Goal: Task Accomplishment & Management: Manage account settings

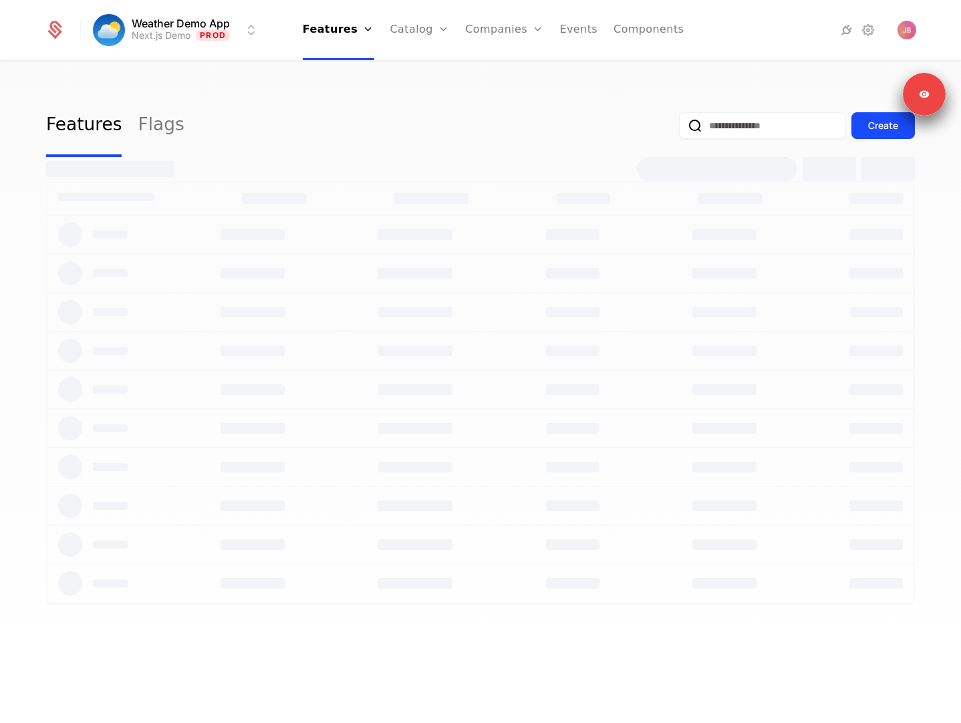
select select "**"
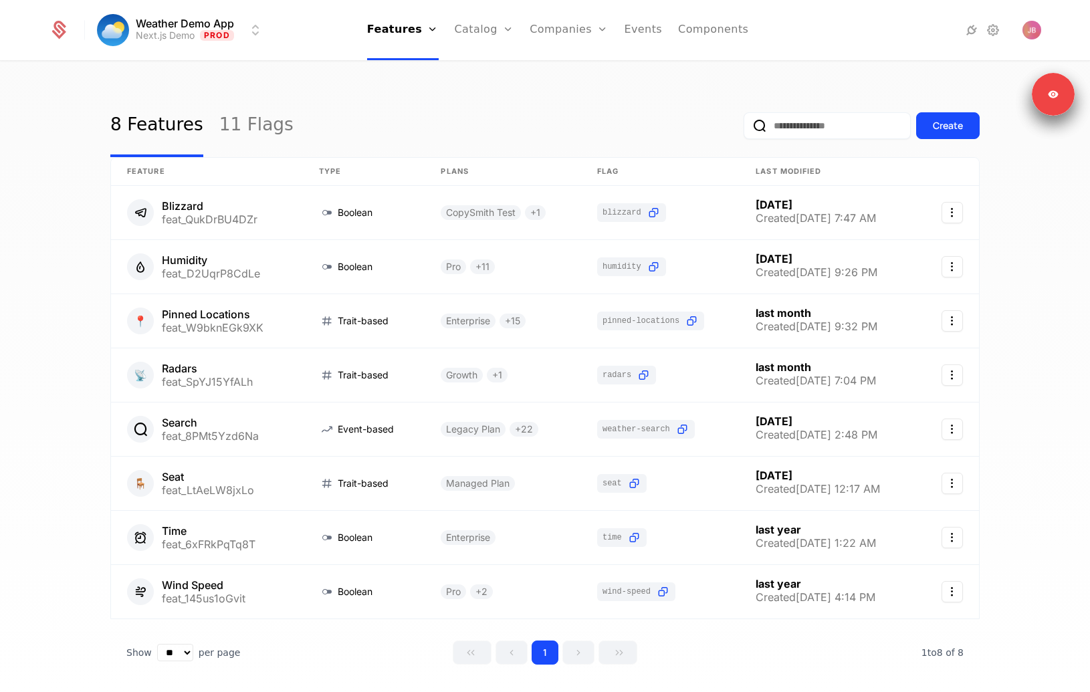
click at [506, 142] on div "Plans Add Ons Credits Configuration" at bounding box center [505, 97] width 101 height 107
click at [506, 135] on link "Configuration" at bounding box center [505, 129] width 69 height 11
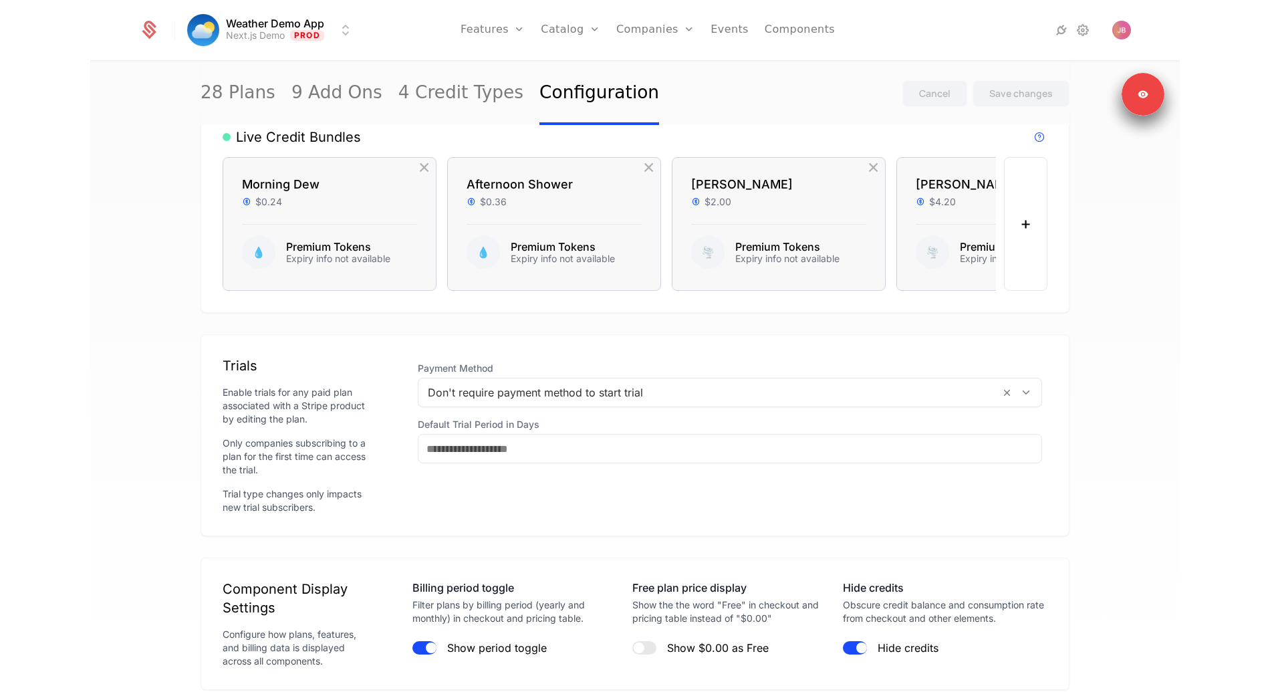
scroll to position [1303, 0]
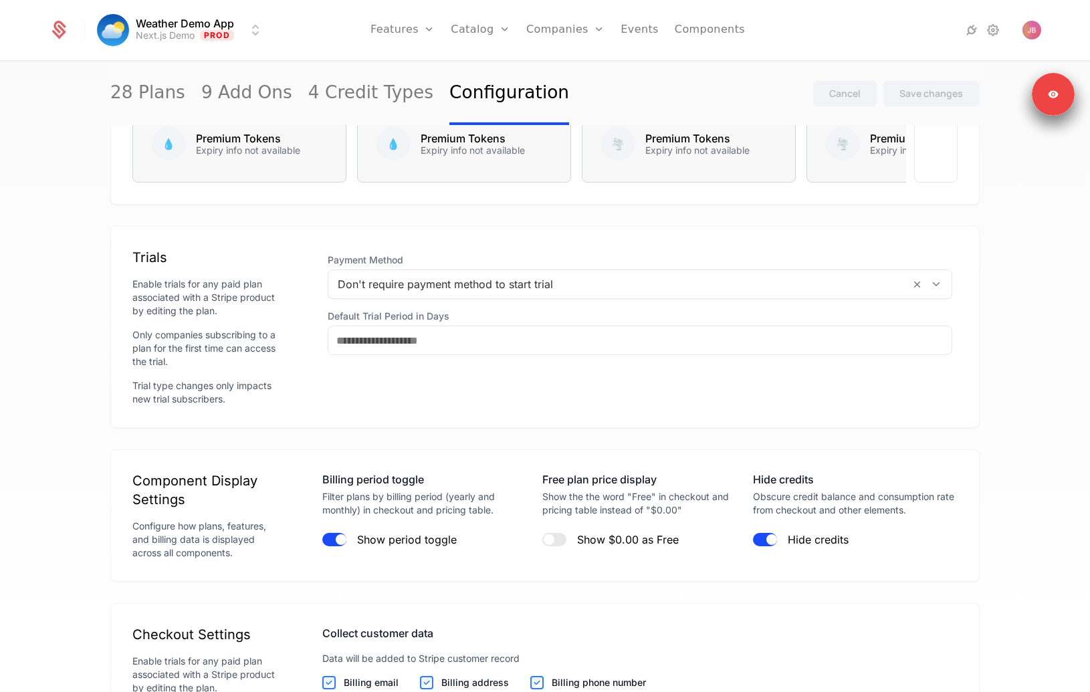
click at [762, 539] on button "Hide credits" at bounding box center [765, 539] width 24 height 13
click at [946, 86] on button "Save changes" at bounding box center [930, 93] width 97 height 27
click at [399, 33] on link "Features" at bounding box center [402, 30] width 64 height 60
select select "**"
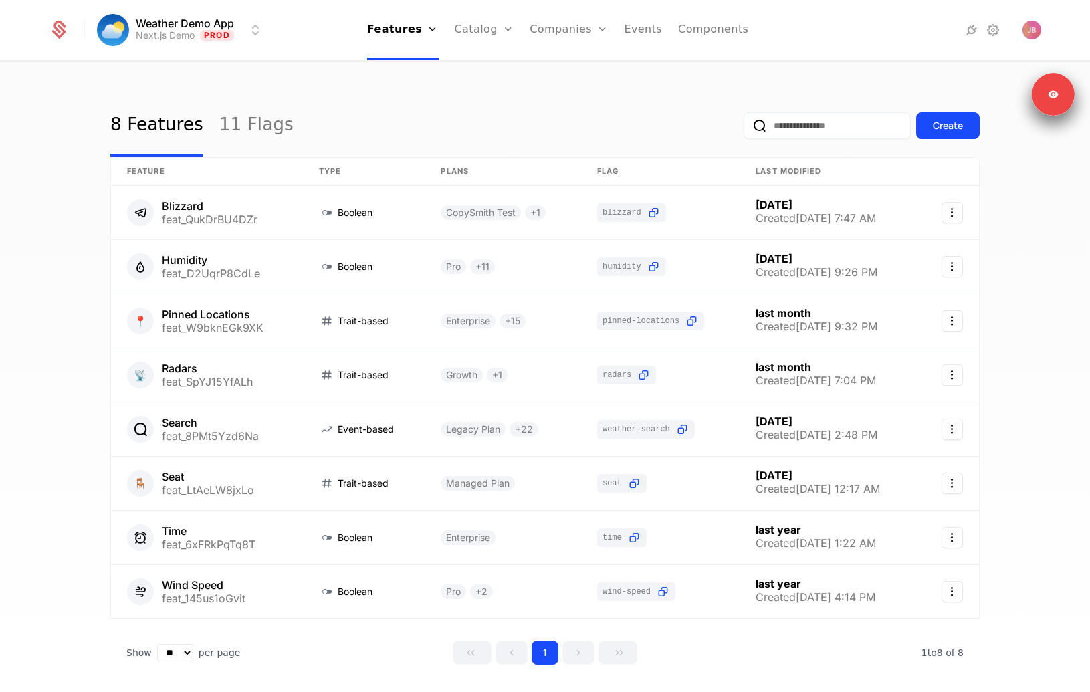
click at [244, 116] on link "11 Flags" at bounding box center [256, 125] width 74 height 63
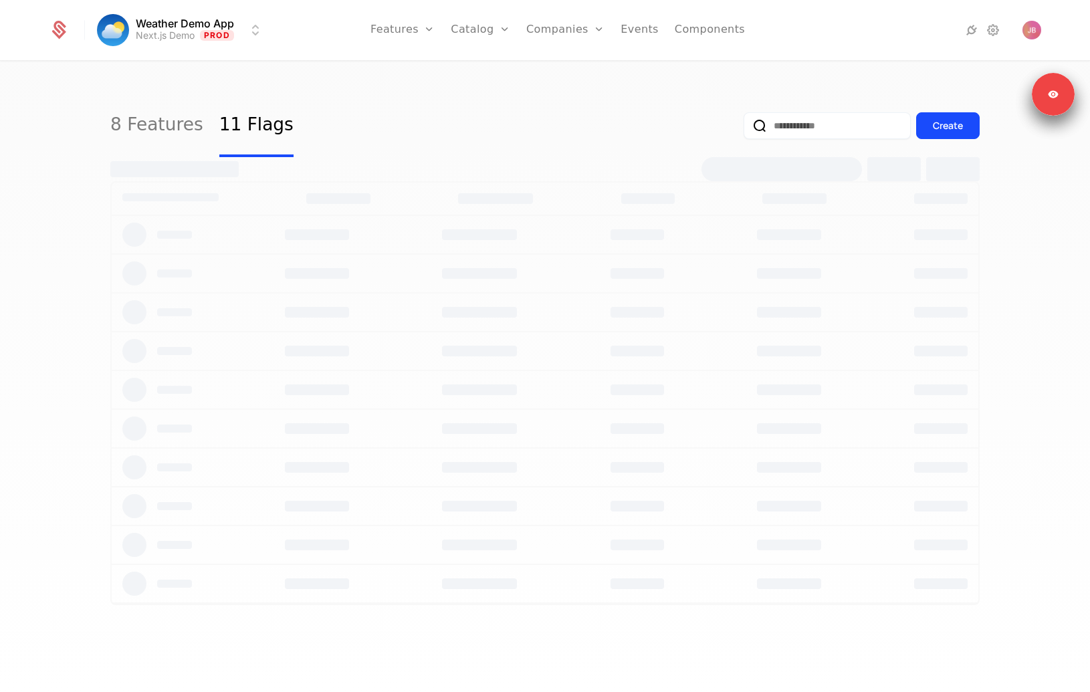
select select "**"
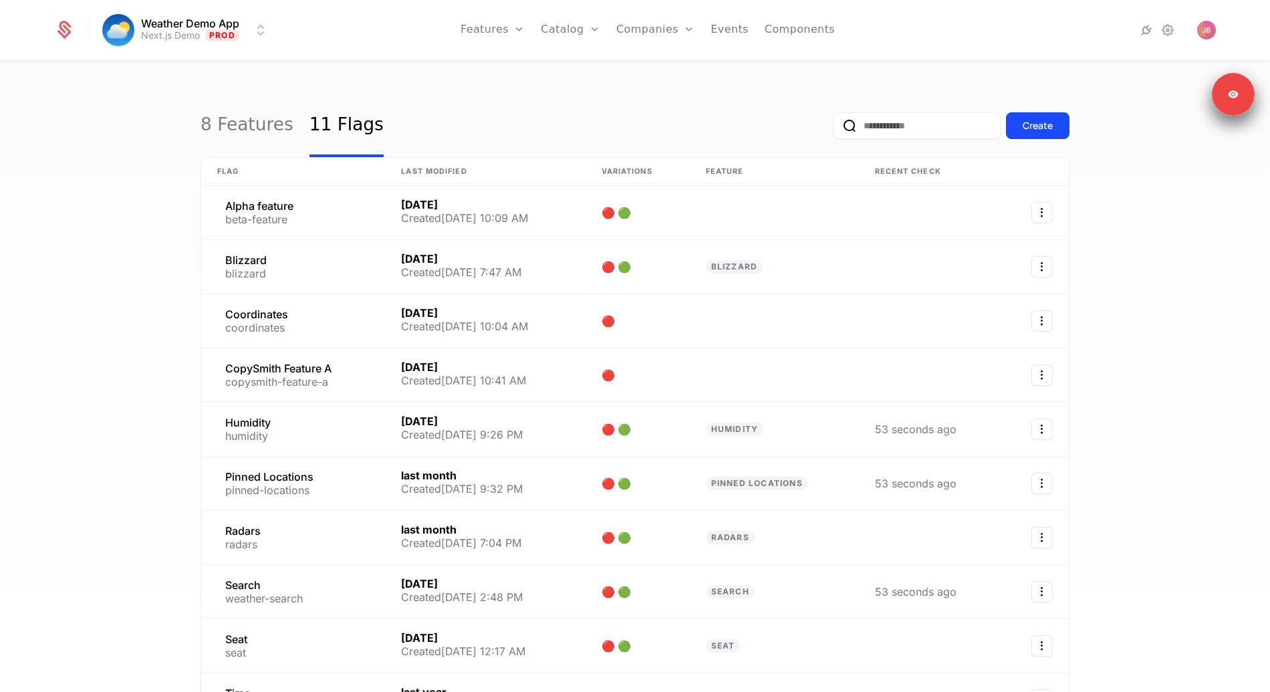
click at [248, 115] on link "8 Features" at bounding box center [247, 125] width 93 height 63
select select "**"
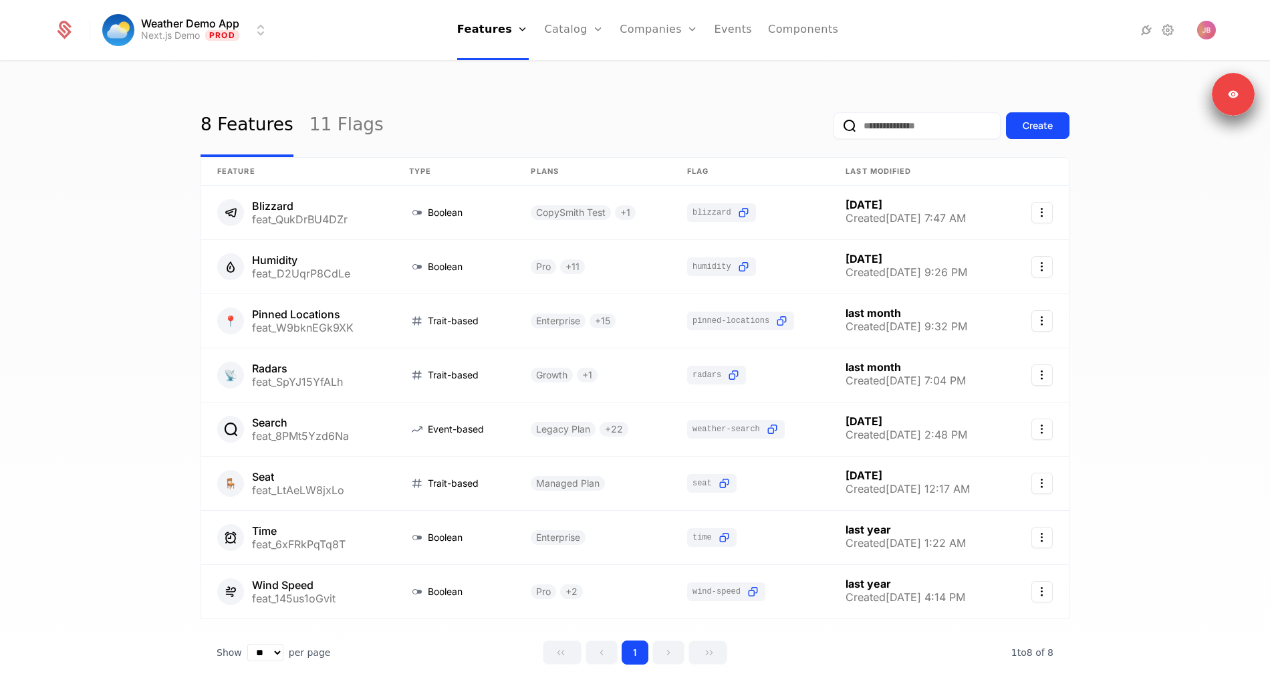
click at [342, 126] on link "11 Flags" at bounding box center [346, 125] width 74 height 63
select select "**"
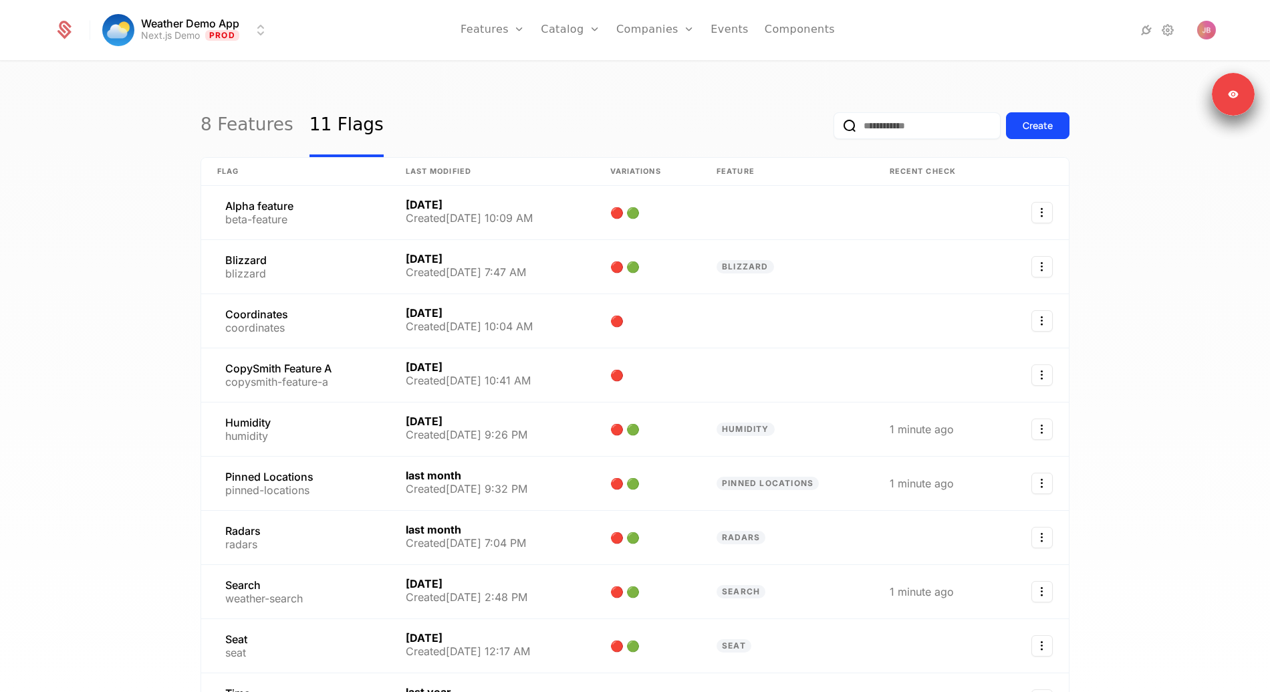
click at [961, 119] on div "Create" at bounding box center [1038, 125] width 30 height 13
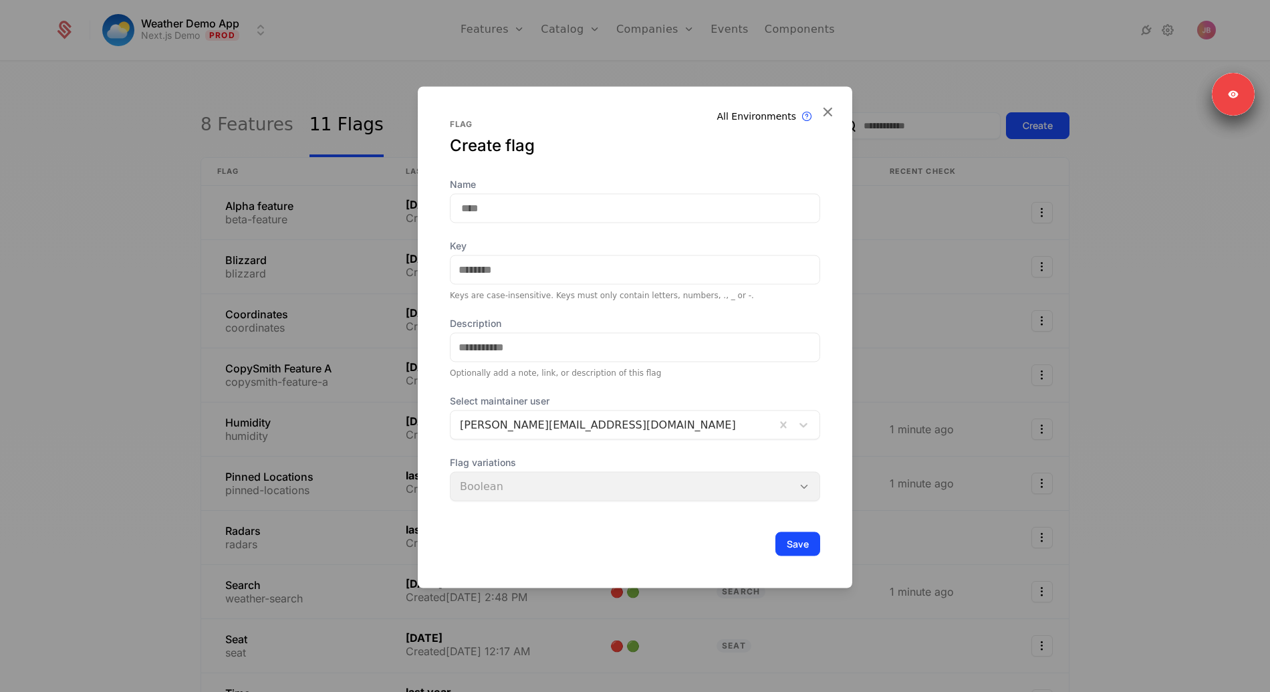
click at [333, 265] on div at bounding box center [635, 346] width 1270 height 692
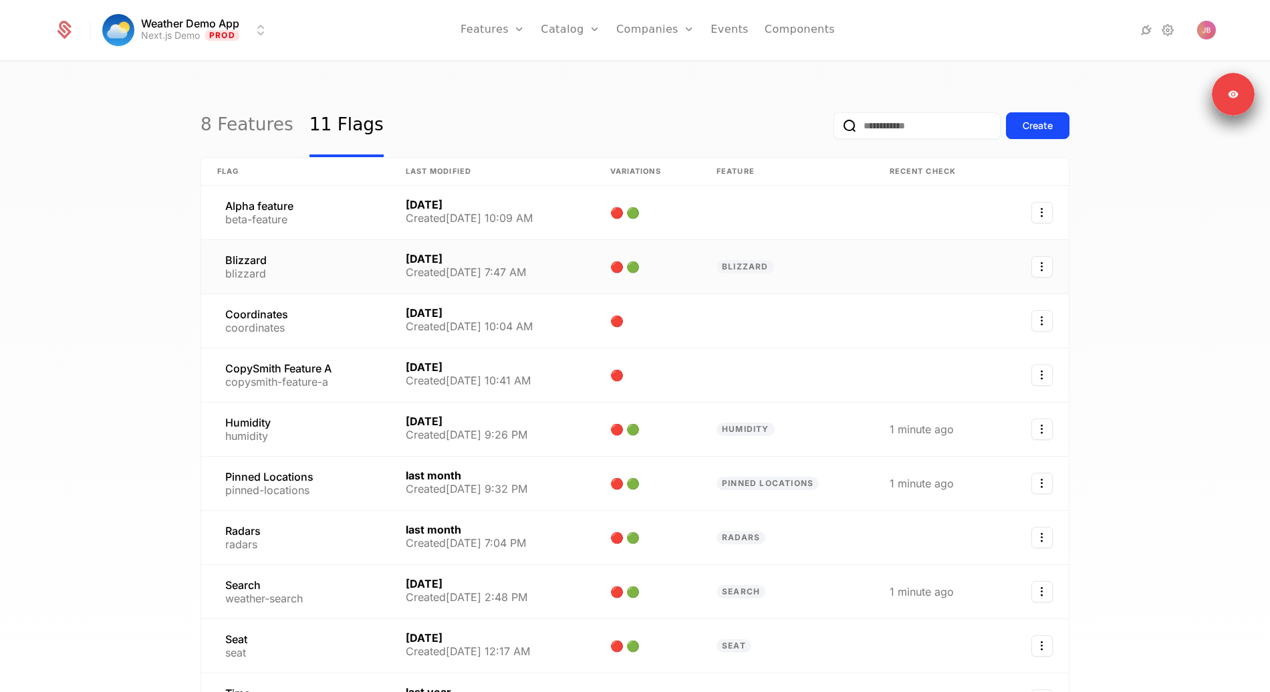
click at [337, 275] on link at bounding box center [295, 266] width 188 height 53
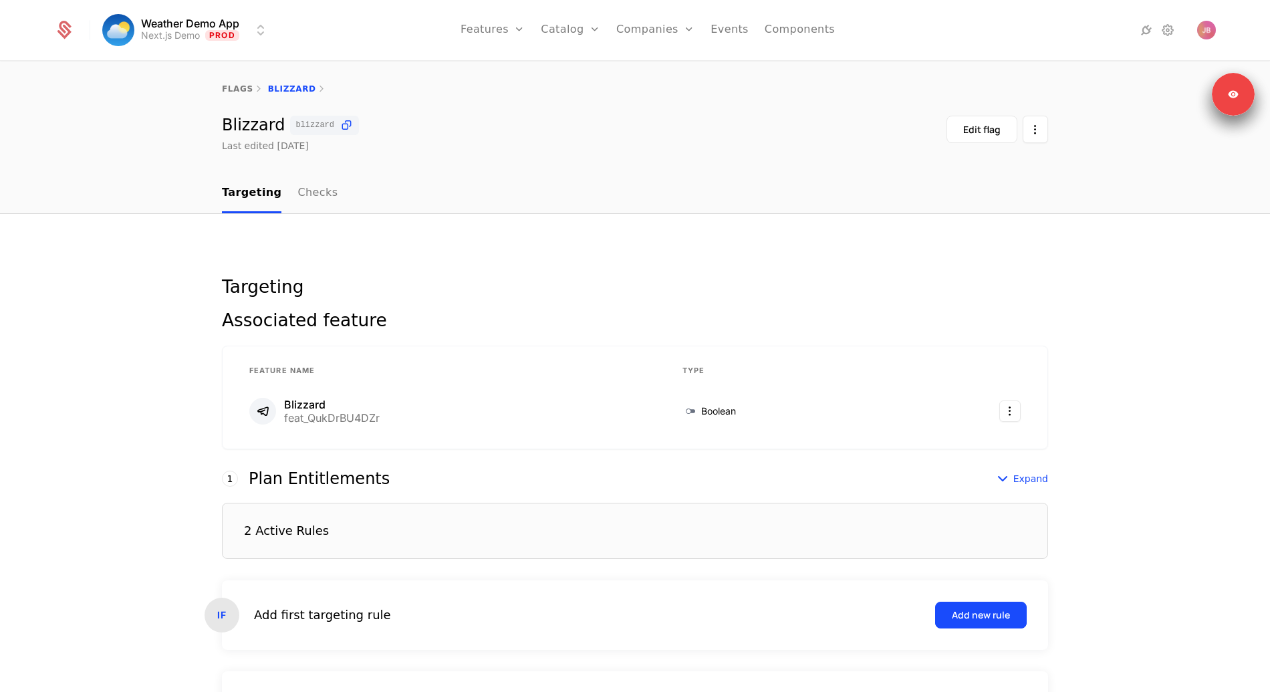
scroll to position [166, 0]
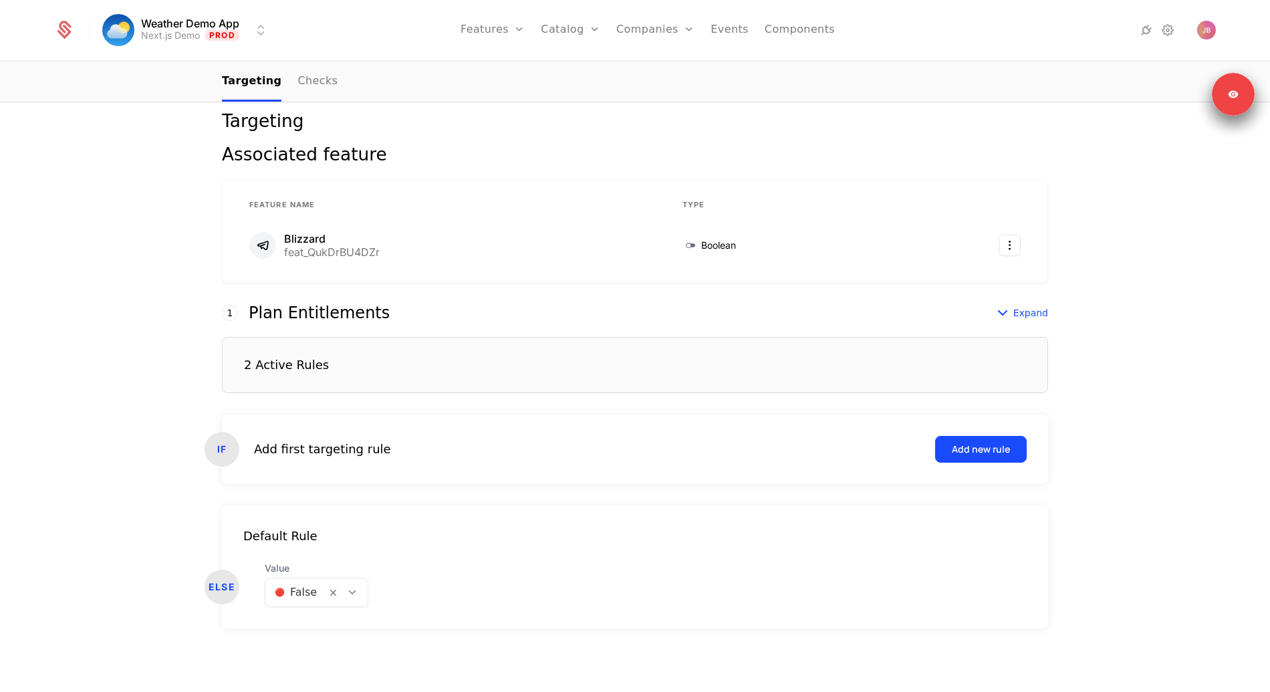
click at [961, 456] on button "Add new rule" at bounding box center [981, 449] width 92 height 27
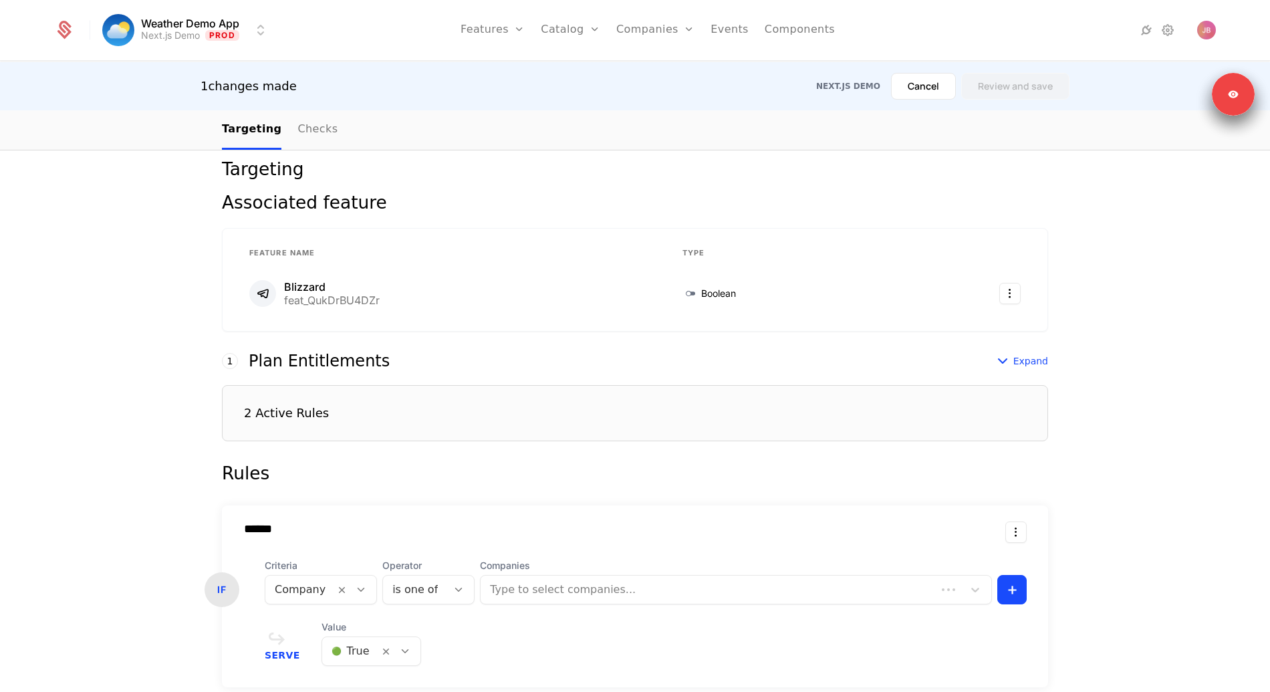
scroll to position [380, 0]
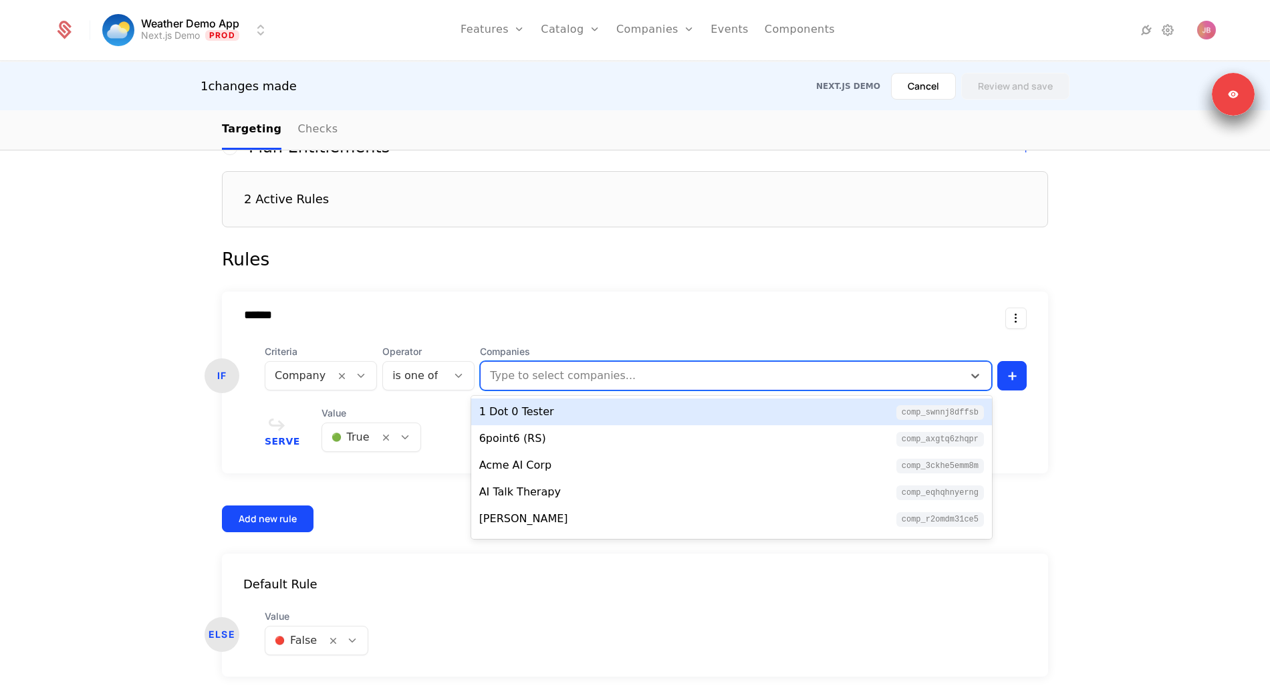
click at [529, 378] on div at bounding box center [722, 375] width 467 height 19
click at [414, 289] on form "1 This number reflects this rule’s evaluation order. Schematic evaluates first …" at bounding box center [635, 407] width 826 height 537
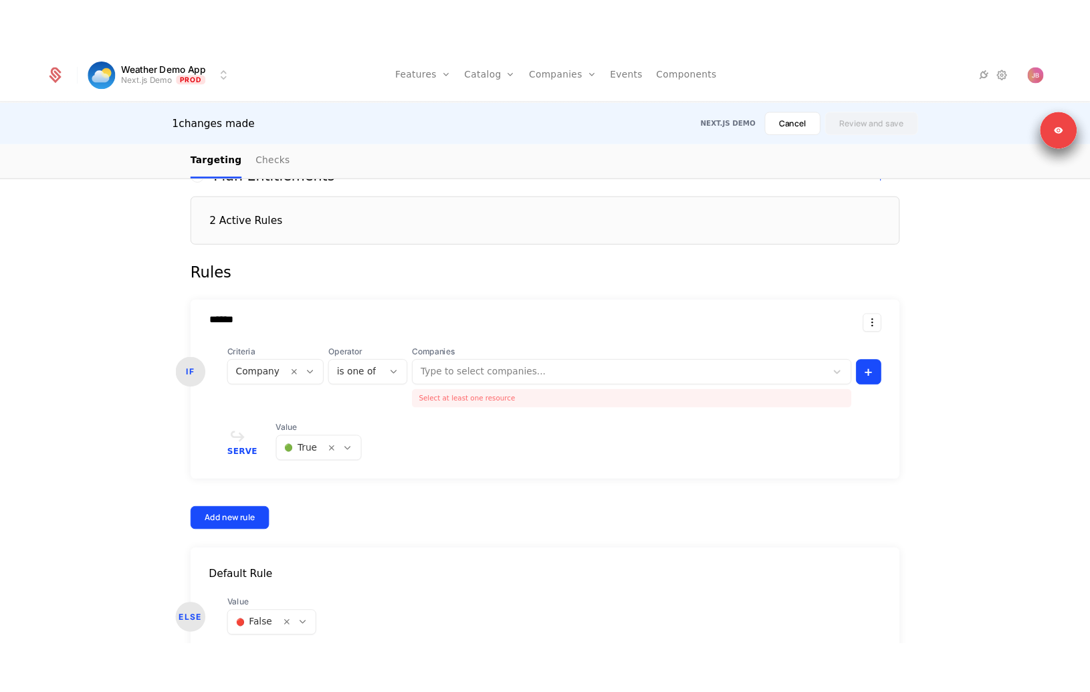
scroll to position [0, 0]
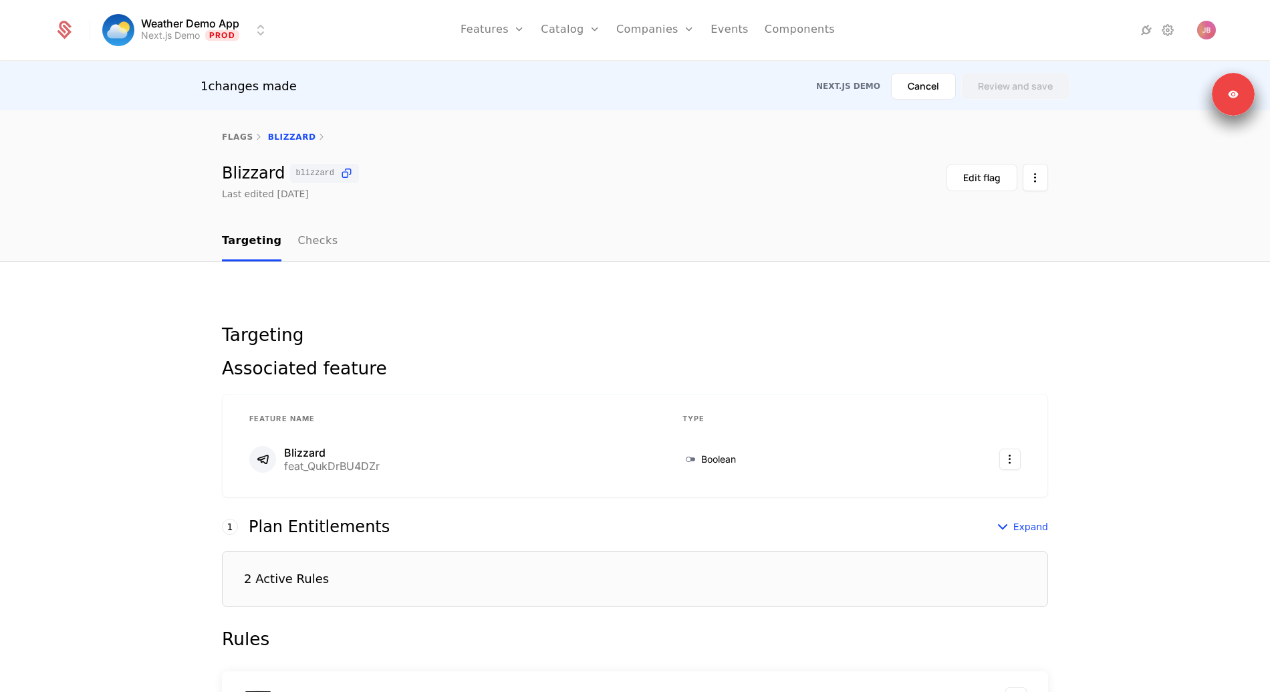
select select "**"
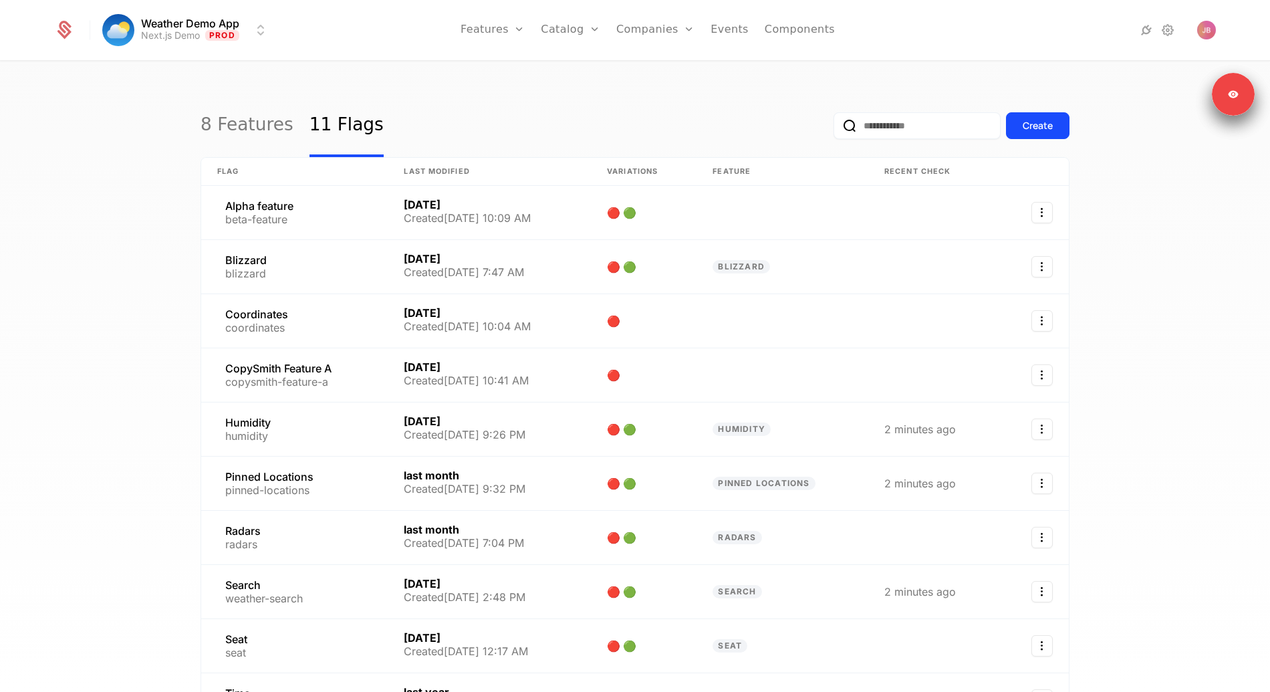
click at [231, 126] on link "8 Features" at bounding box center [247, 125] width 93 height 63
select select "**"
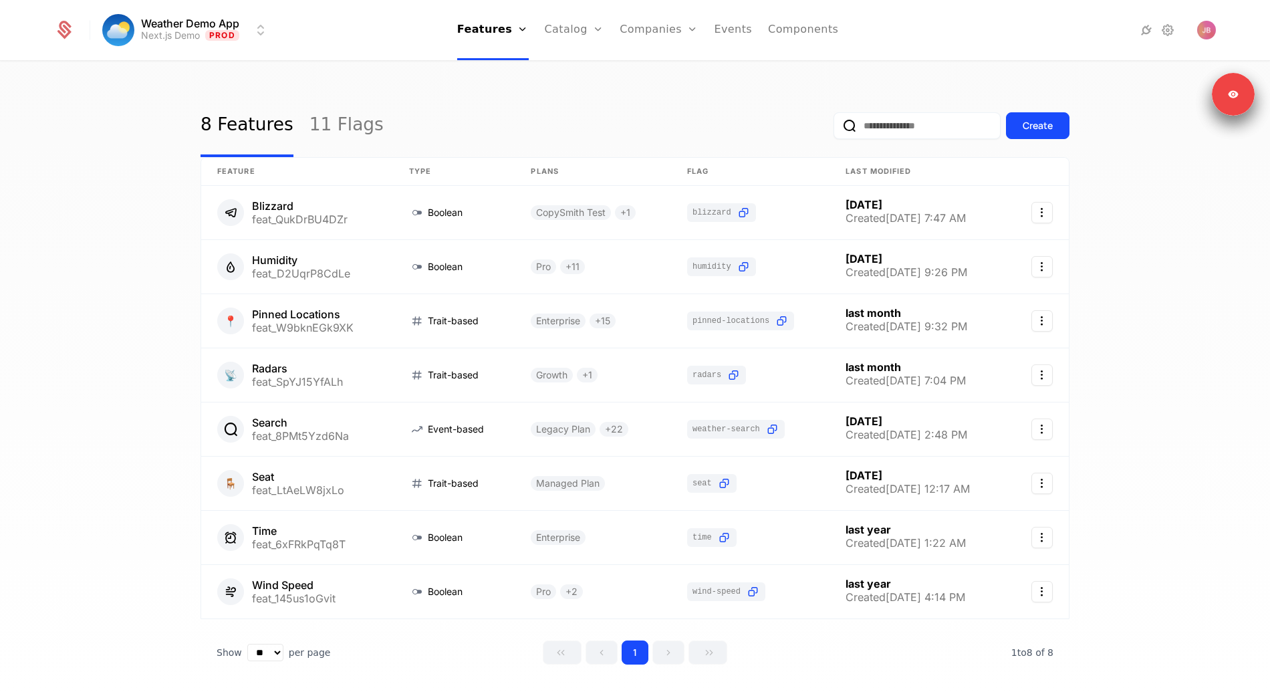
click at [961, 120] on div "Create" at bounding box center [1038, 125] width 30 height 13
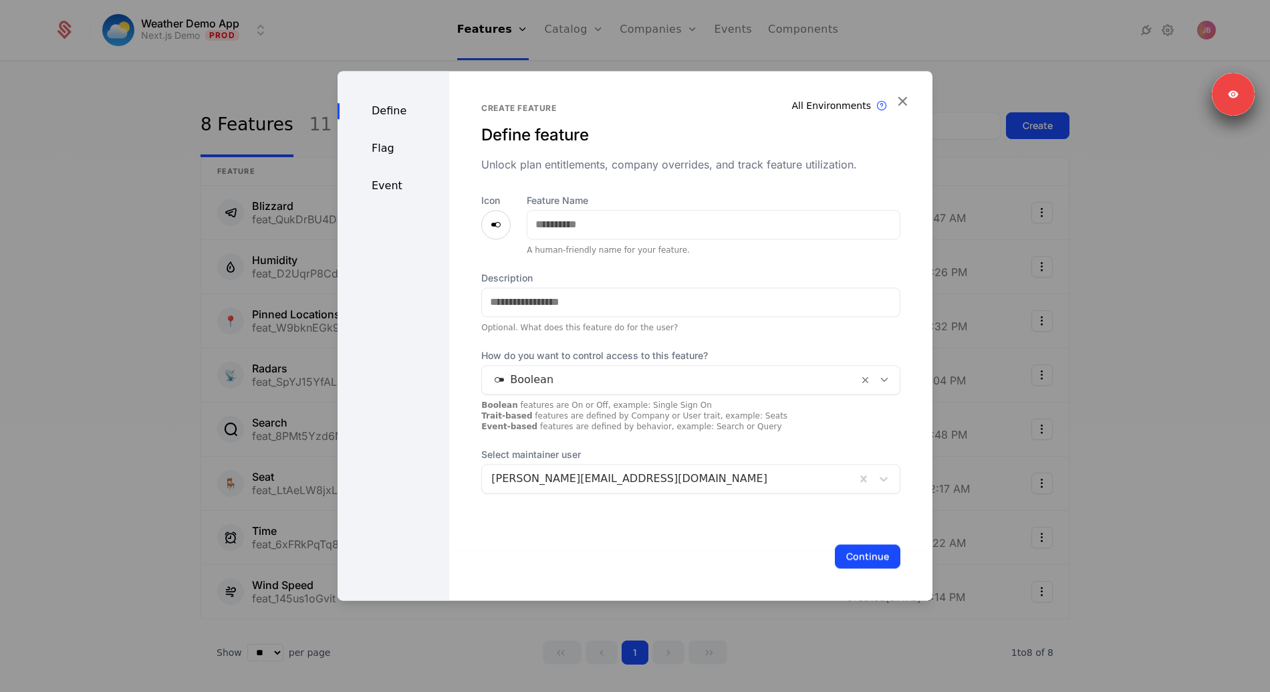
click at [565, 374] on div at bounding box center [670, 379] width 358 height 19
click at [559, 338] on div "Icon Feature Name A human-friendly name for your feature. Description Optional.…" at bounding box center [690, 343] width 419 height 299
click at [200, 275] on div at bounding box center [635, 346] width 1270 height 692
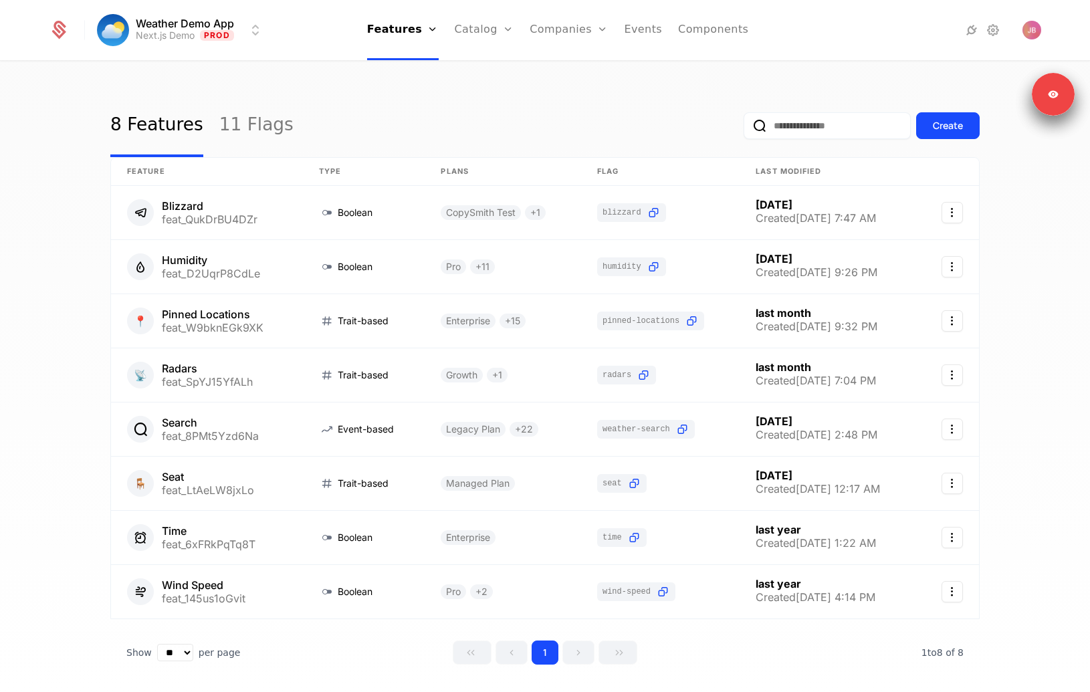
click at [945, 137] on button "Create" at bounding box center [948, 125] width 64 height 27
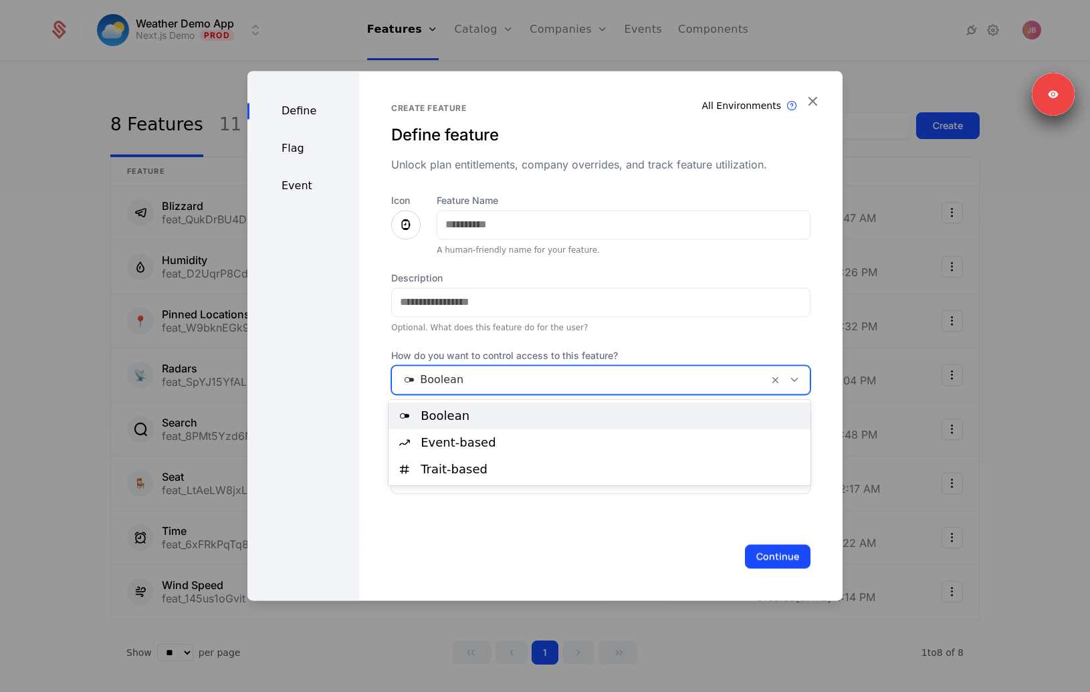
click at [497, 380] on div at bounding box center [580, 379] width 358 height 19
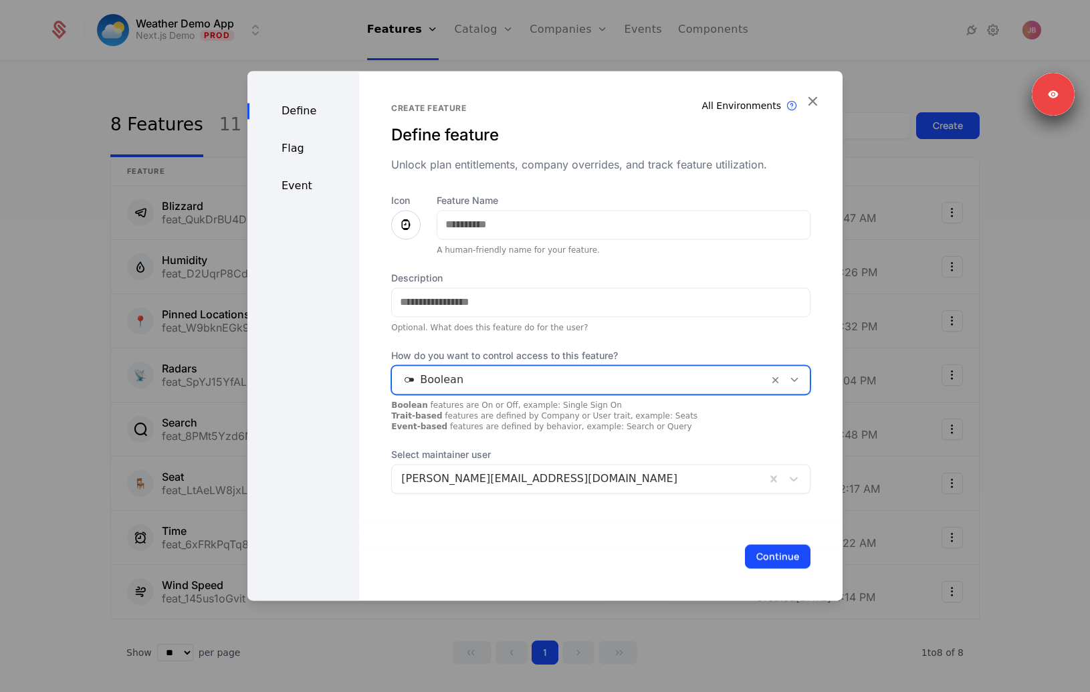
click at [447, 384] on div at bounding box center [580, 379] width 358 height 19
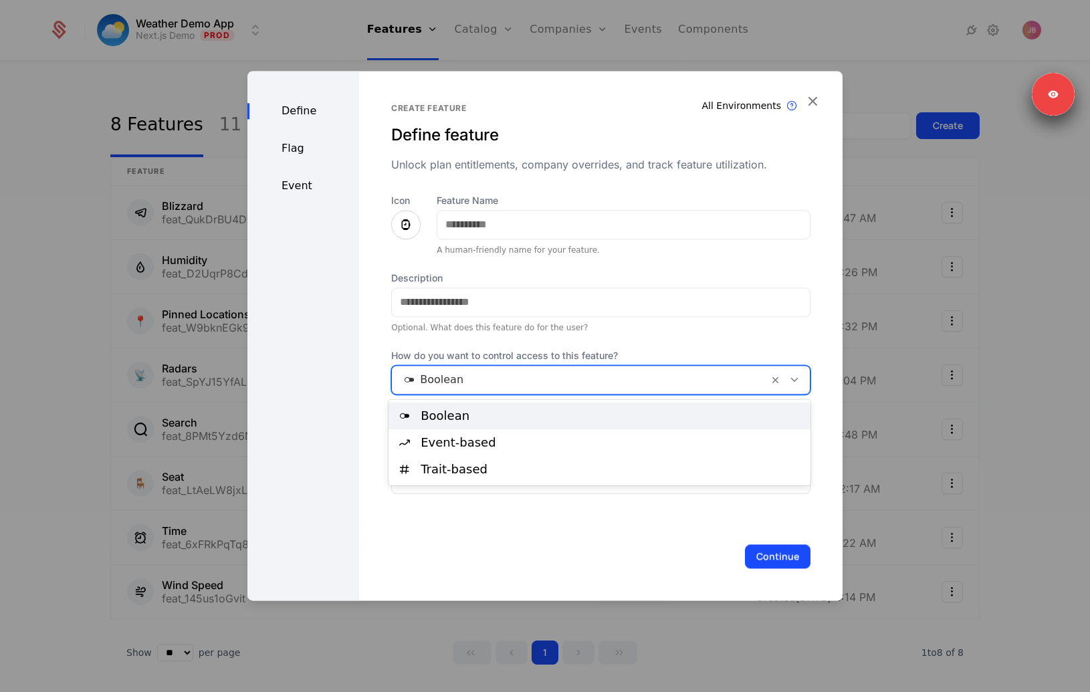
click at [324, 269] on div "Define Flag Event" at bounding box center [303, 335] width 112 height 529
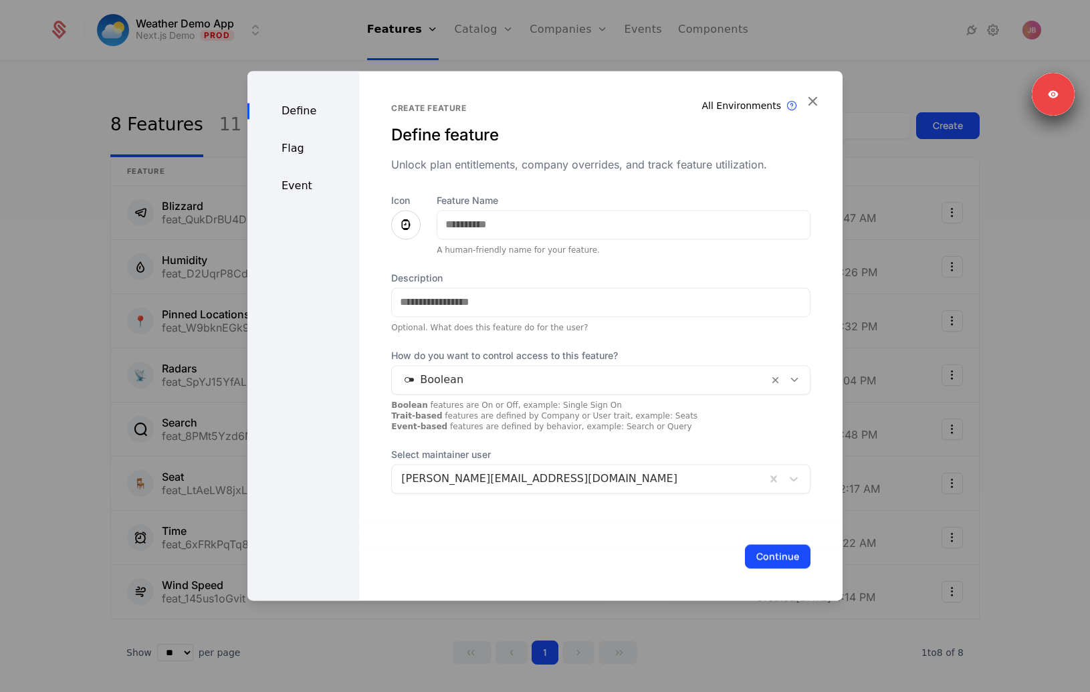
click at [295, 186] on div "Event" at bounding box center [303, 186] width 112 height 16
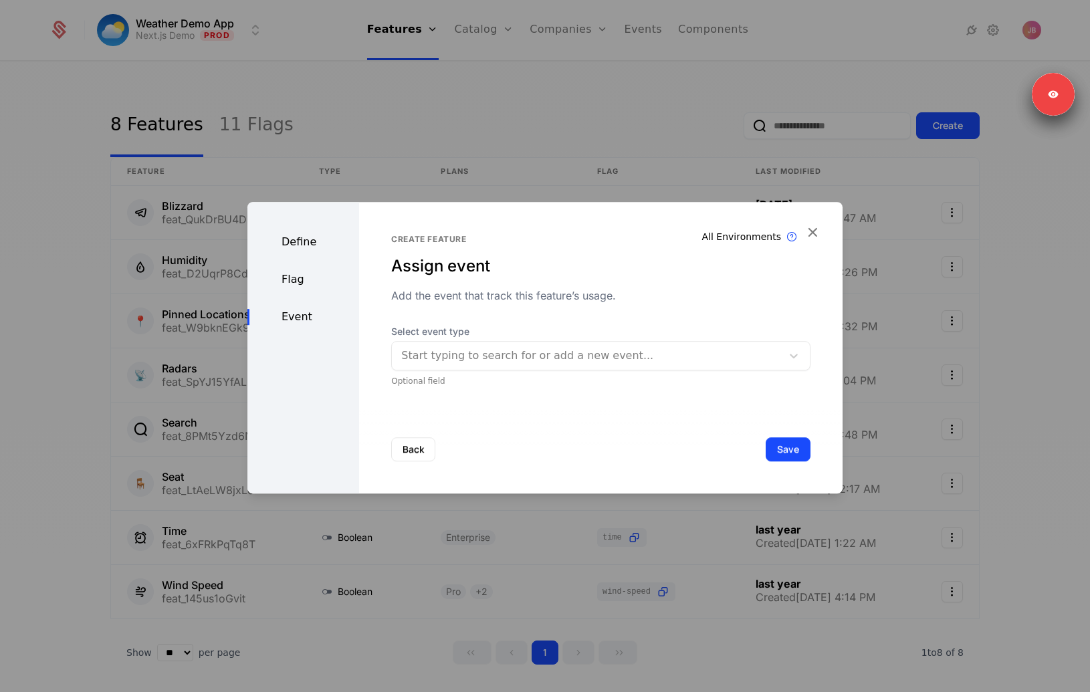
click at [474, 353] on div at bounding box center [586, 355] width 371 height 19
click at [818, 237] on icon "button" at bounding box center [811, 231] width 17 height 17
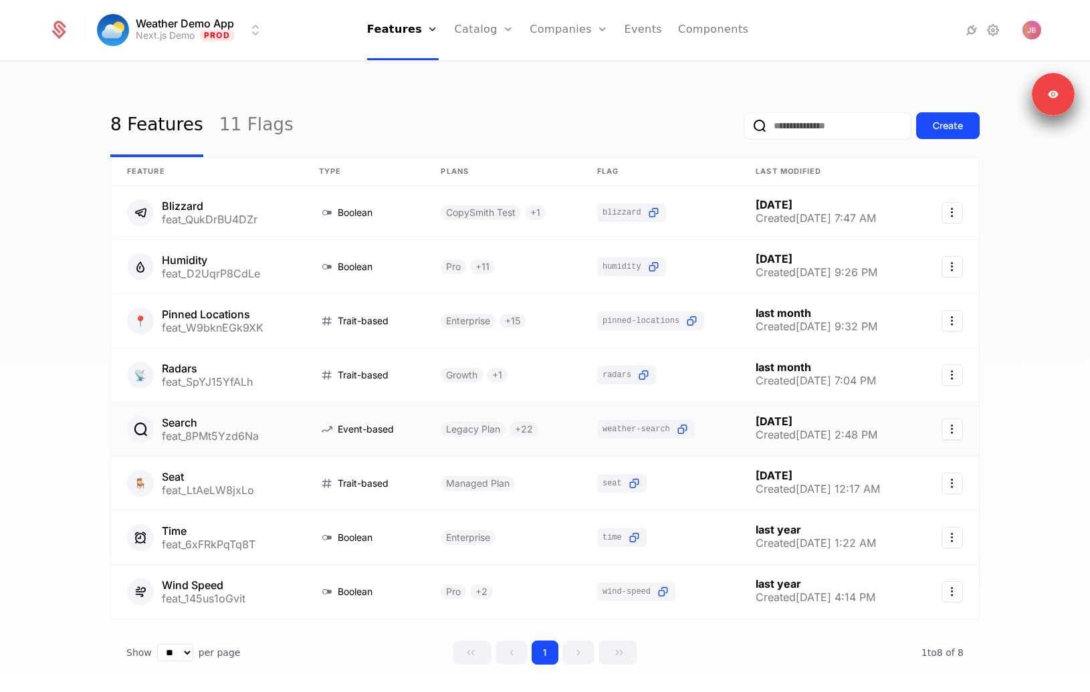
click at [241, 430] on link at bounding box center [207, 428] width 192 height 53
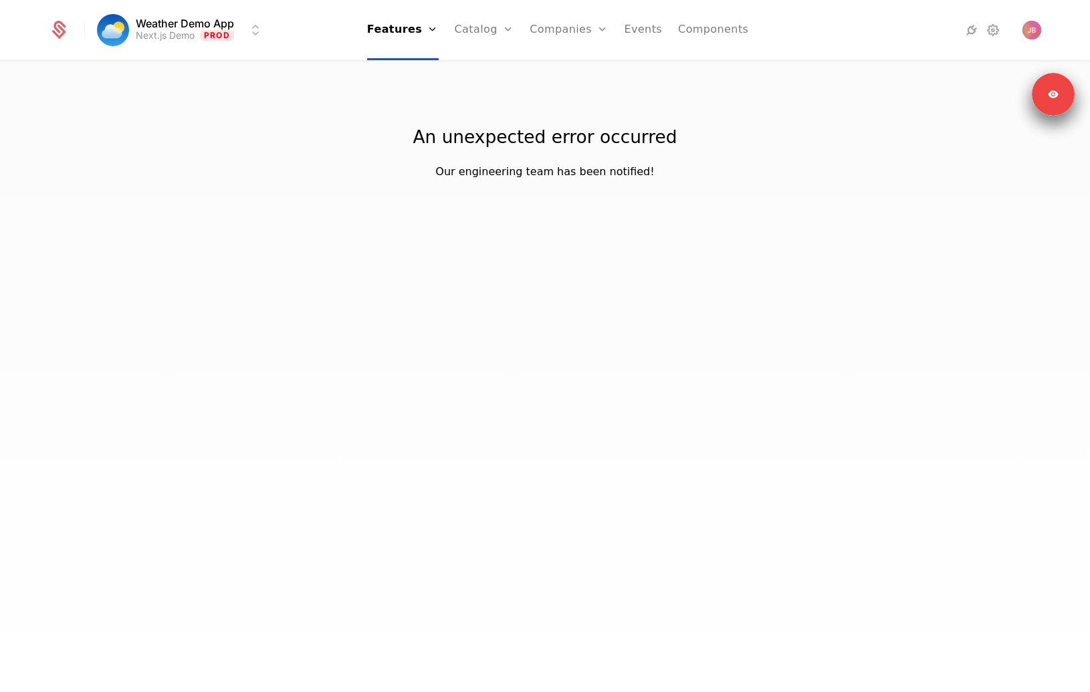
click at [485, 34] on link "Catalog" at bounding box center [484, 30] width 59 height 60
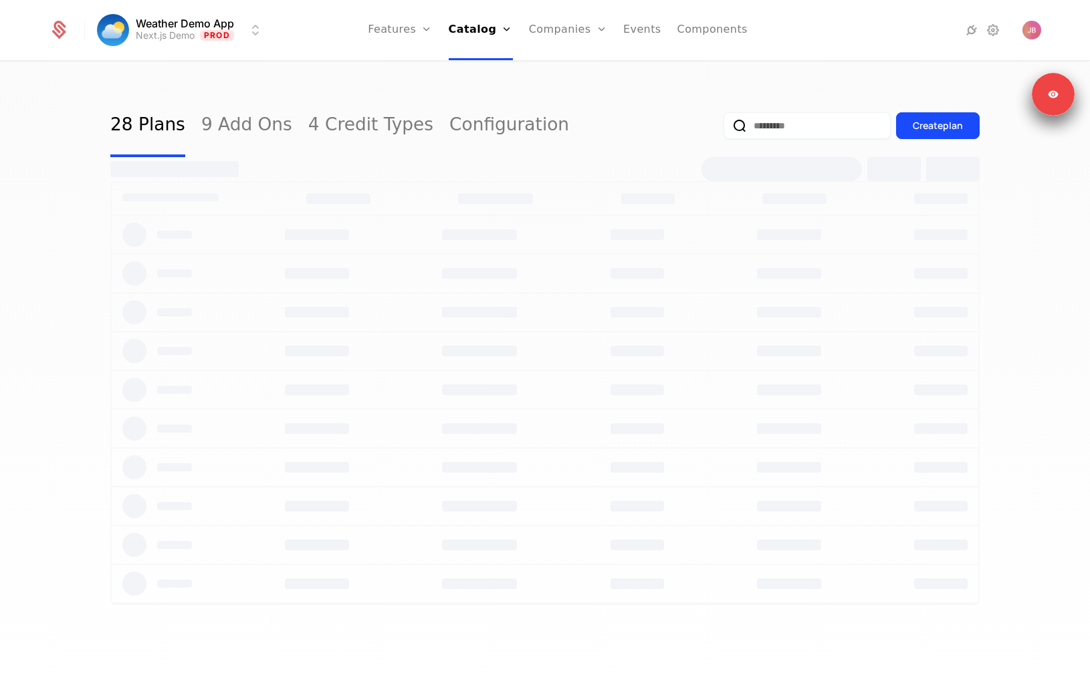
click at [407, 39] on link "Features" at bounding box center [400, 30] width 64 height 60
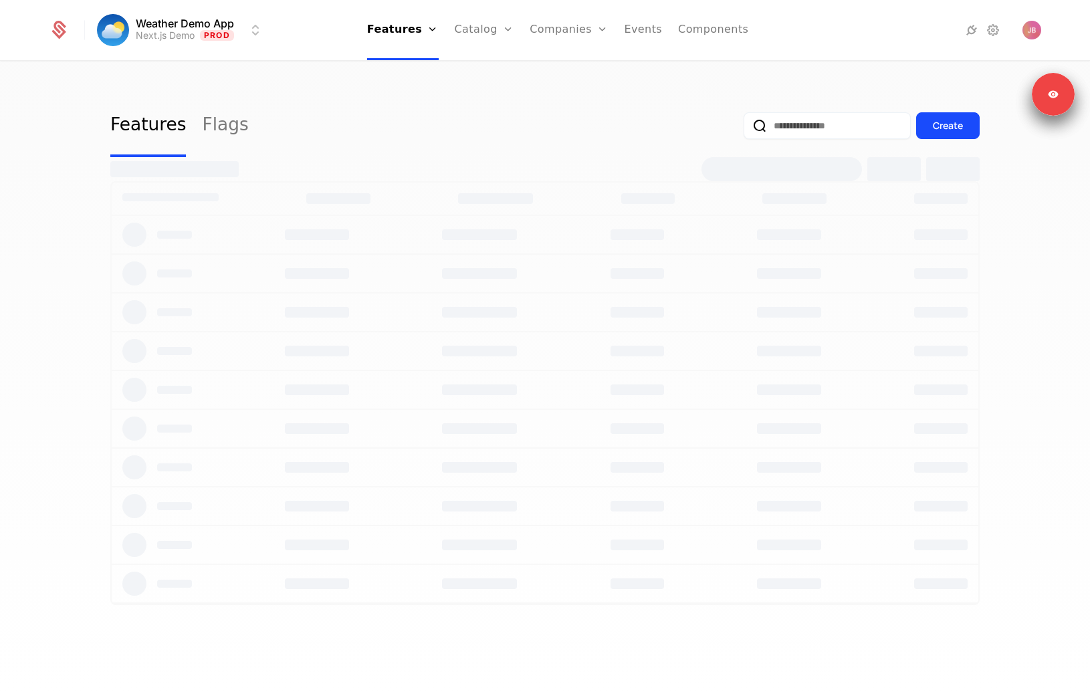
select select "**"
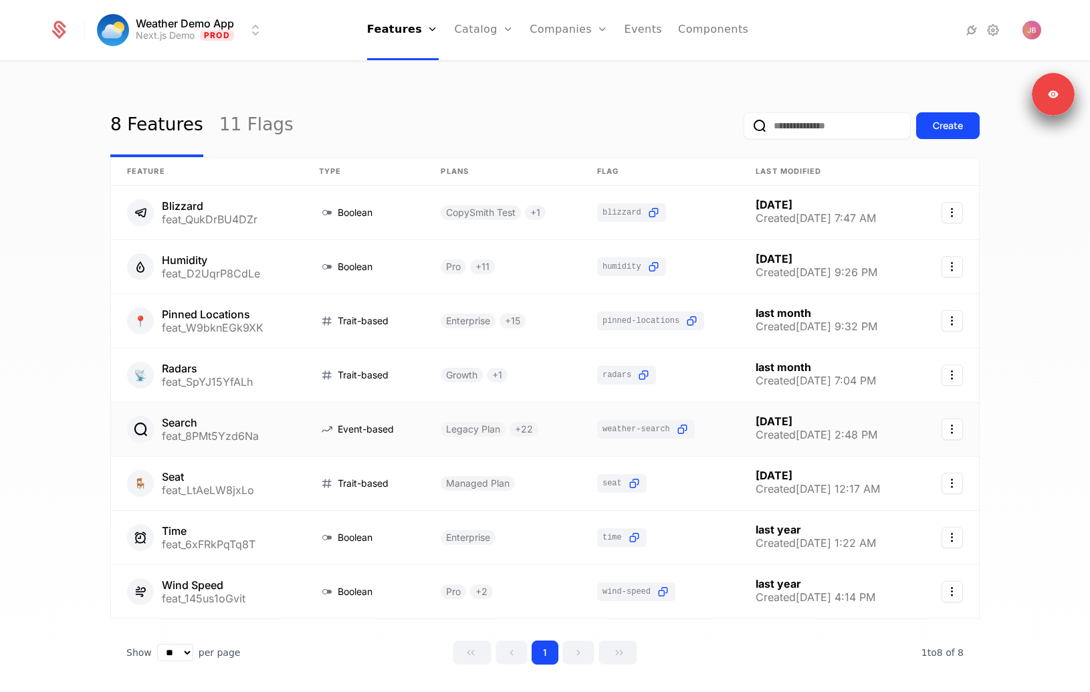
click at [259, 424] on link at bounding box center [207, 428] width 192 height 53
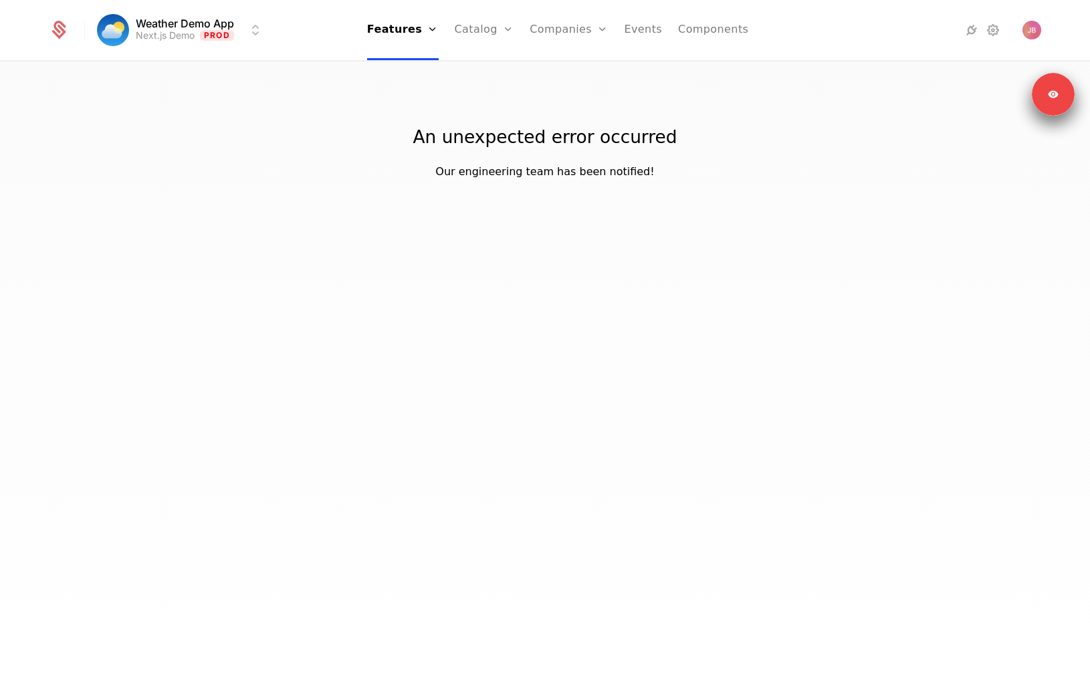
click at [422, 33] on link "Features" at bounding box center [403, 30] width 72 height 60
select select "**"
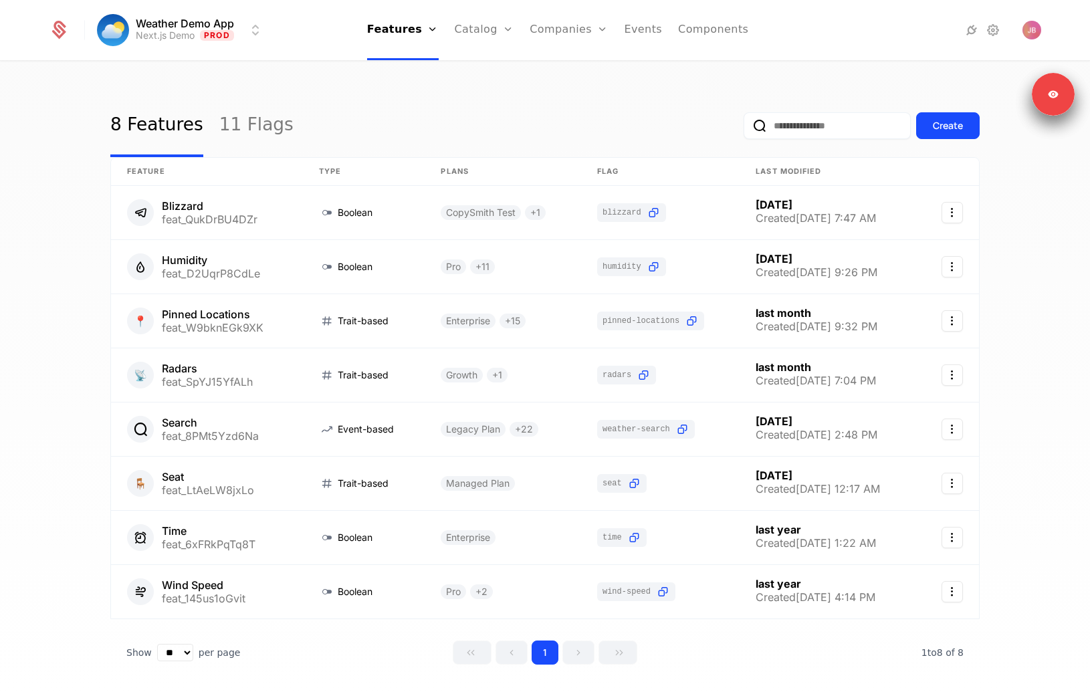
click at [499, 71] on link "Plans" at bounding box center [505, 65] width 69 height 11
select select "**"
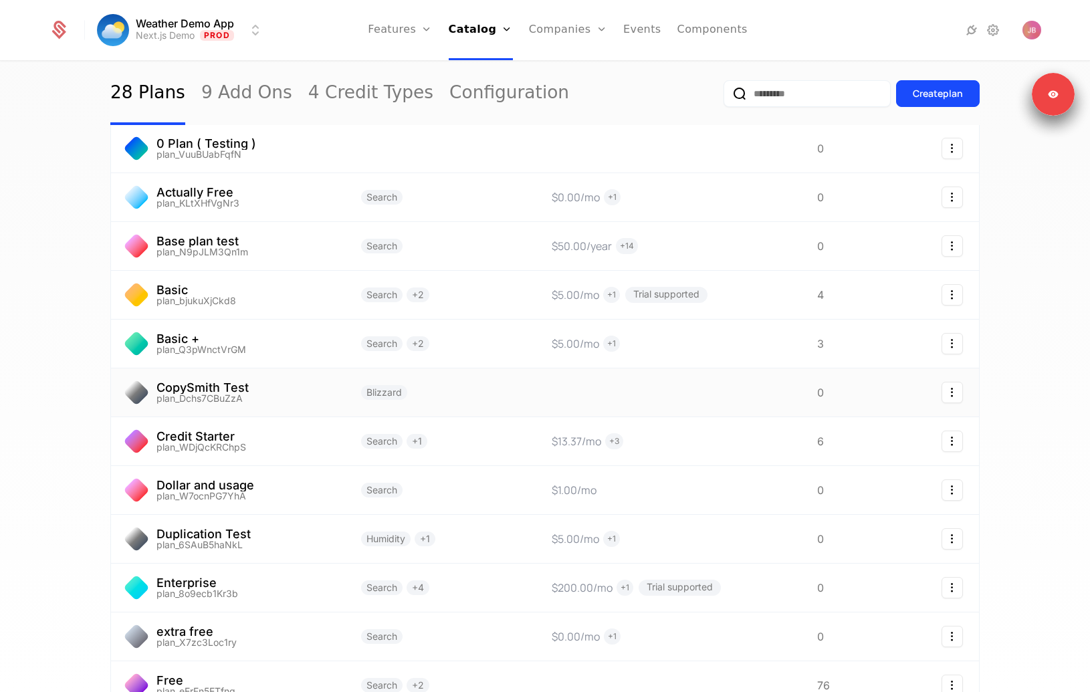
scroll to position [92, 0]
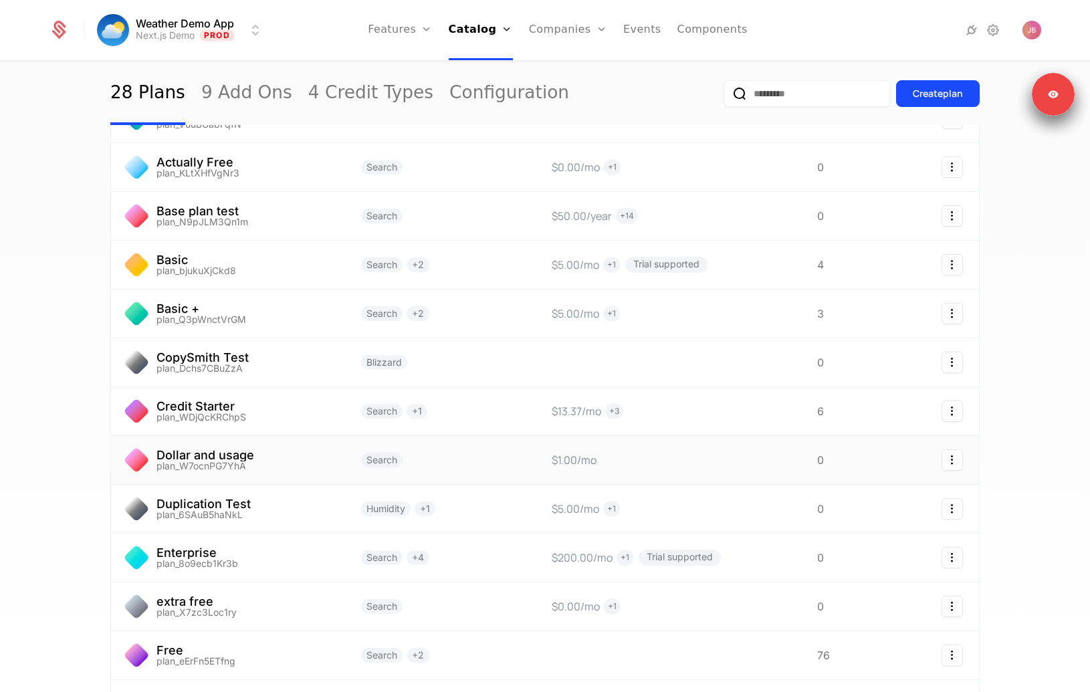
click at [303, 473] on link at bounding box center [228, 460] width 234 height 48
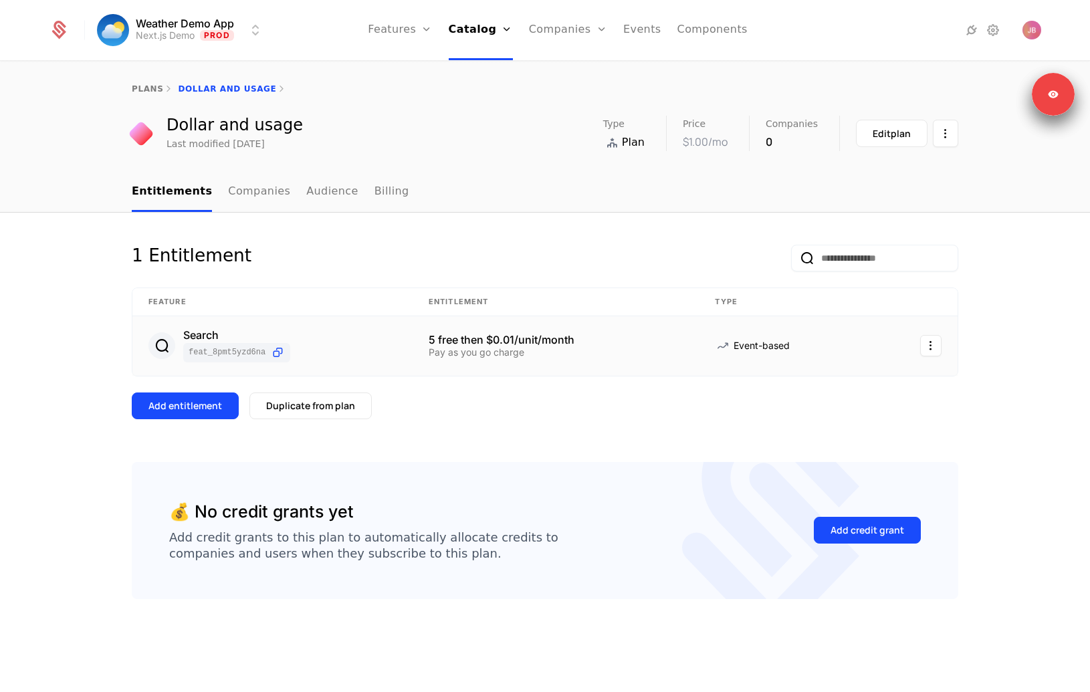
click at [472, 348] on div "Pay as you go charge" at bounding box center [555, 352] width 254 height 9
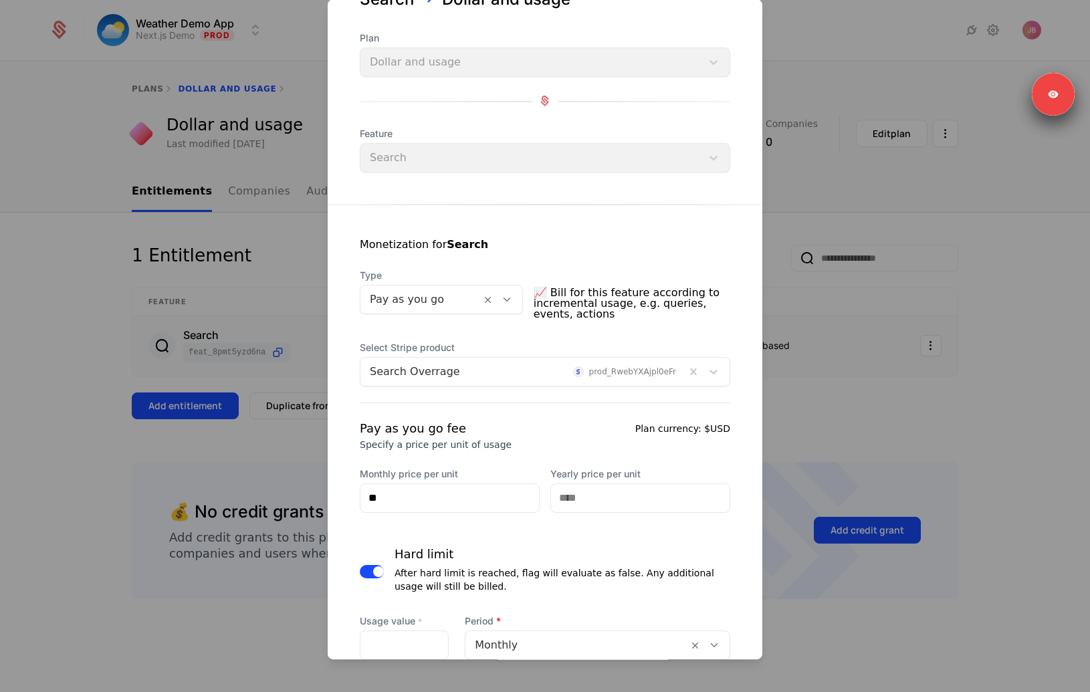
scroll to position [78, 0]
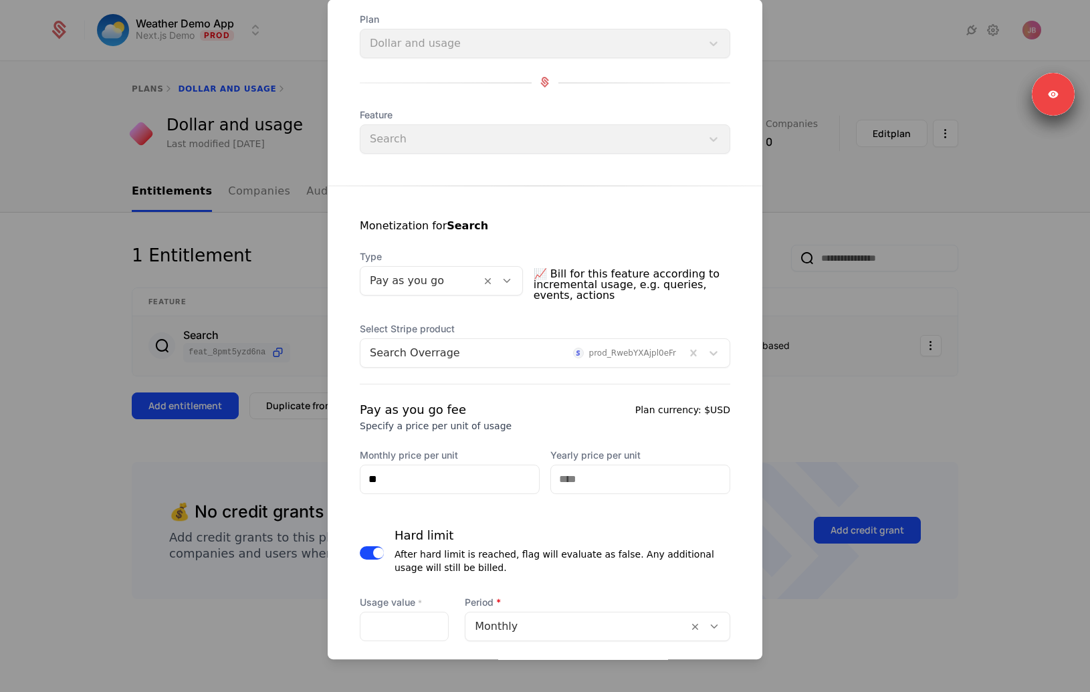
click at [441, 291] on div "Pay as you go" at bounding box center [420, 281] width 120 height 24
click at [479, 220] on div "Monetization for Search" at bounding box center [545, 234] width 370 height 32
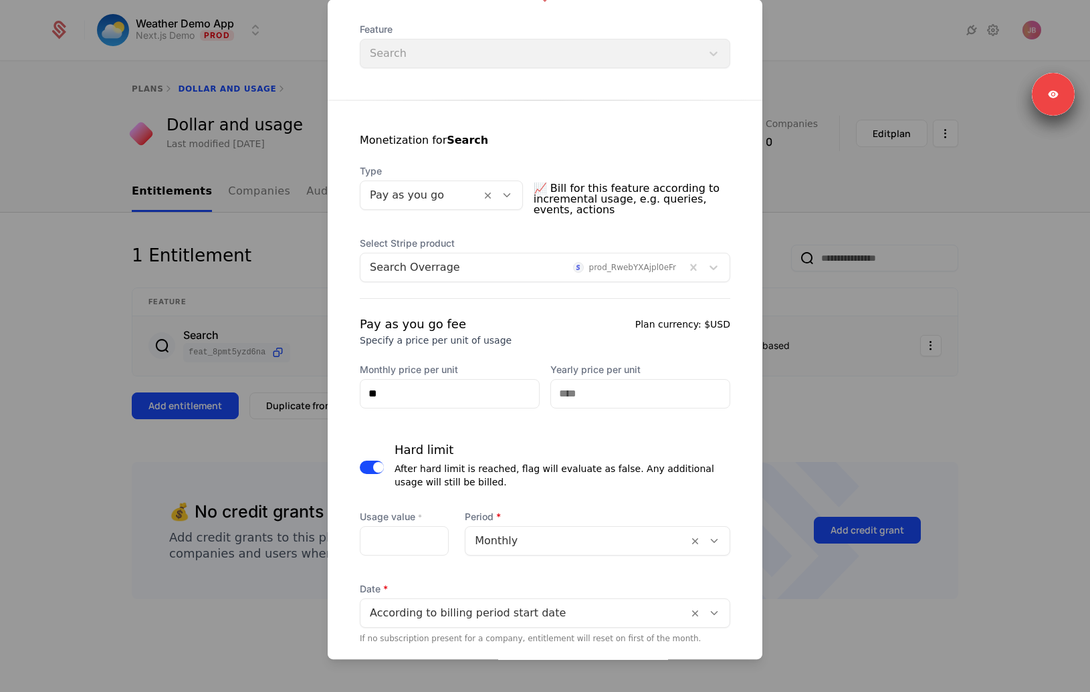
scroll to position [199, 0]
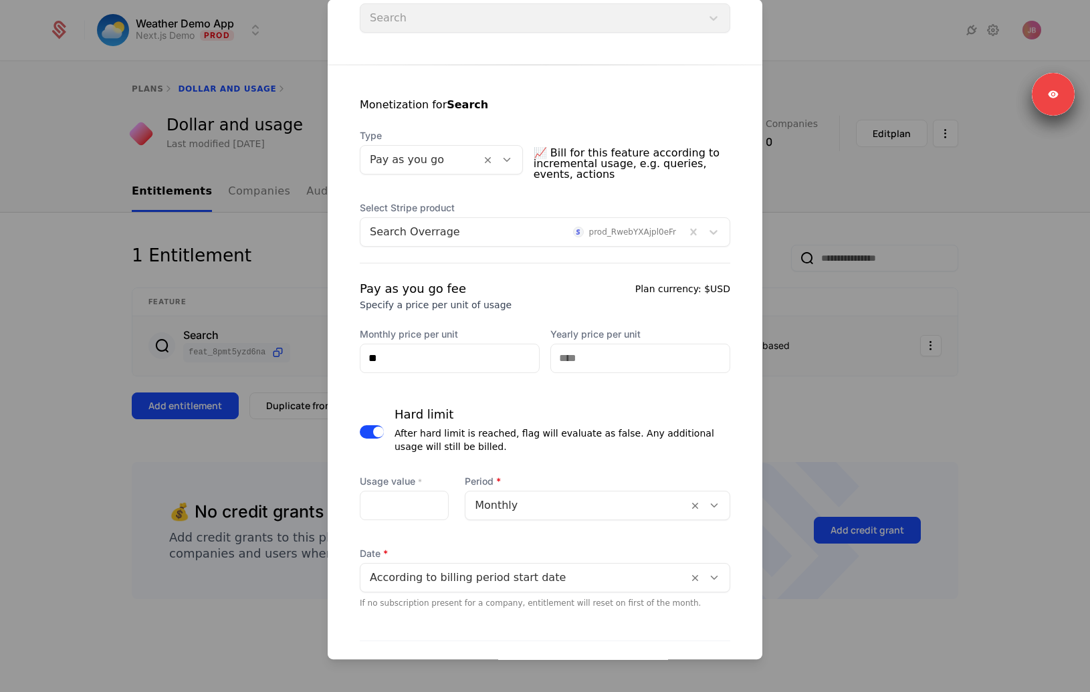
click at [447, 164] on div at bounding box center [421, 159] width 102 height 19
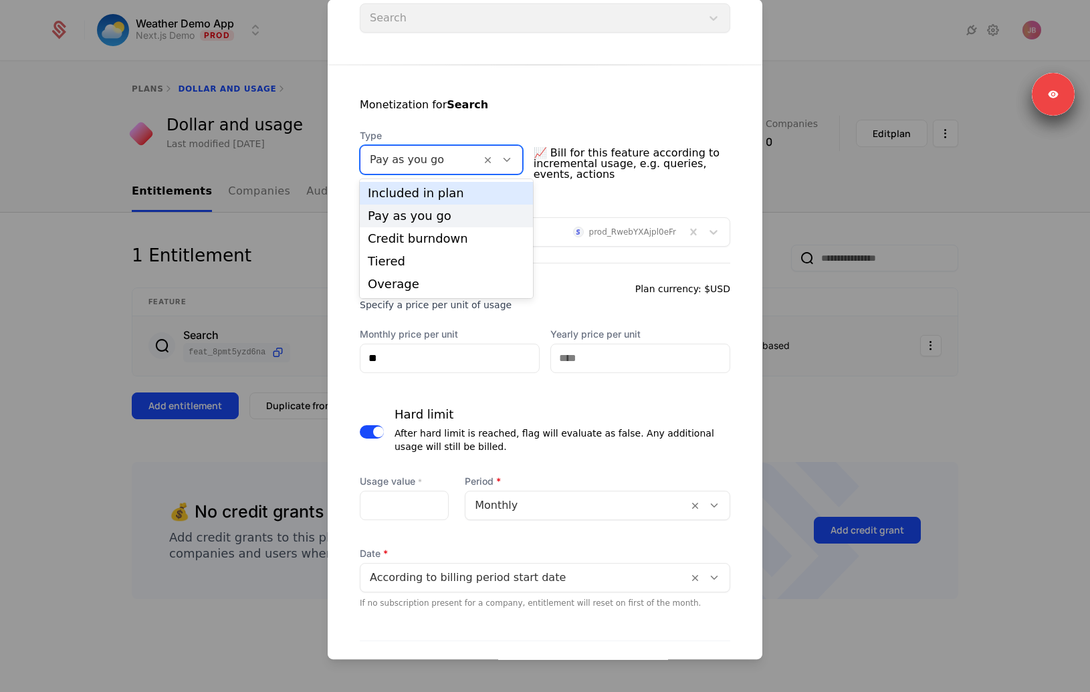
click at [429, 196] on div "Included in plan" at bounding box center [446, 193] width 157 height 12
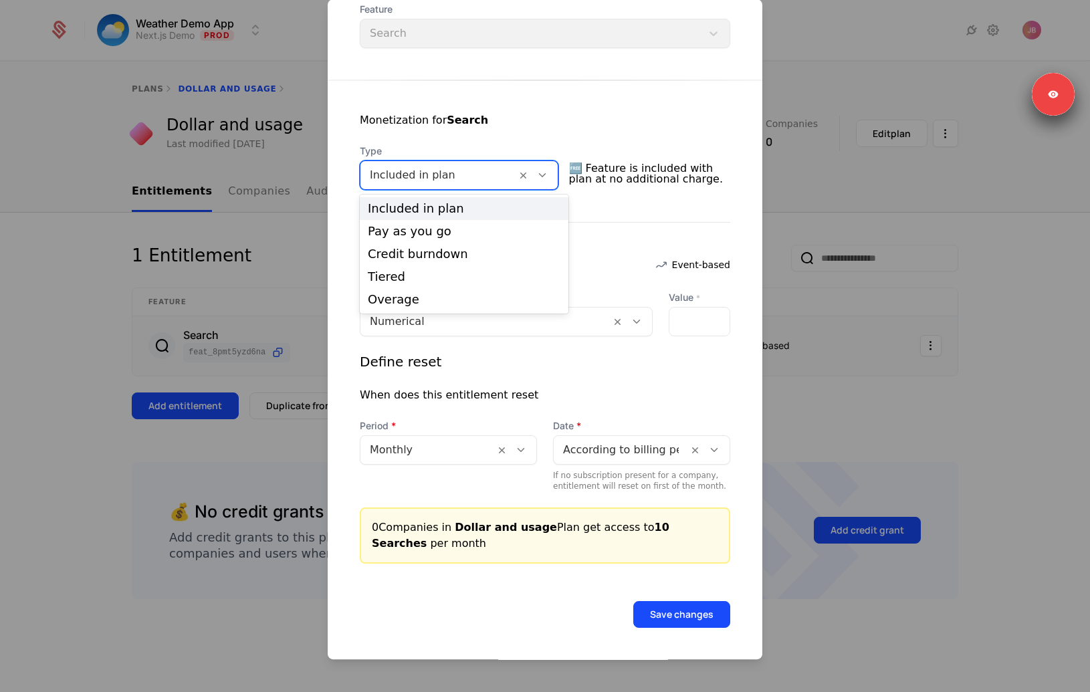
click at [463, 173] on div at bounding box center [438, 175] width 137 height 19
click at [436, 233] on div "Pay as you go" at bounding box center [464, 231] width 193 height 12
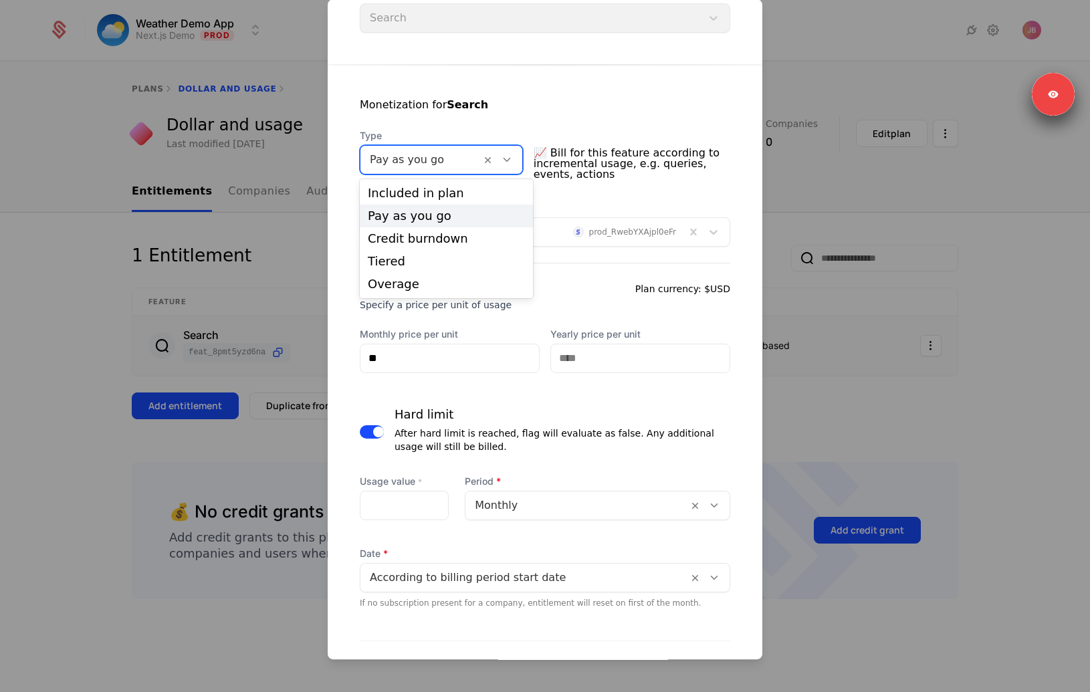
click at [435, 161] on div at bounding box center [421, 159] width 102 height 19
click at [424, 237] on div "Credit burndown" at bounding box center [446, 239] width 157 height 12
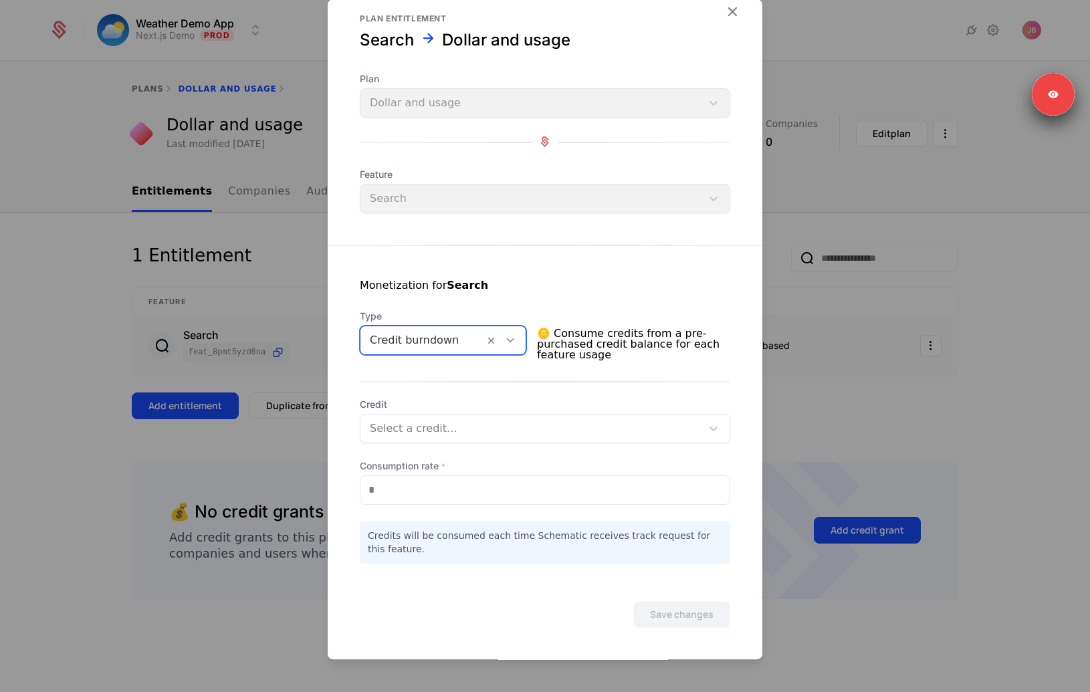
click at [436, 338] on div at bounding box center [422, 340] width 105 height 19
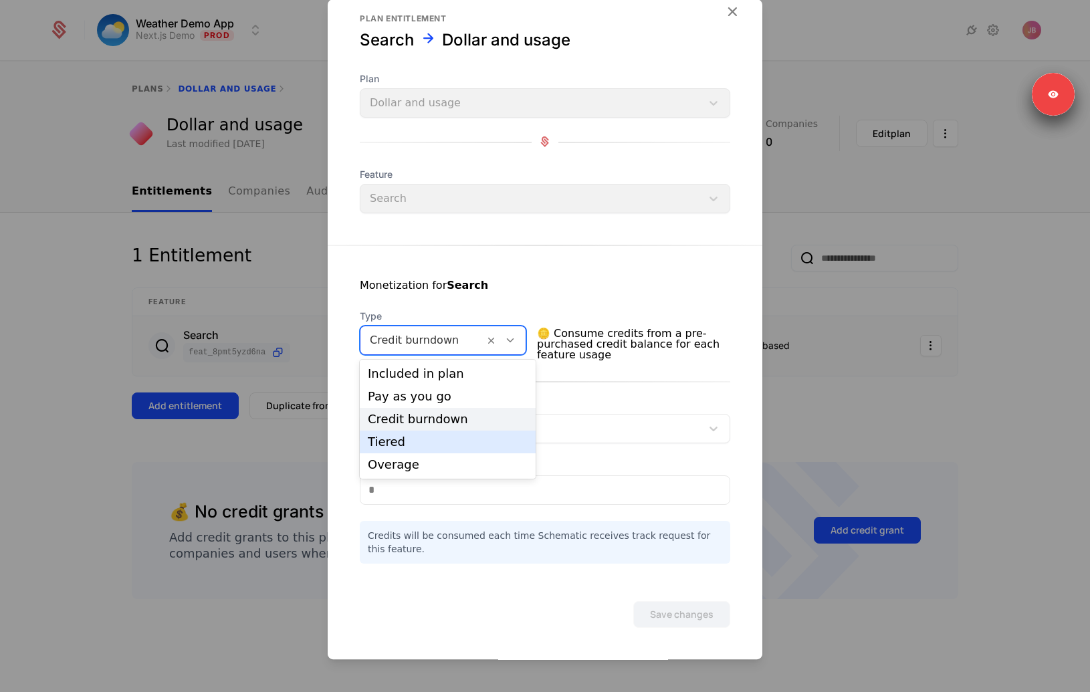
click at [410, 433] on div "Tiered" at bounding box center [448, 441] width 176 height 23
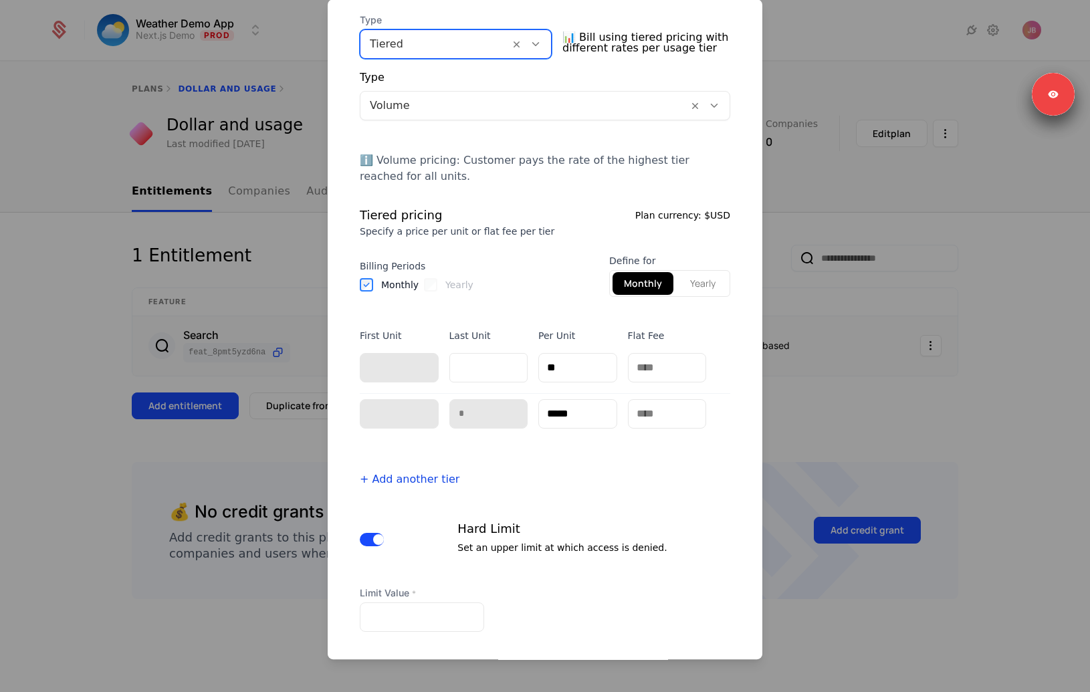
scroll to position [247, 0]
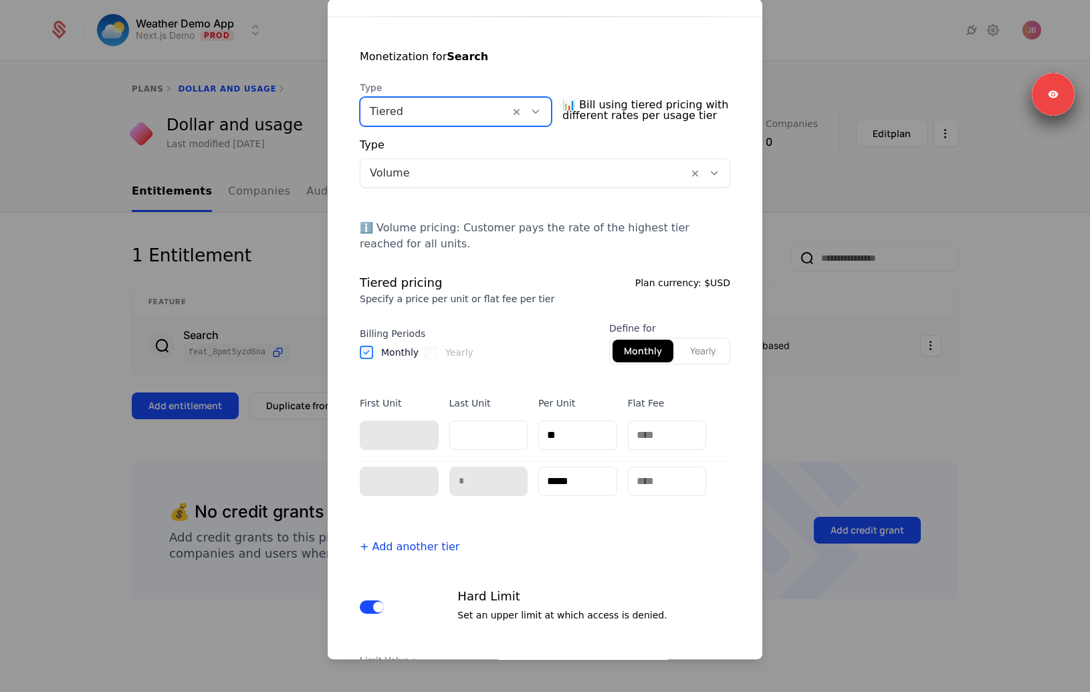
click at [444, 178] on div at bounding box center [524, 173] width 309 height 19
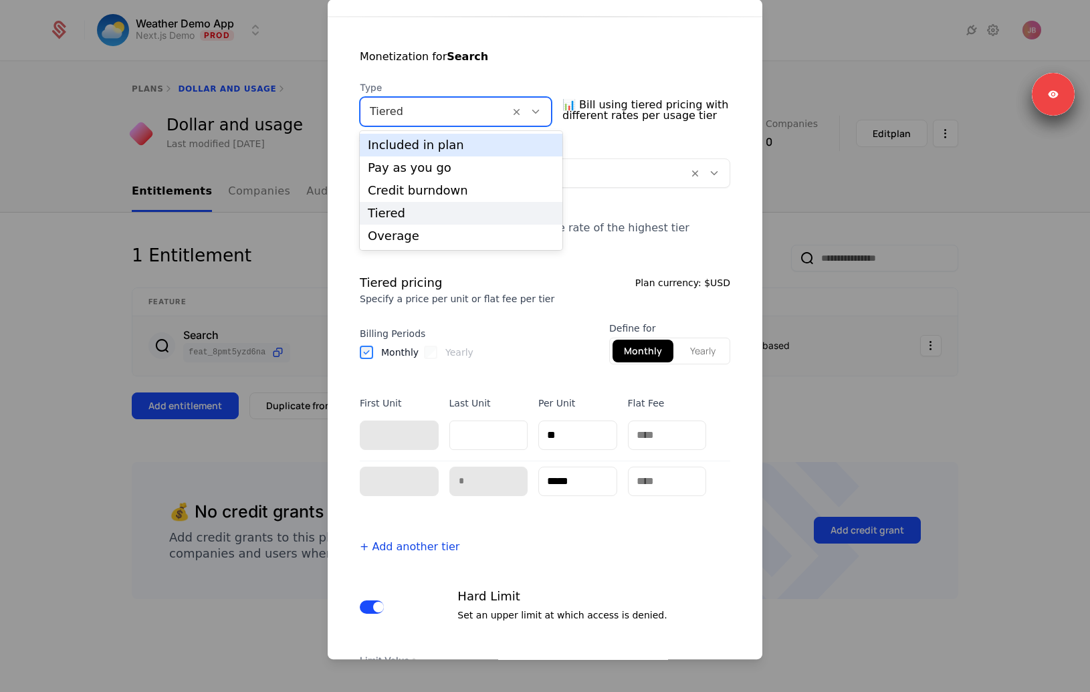
click at [428, 114] on div at bounding box center [435, 111] width 130 height 19
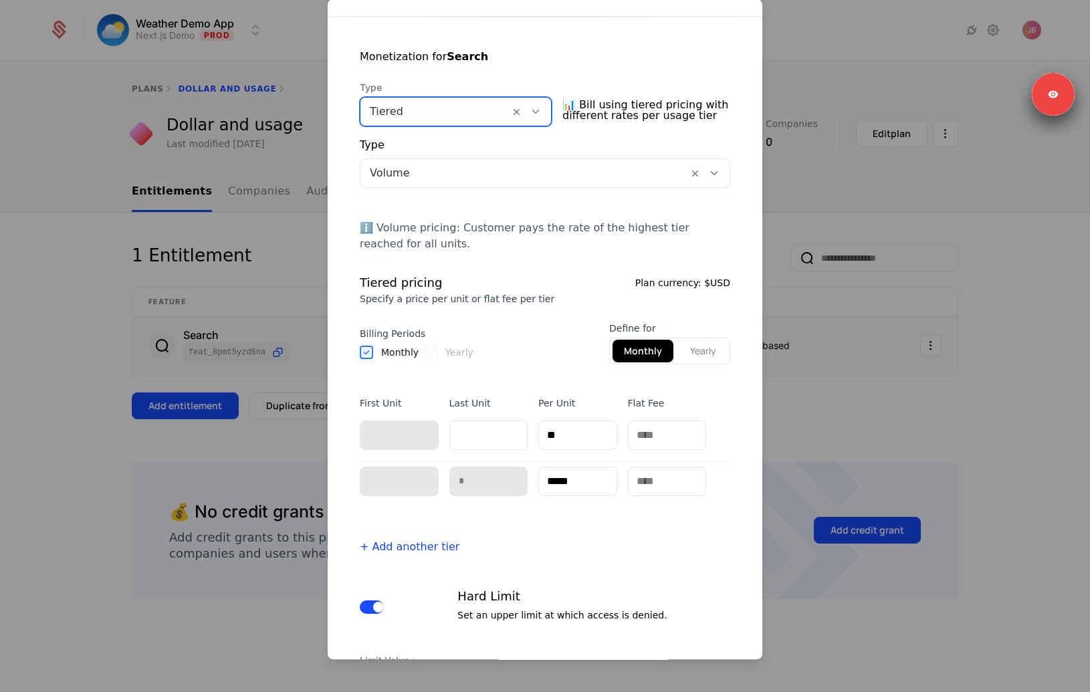
click at [428, 114] on div at bounding box center [435, 111] width 130 height 19
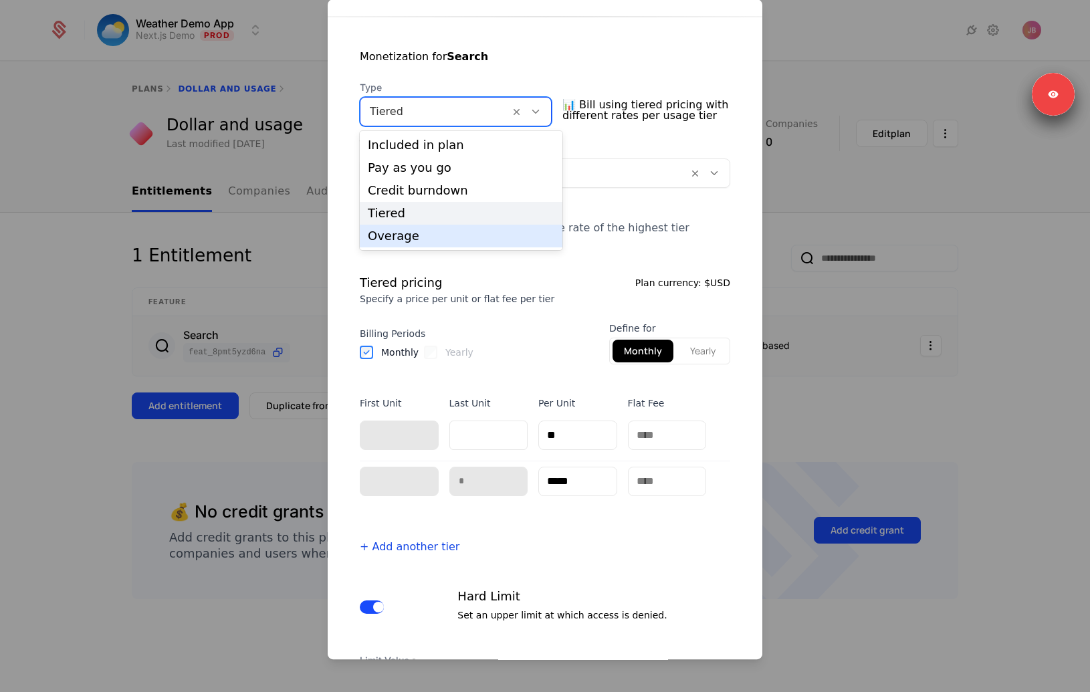
click at [403, 233] on div "Overage" at bounding box center [461, 236] width 186 height 12
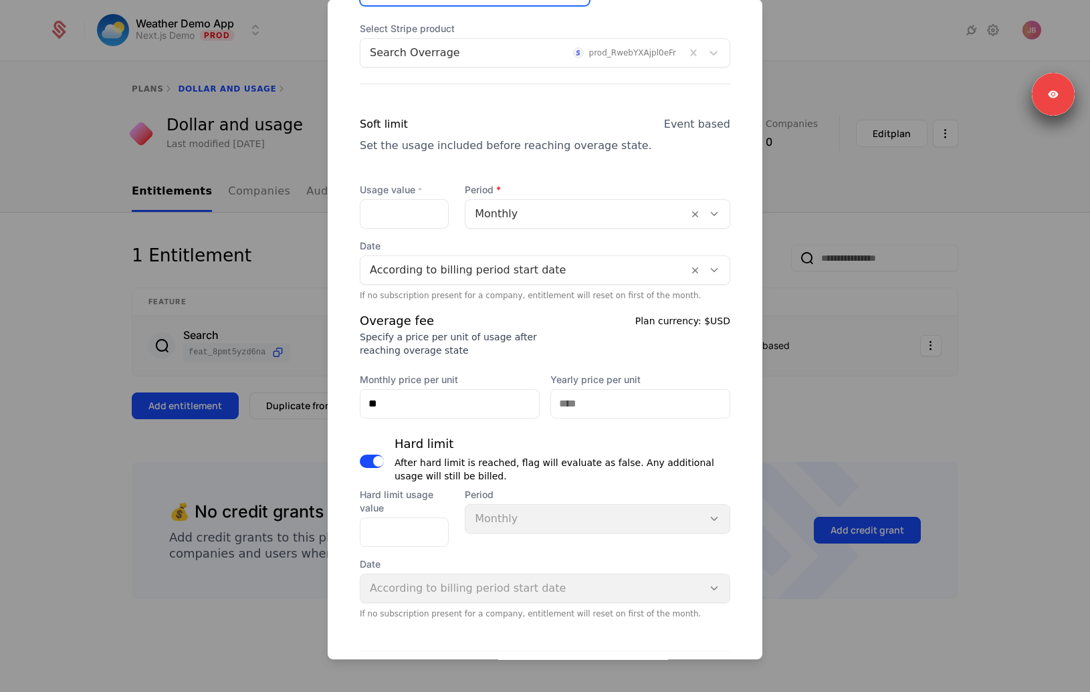
scroll to position [525, 0]
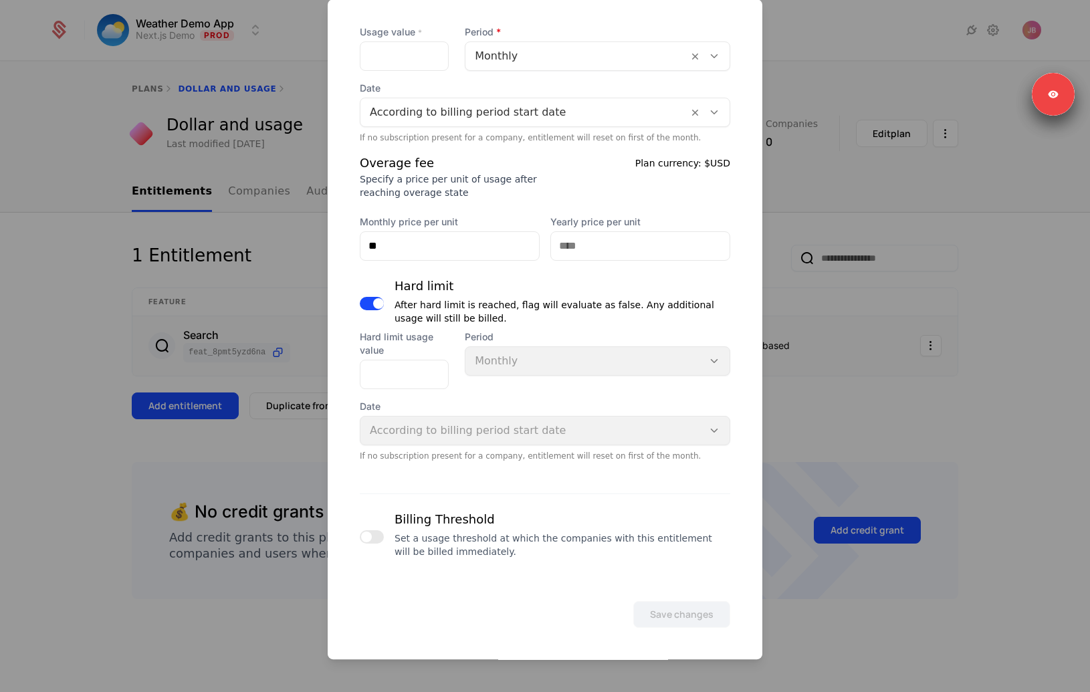
click at [378, 543] on div at bounding box center [372, 536] width 24 height 53
click at [378, 530] on button "button" at bounding box center [372, 536] width 24 height 13
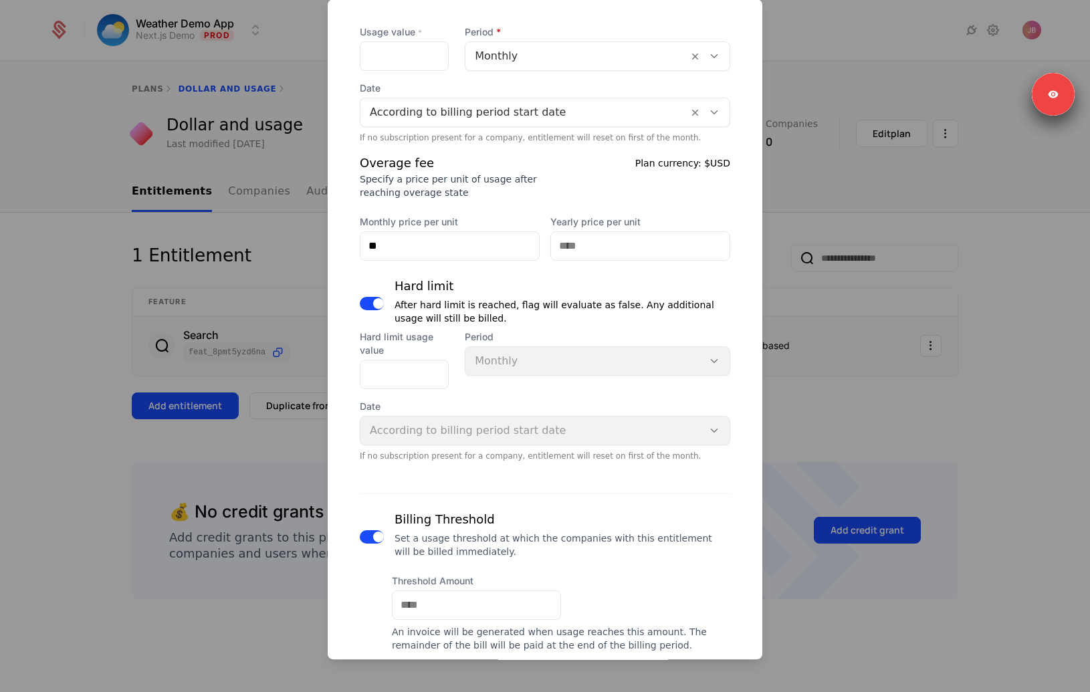
scroll to position [613, 0]
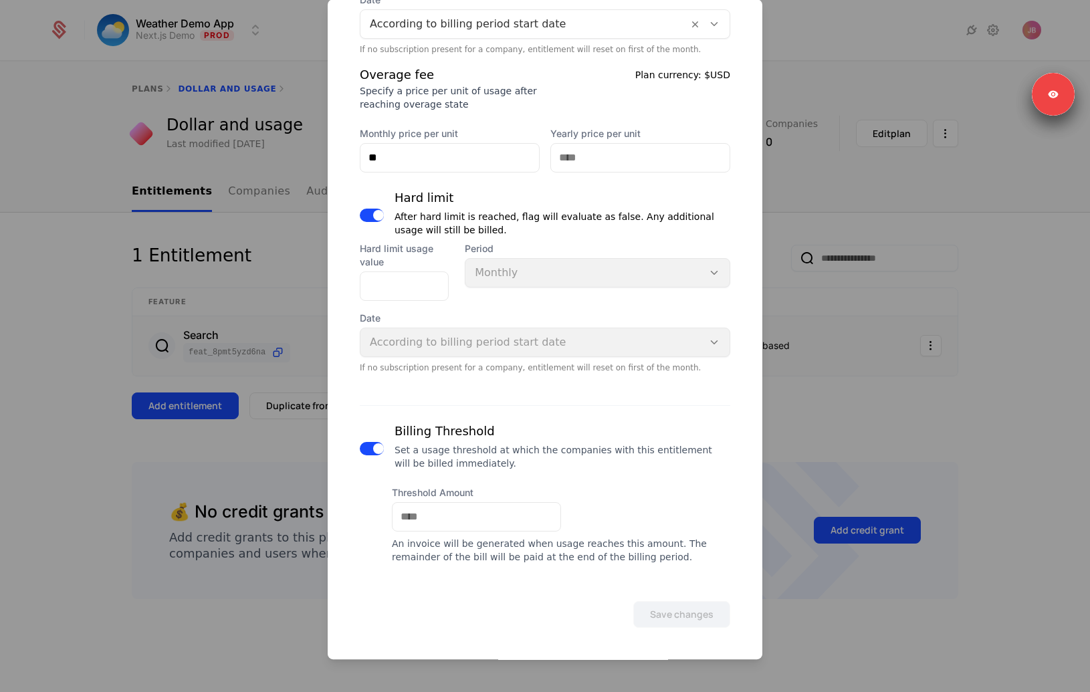
click at [221, 465] on div at bounding box center [545, 346] width 1090 height 692
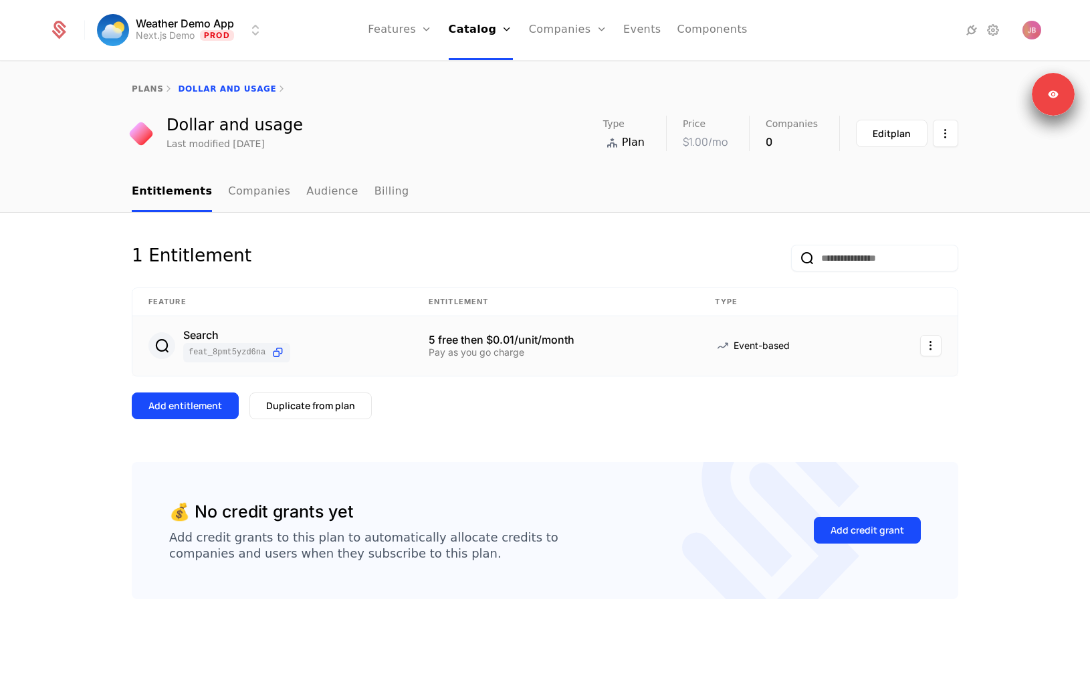
click at [507, 135] on link "Configuration" at bounding box center [499, 129] width 69 height 11
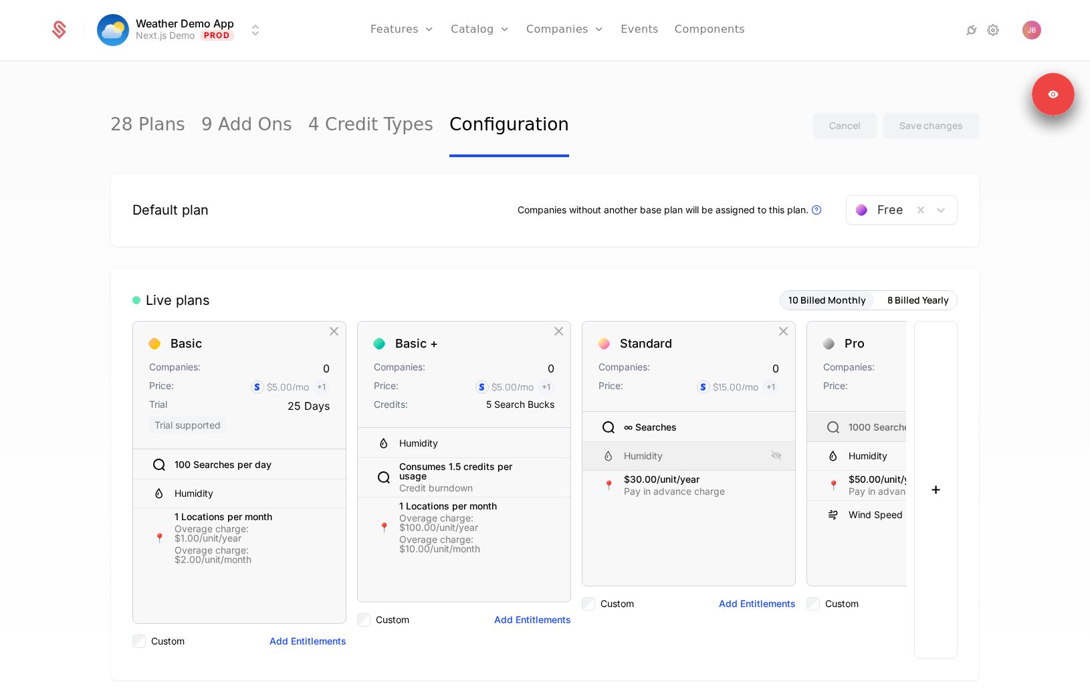
click at [870, 214] on div at bounding box center [879, 210] width 47 height 19
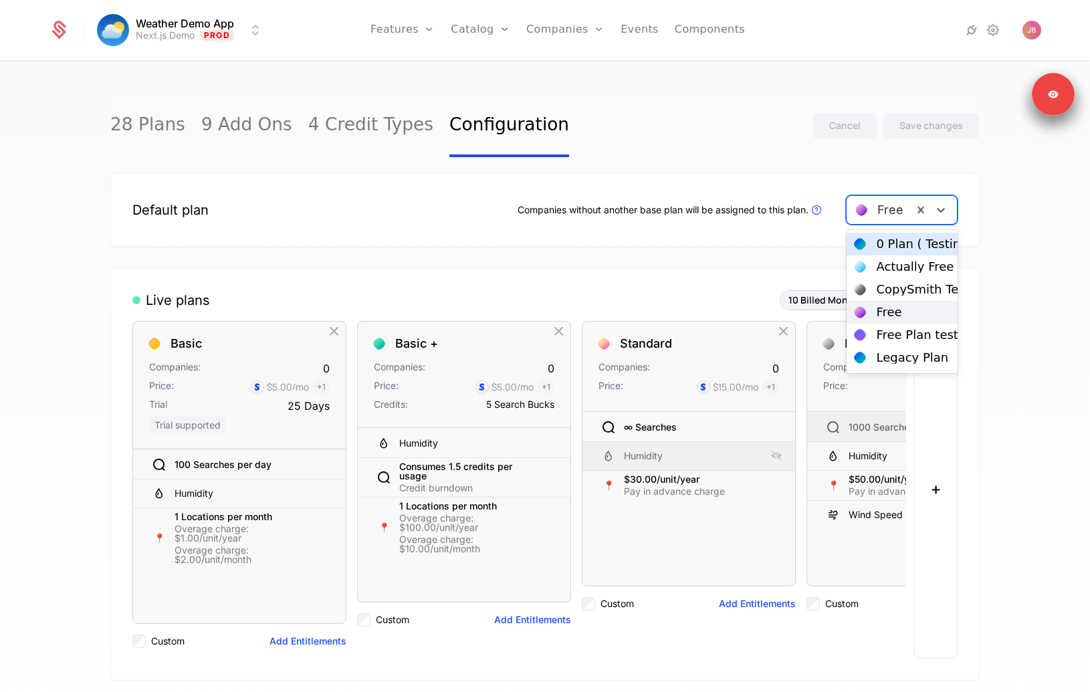
click at [836, 180] on div "Default plan Companies without another base plan will be assigned to this plan.…" at bounding box center [544, 210] width 869 height 74
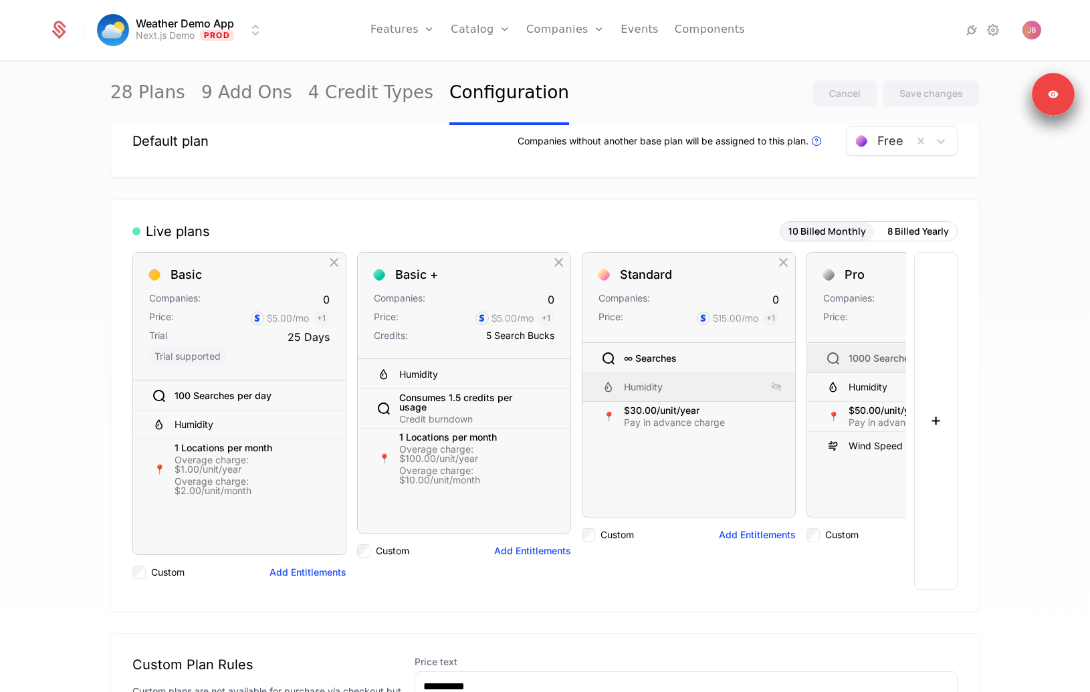
scroll to position [70, 0]
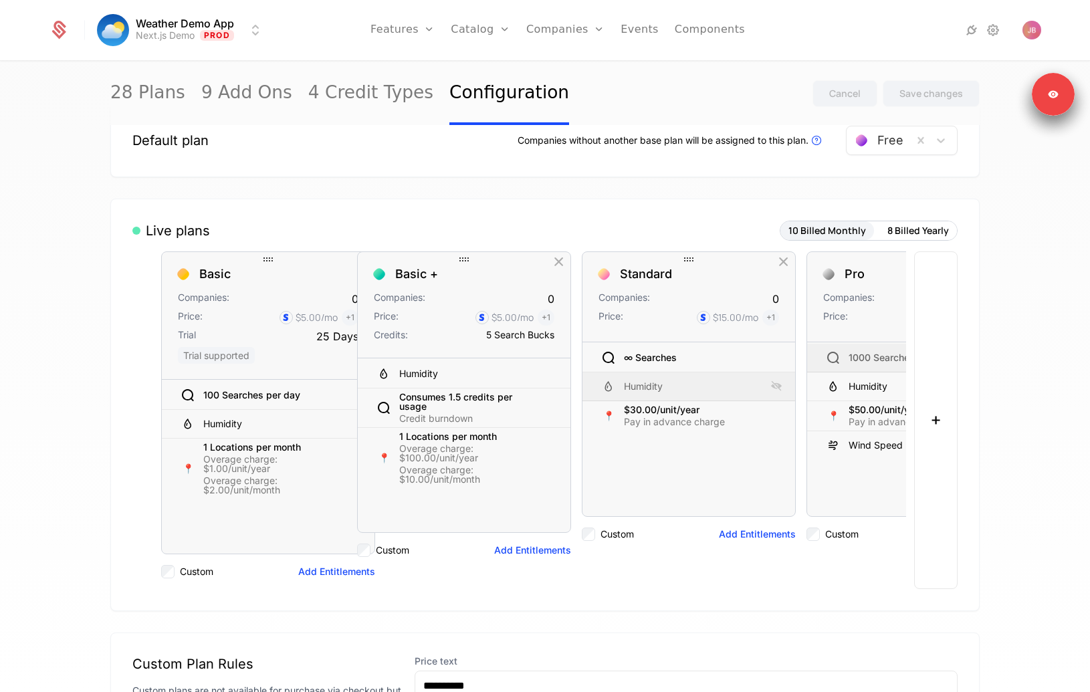
drag, startPoint x: 252, startPoint y: 261, endPoint x: 273, endPoint y: 267, distance: 22.2
click at [273, 268] on div "Basic Companies: 0 Price: $5.00 /mo + 1 Trial 25 Days Trial supported 100 Searc…" at bounding box center [268, 420] width 214 height 338
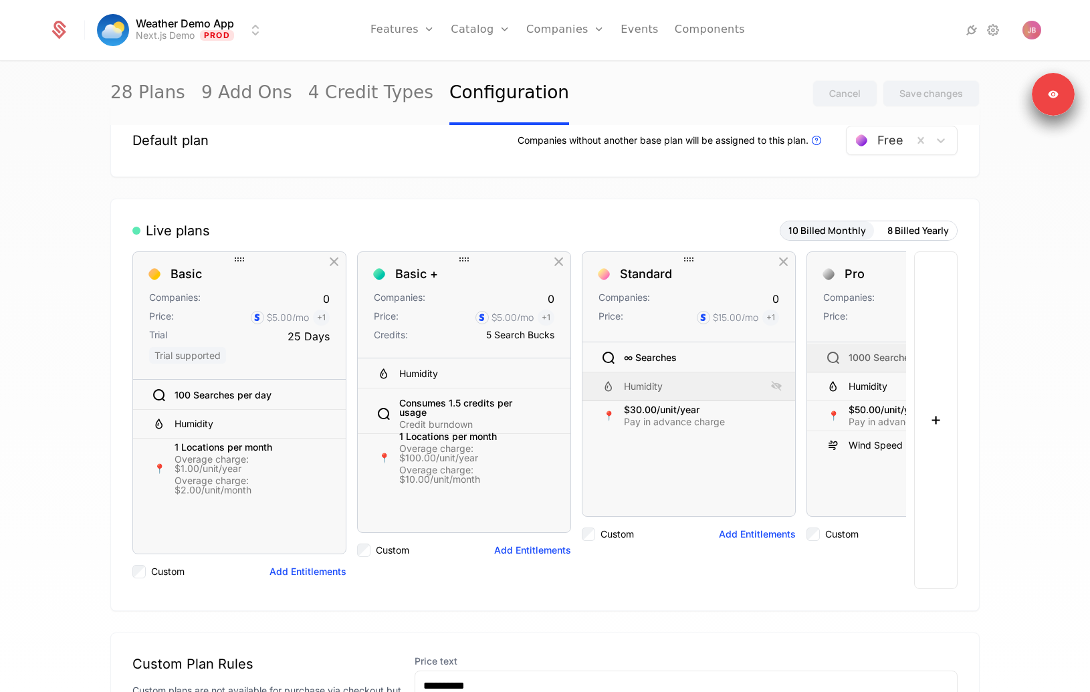
drag, startPoint x: 477, startPoint y: 406, endPoint x: 479, endPoint y: 412, distance: 6.8
click at [479, 412] on div "Consumes 1.5 credits per usage" at bounding box center [468, 407] width 139 height 19
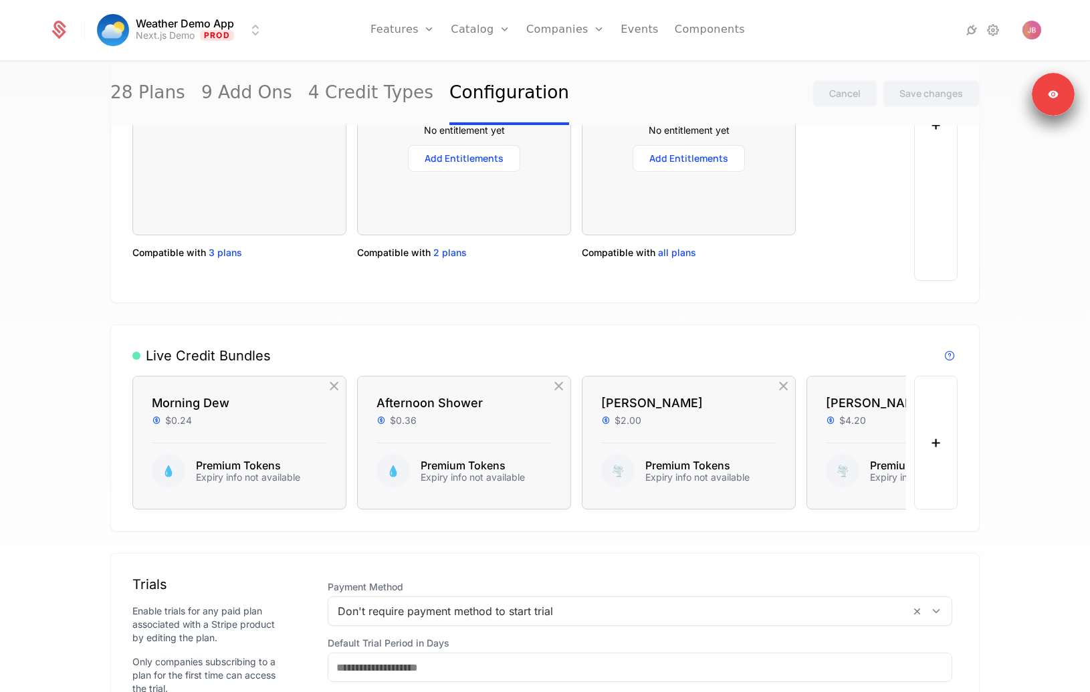
scroll to position [1003, 0]
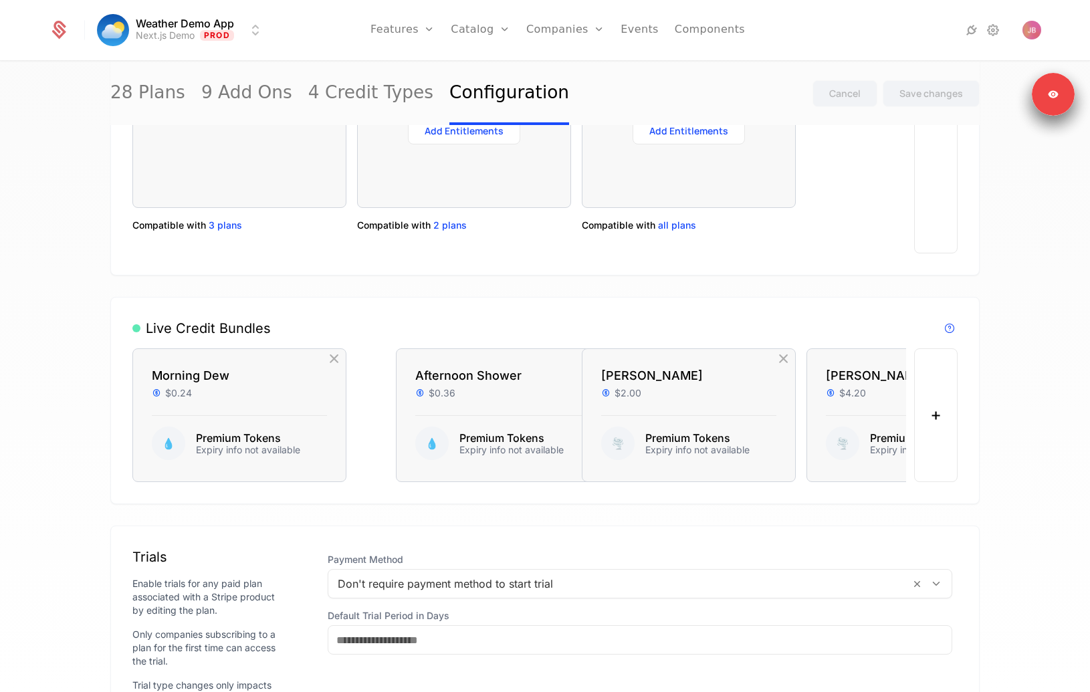
drag, startPoint x: 462, startPoint y: 358, endPoint x: 493, endPoint y: 344, distance: 34.1
click at [493, 344] on div "Live Credit Bundles Live Credit Bundles are visible in components and available…" at bounding box center [544, 400] width 869 height 207
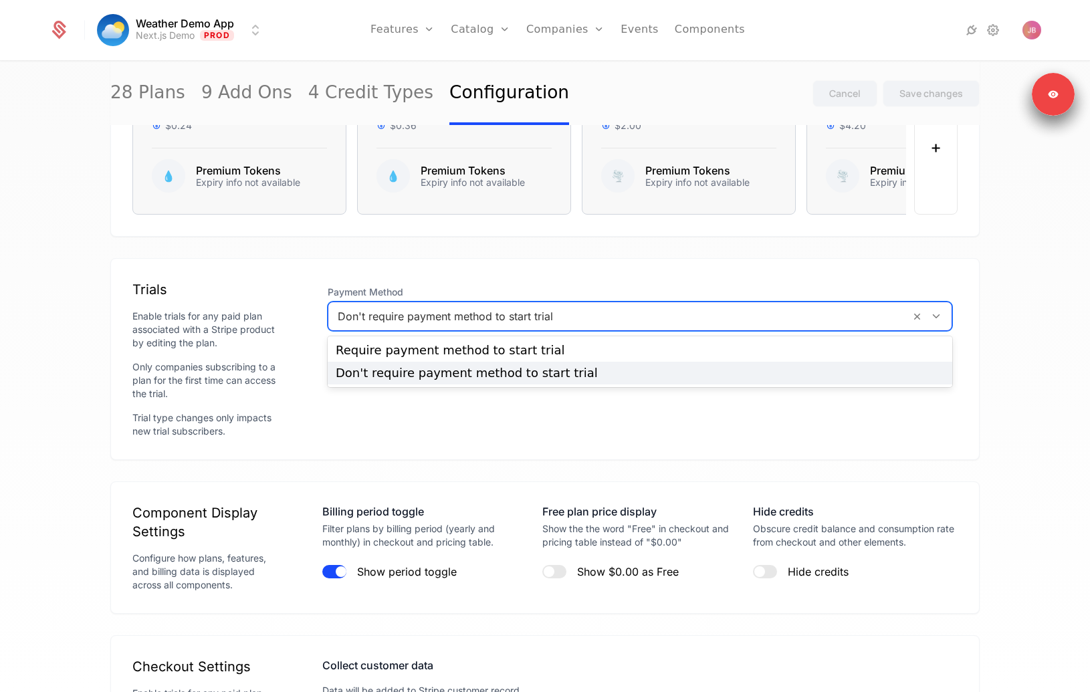
click at [530, 321] on div at bounding box center [619, 316] width 563 height 19
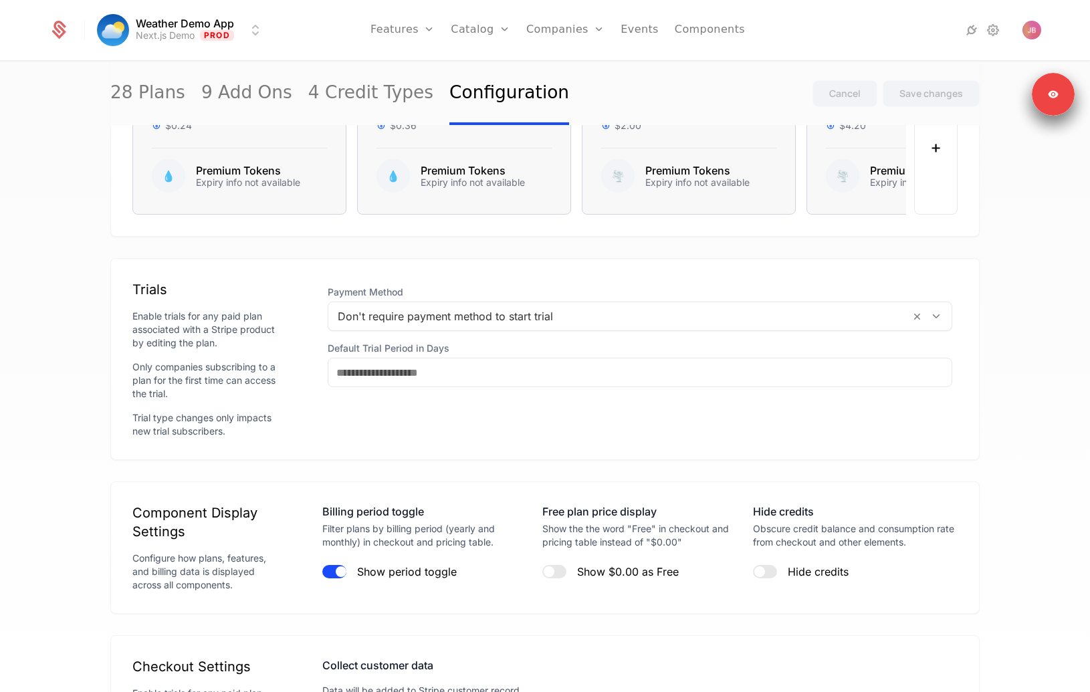
click at [521, 282] on div "Payment Method Don't require payment method to start trial Default Trial Period…" at bounding box center [639, 336] width 635 height 112
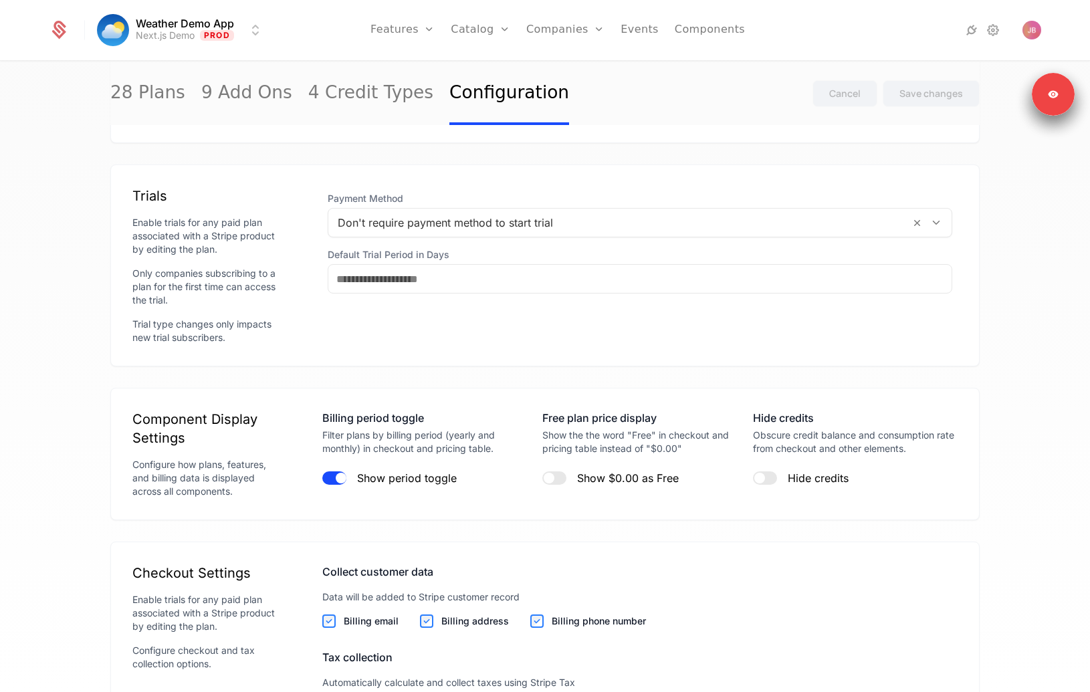
scroll to position [1499, 0]
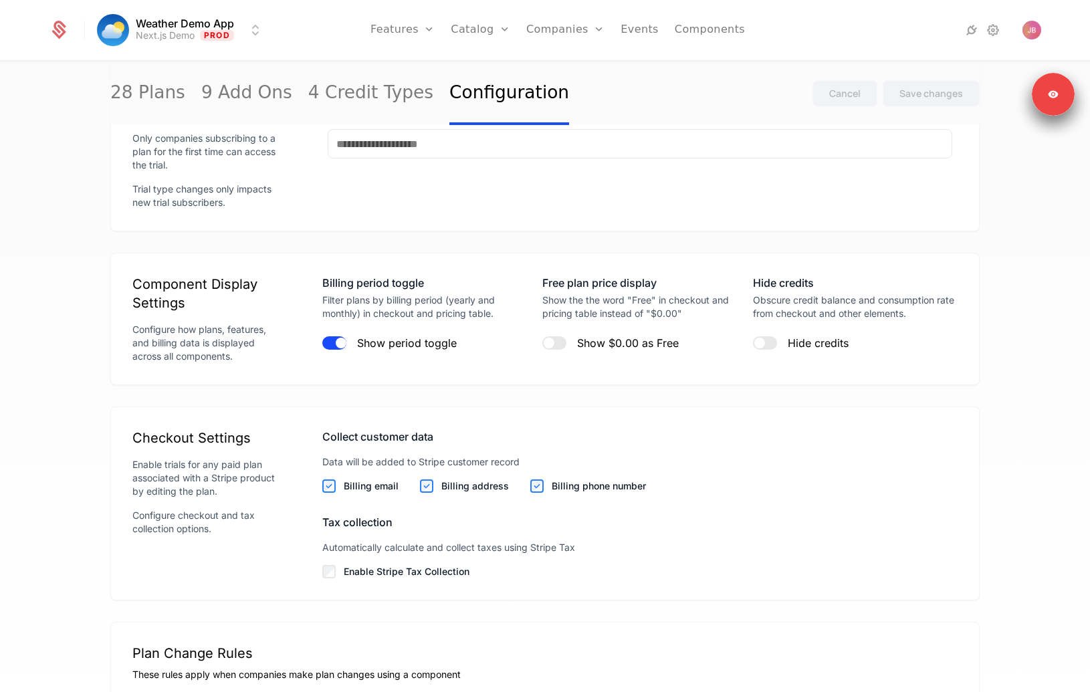
click at [722, 27] on link "Components" at bounding box center [709, 30] width 70 height 60
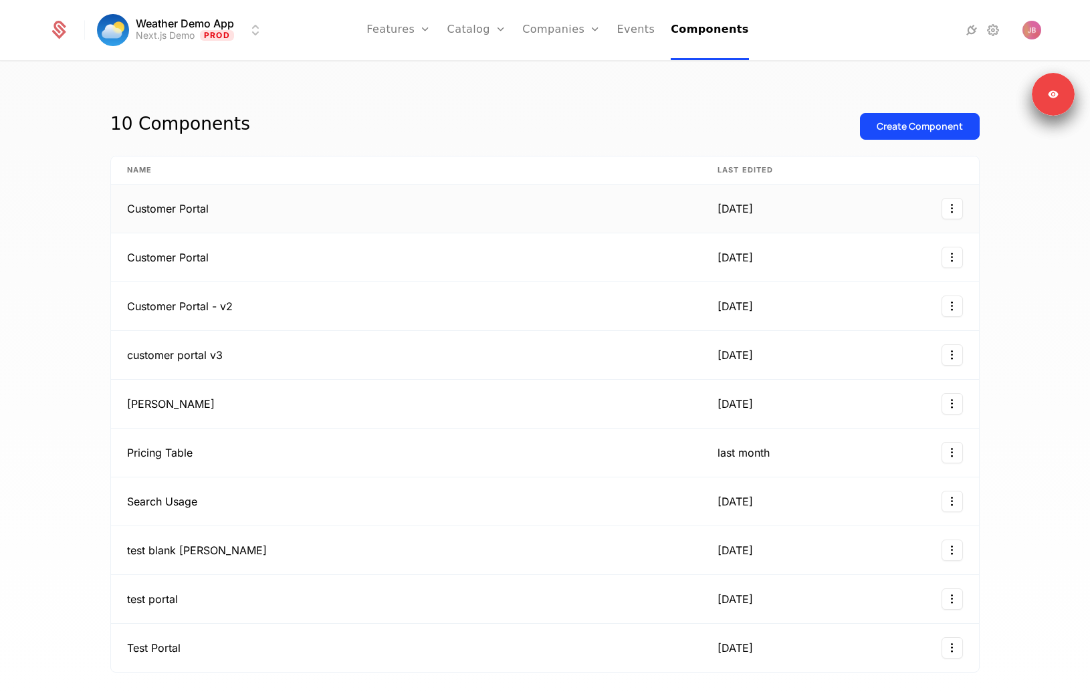
click at [453, 213] on td "Customer Portal" at bounding box center [406, 208] width 590 height 49
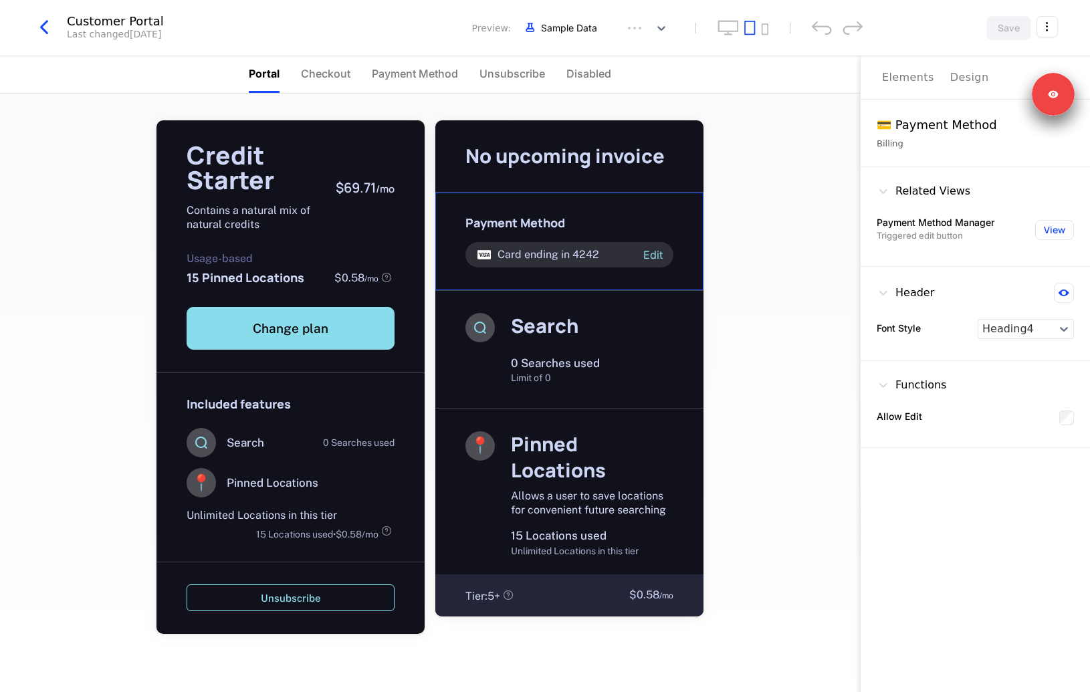
click at [568, 201] on div "Payment Method Card ending in 4242 Edit" at bounding box center [569, 242] width 268 height 98
click at [329, 248] on div "Credit Starter Contains a natural mix of natural credits $69.71 / mo Usage-base…" at bounding box center [290, 246] width 268 height 253
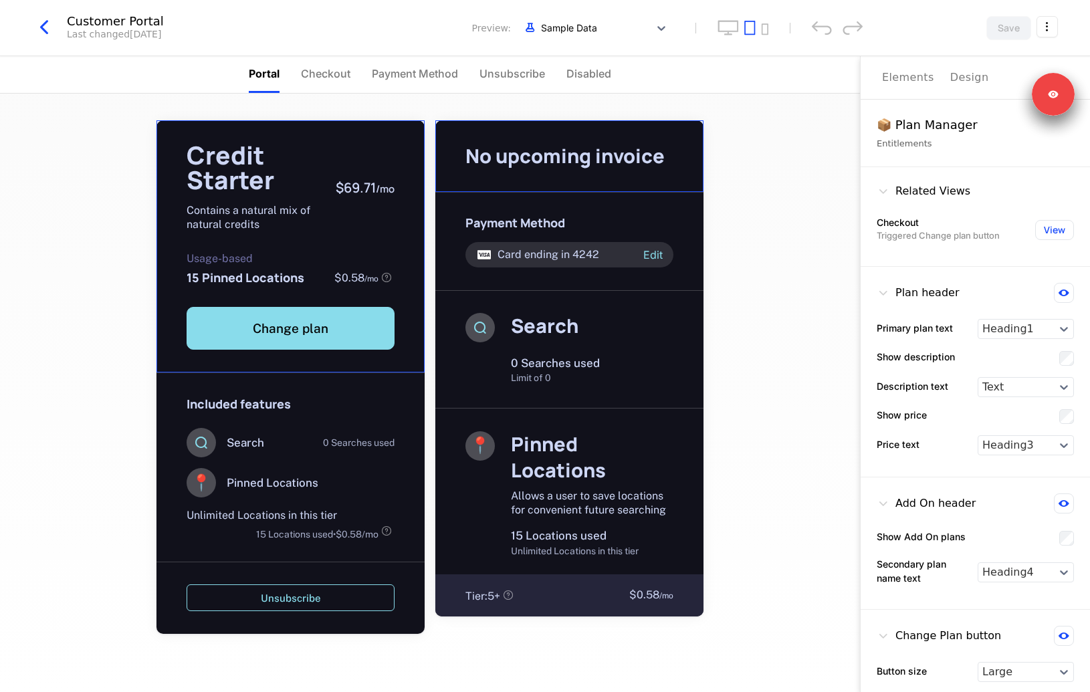
click at [634, 148] on span "No upcoming invoice" at bounding box center [564, 155] width 199 height 27
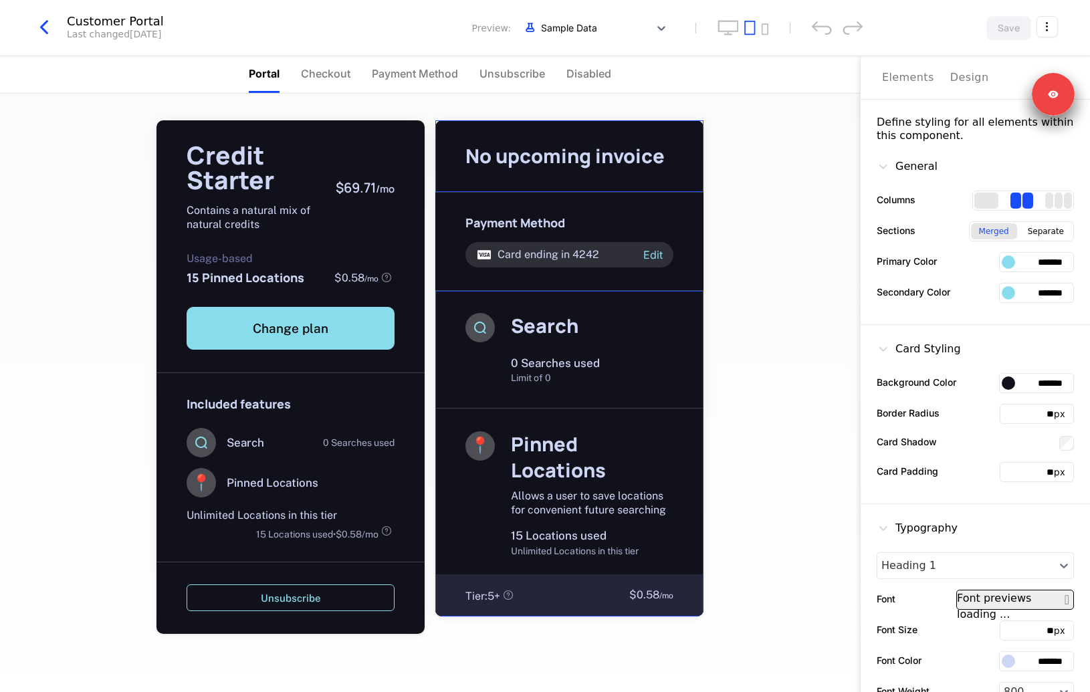
click at [964, 94] on button "Design" at bounding box center [969, 77] width 39 height 43
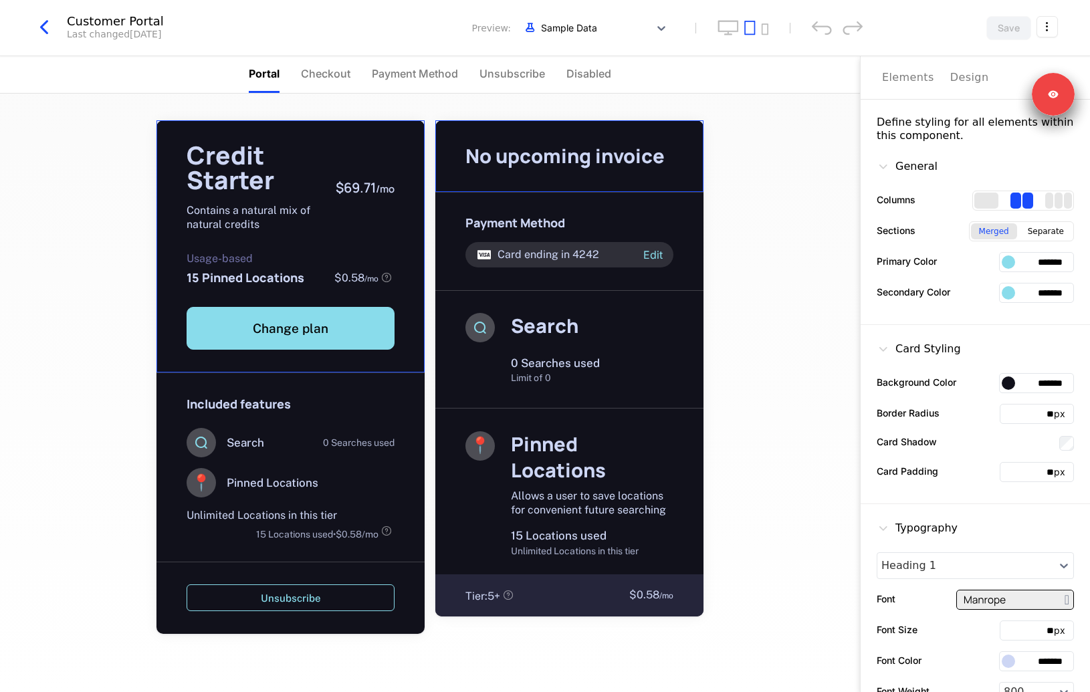
click at [51, 27] on icon "button" at bounding box center [44, 27] width 24 height 24
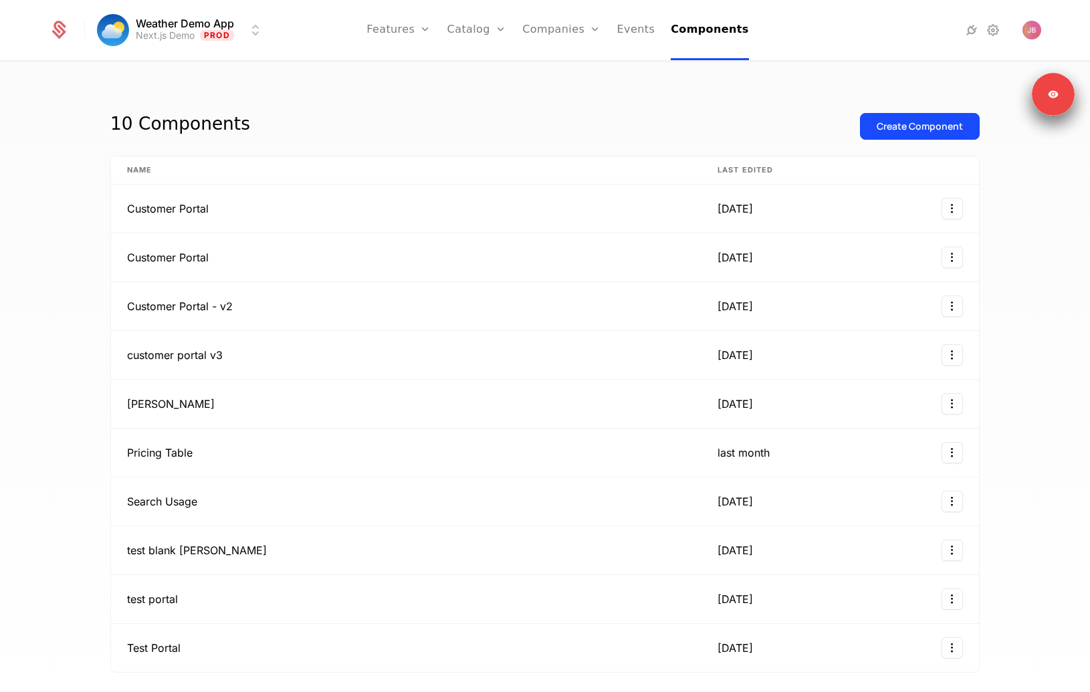
click at [555, 37] on link "Companies" at bounding box center [561, 30] width 78 height 60
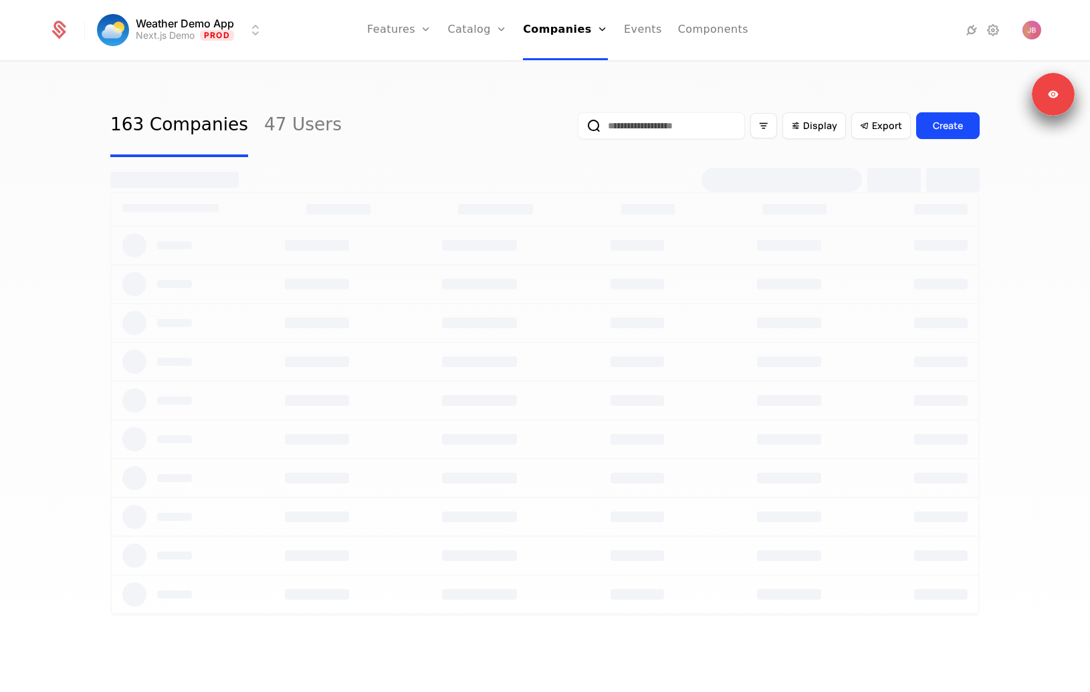
click at [565, 67] on link "Companies" at bounding box center [569, 65] width 61 height 11
select select "**"
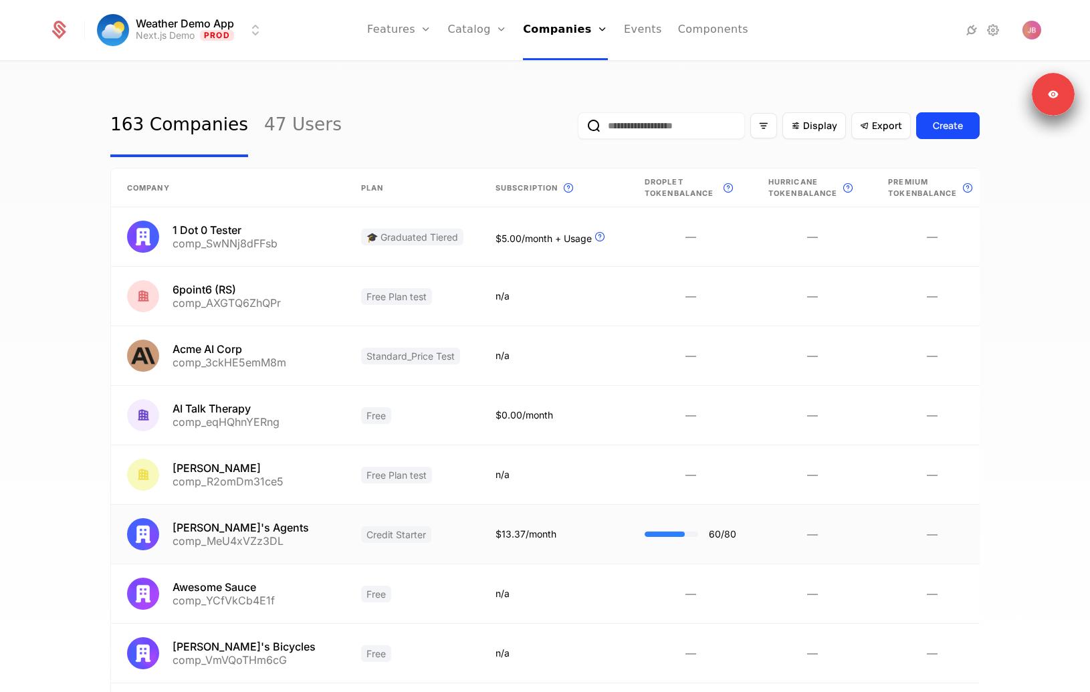
click at [251, 545] on link at bounding box center [228, 534] width 234 height 59
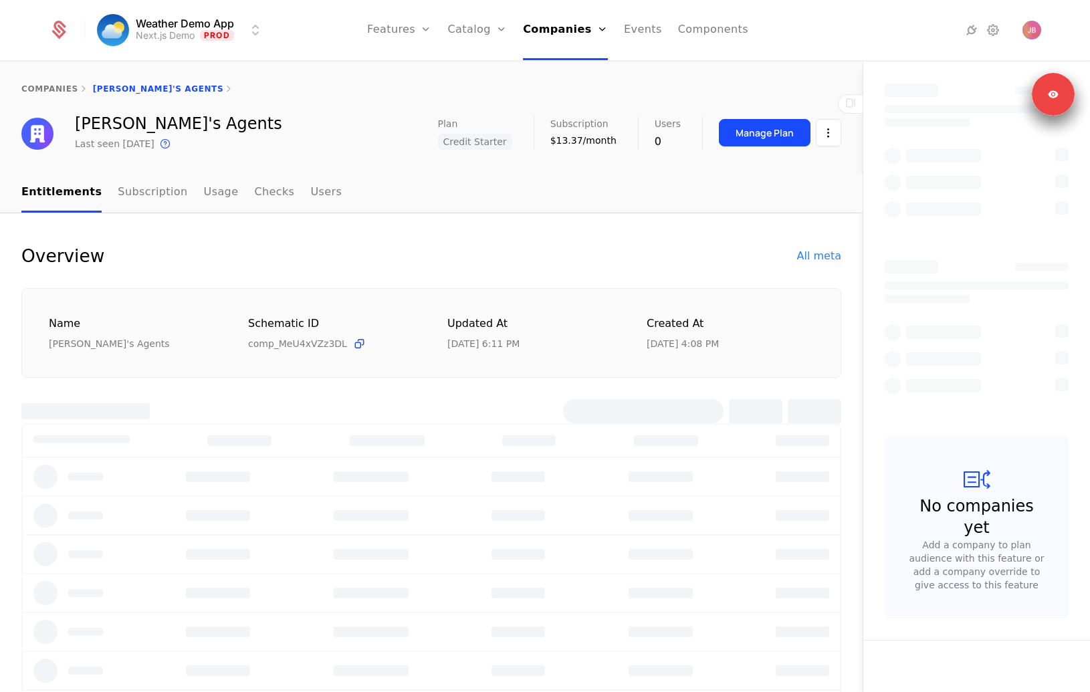
select select "**"
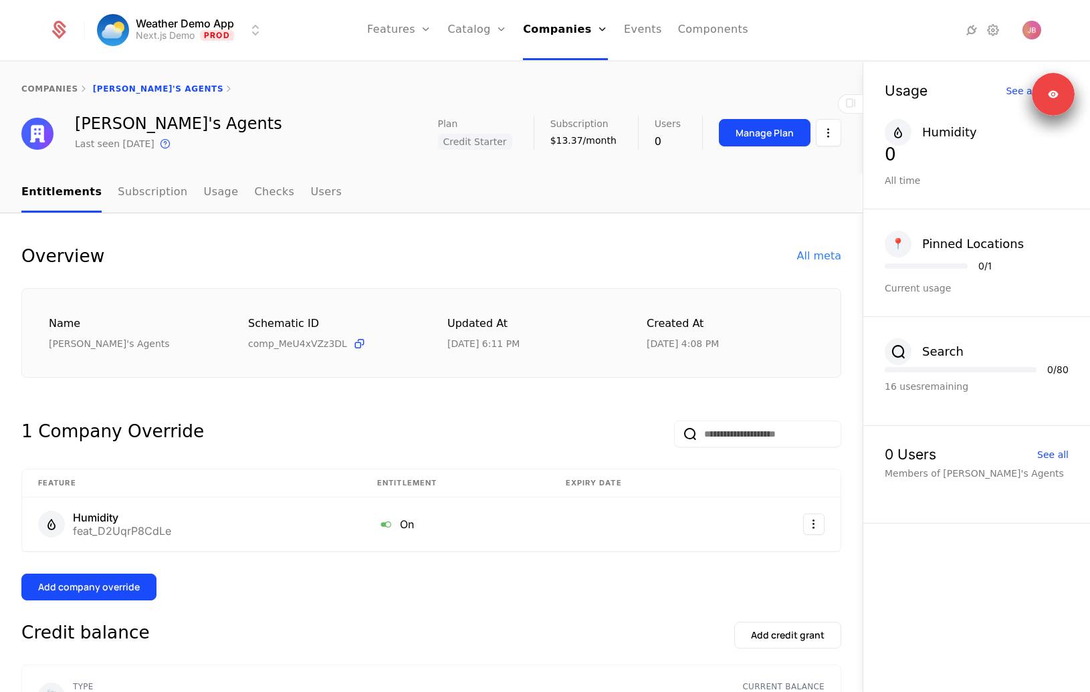
click at [703, 29] on link "Components" at bounding box center [713, 30] width 70 height 60
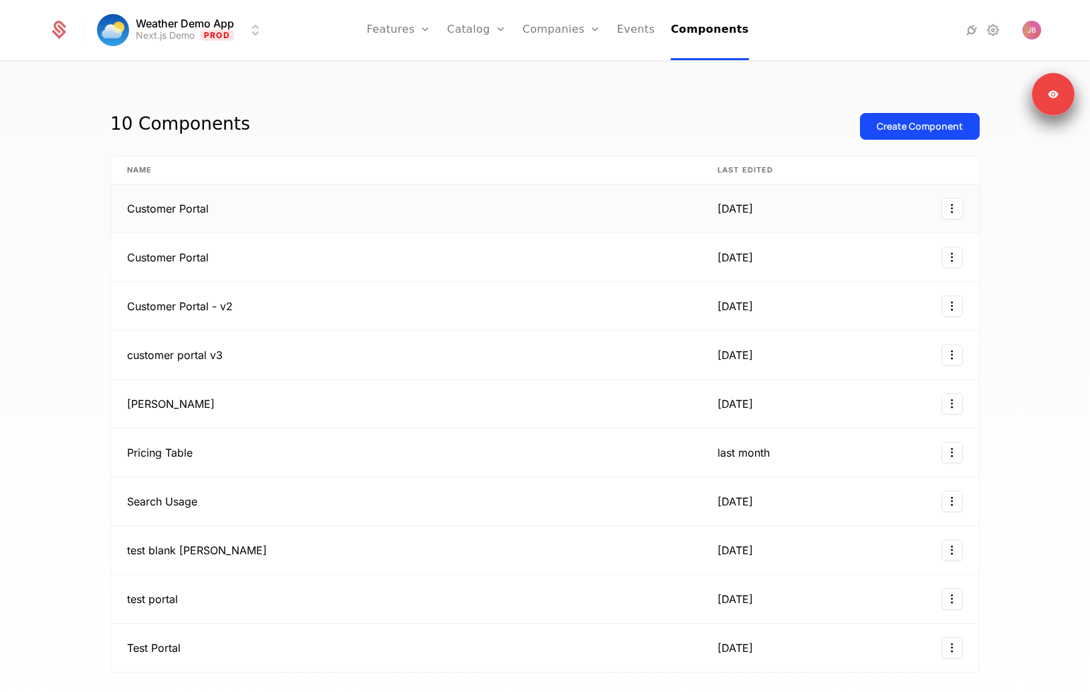
click at [445, 205] on td "Customer Portal" at bounding box center [406, 208] width 590 height 49
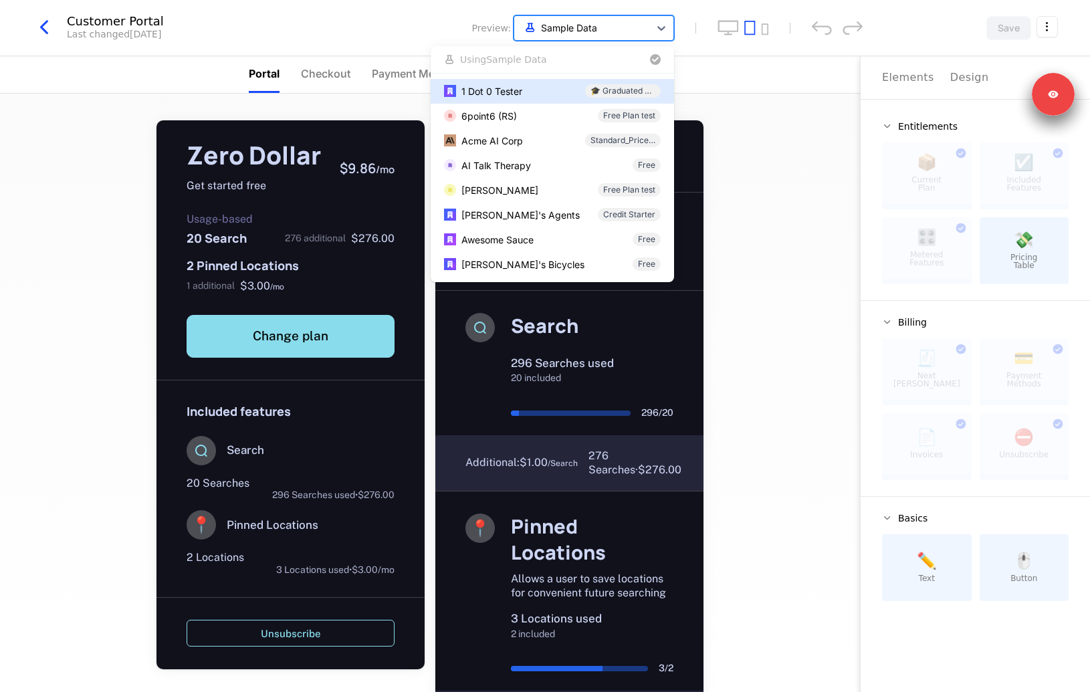
click at [582, 37] on div "Sample Data" at bounding box center [581, 28] width 135 height 22
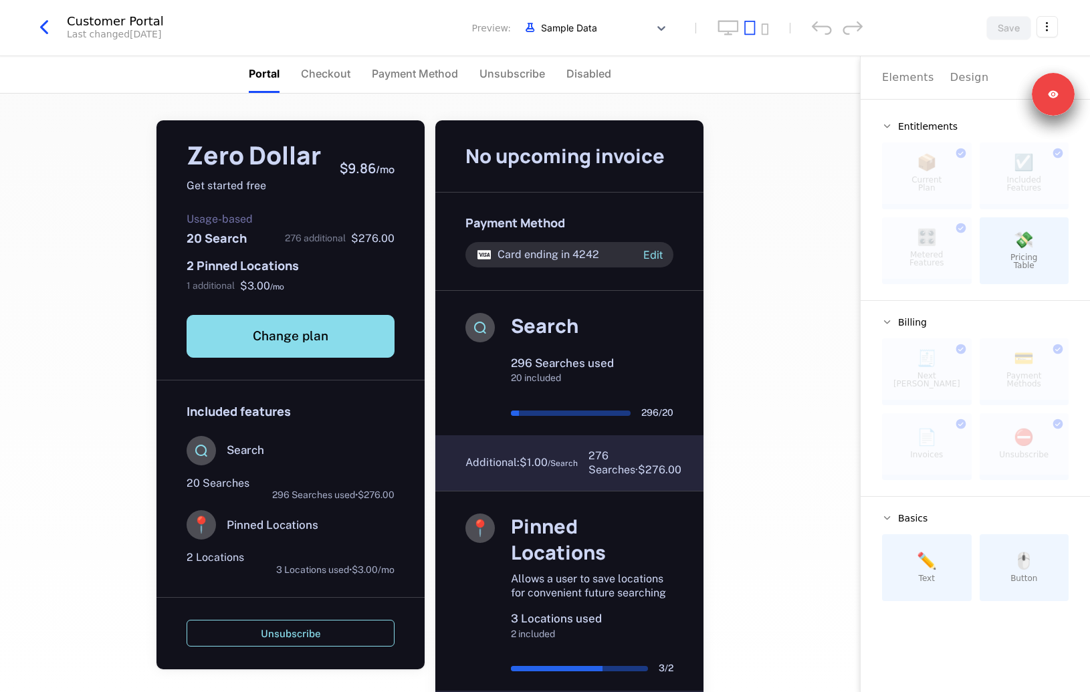
click at [754, 154] on div "Zero Dollar Get started free $9.86 / mo Usage-based 20 Search 276 additional $2…" at bounding box center [430, 393] width 860 height 598
click at [52, 30] on icon "button" at bounding box center [44, 27] width 24 height 24
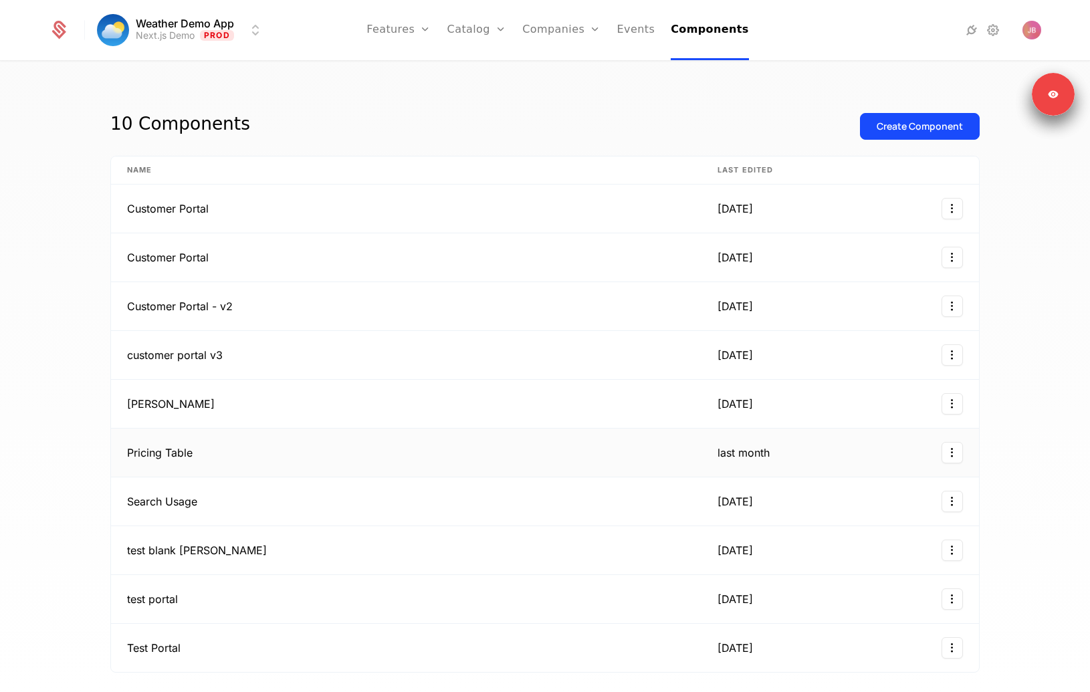
click at [322, 436] on td "Pricing Table" at bounding box center [406, 452] width 590 height 49
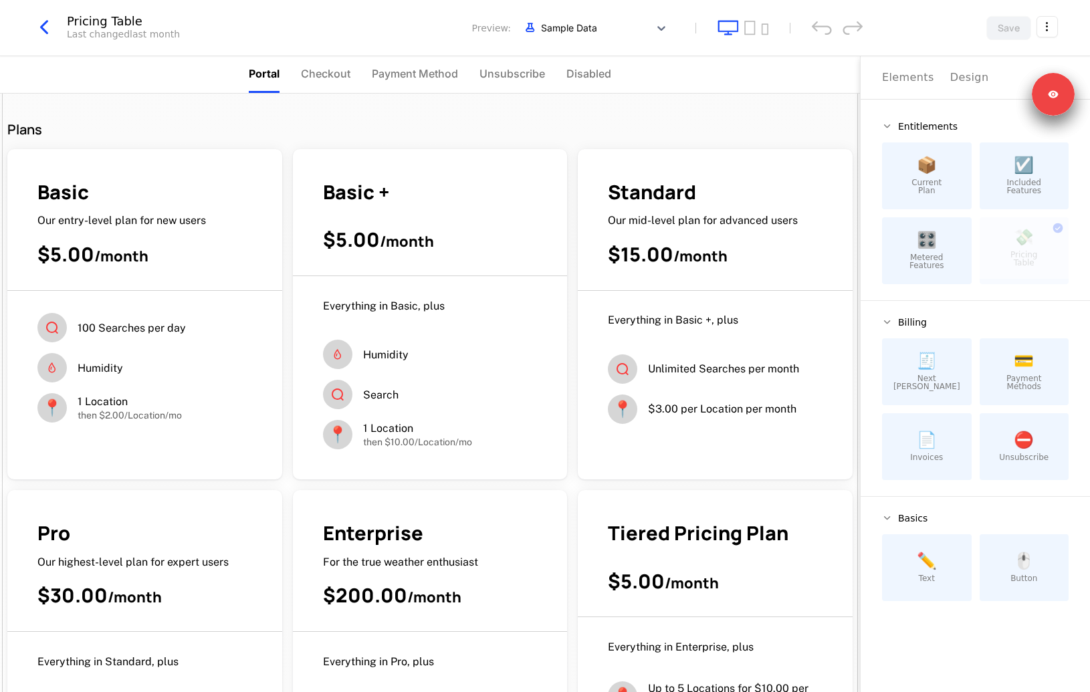
click at [46, 34] on icon "button" at bounding box center [44, 27] width 24 height 24
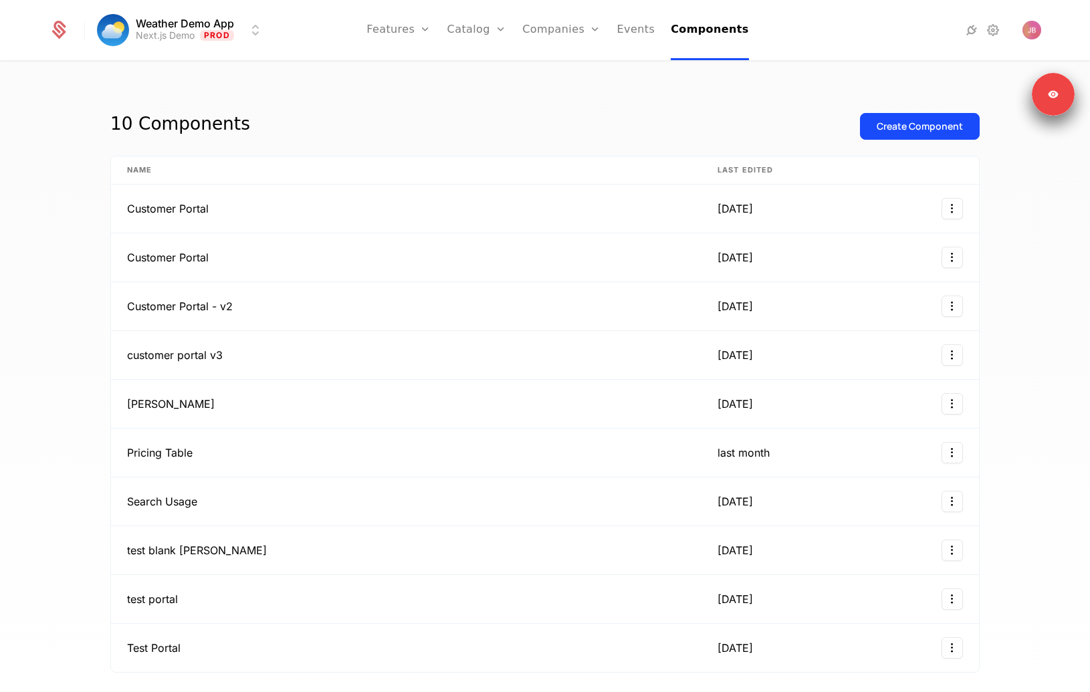
click at [561, 33] on link "Companies" at bounding box center [561, 30] width 78 height 60
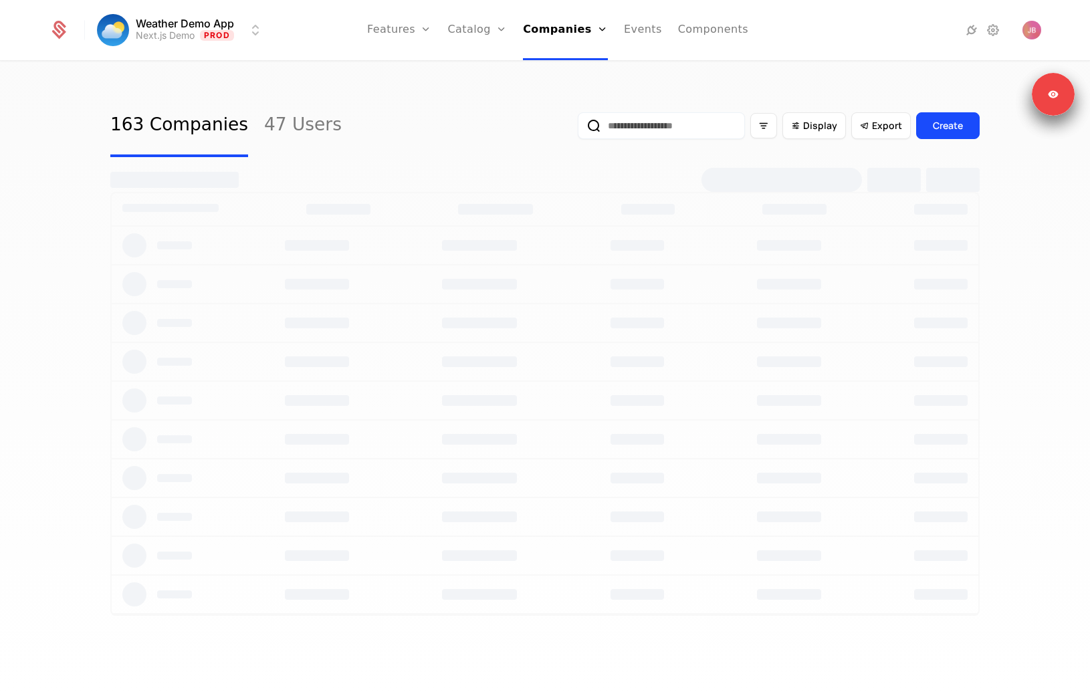
select select "**"
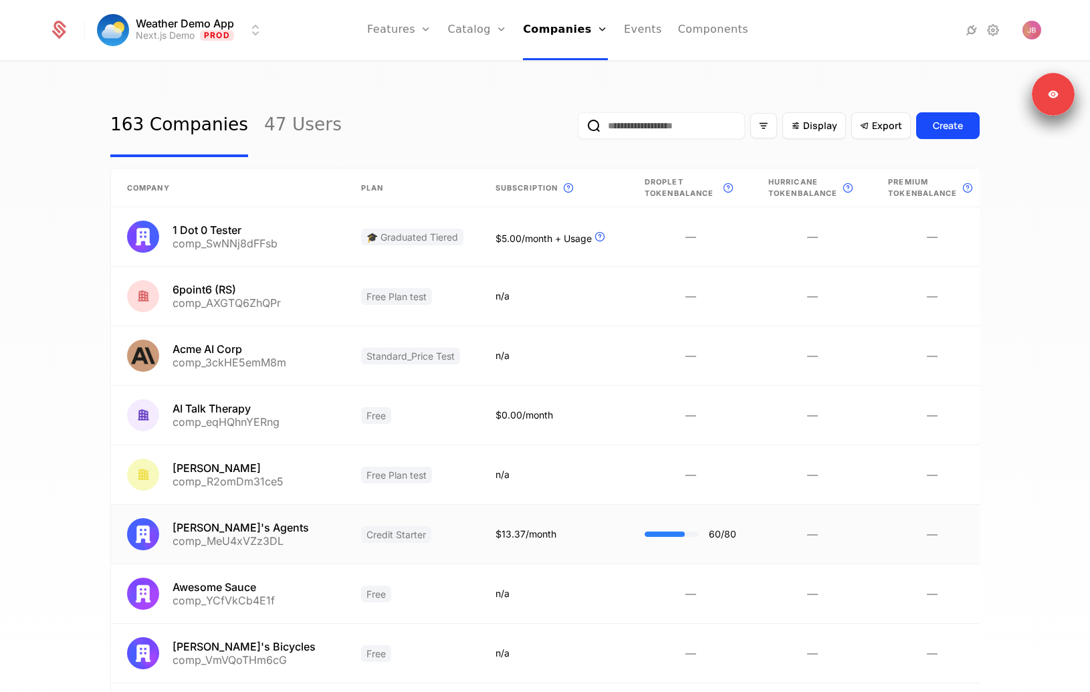
click at [558, 555] on link at bounding box center [553, 534] width 149 height 59
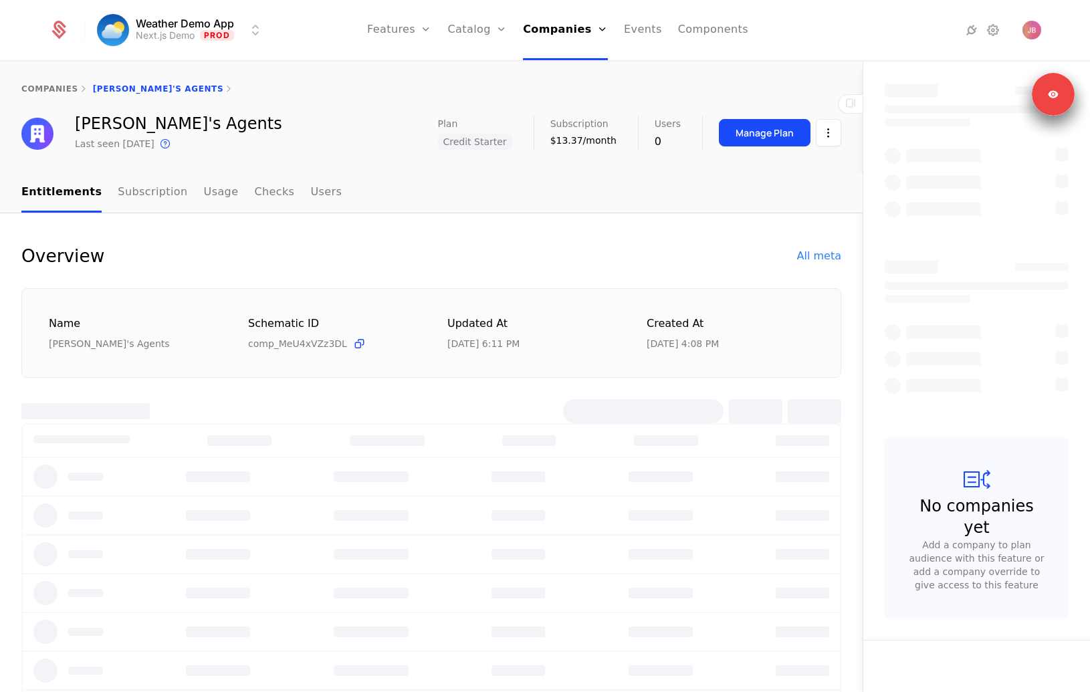
select select "**"
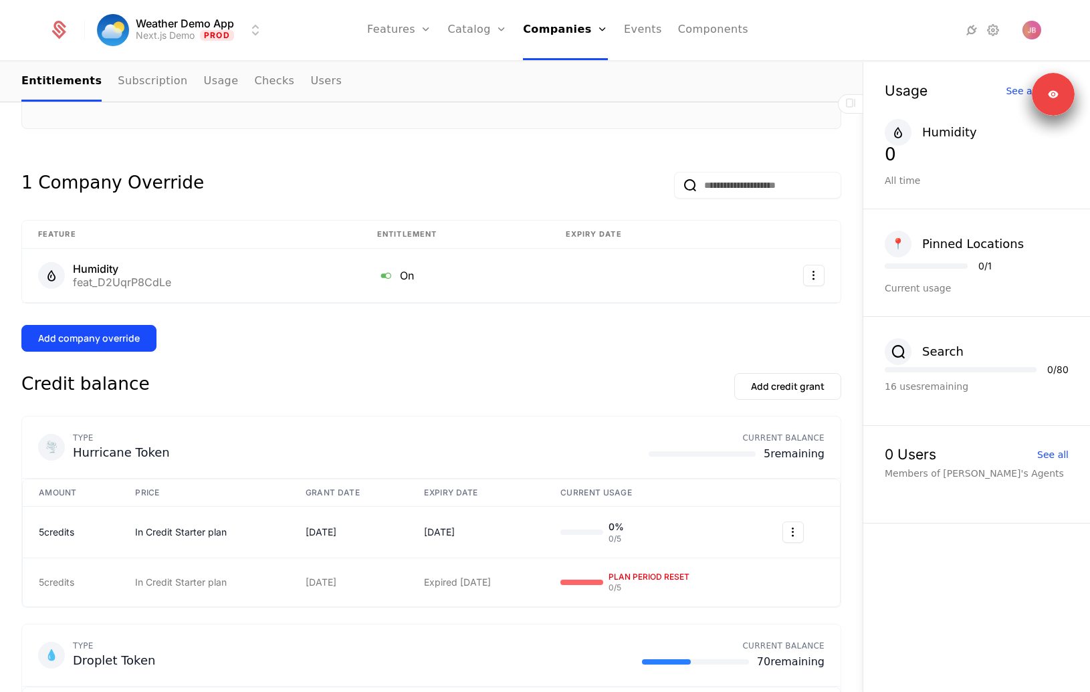
scroll to position [289, 0]
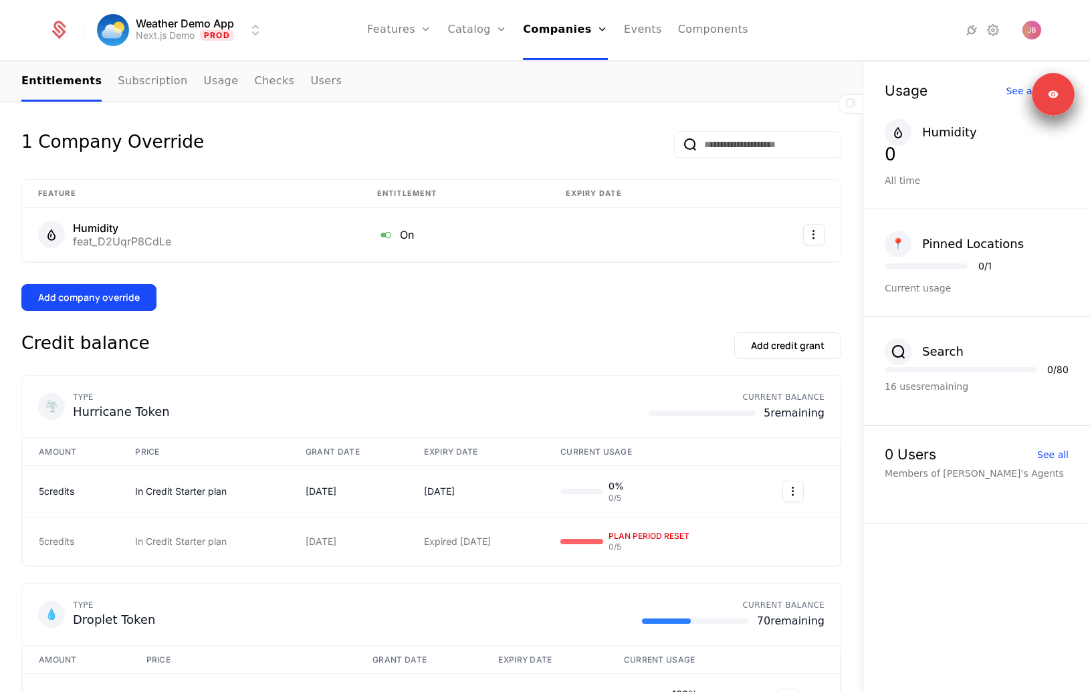
click at [112, 290] on button "Add company override" at bounding box center [88, 297] width 135 height 27
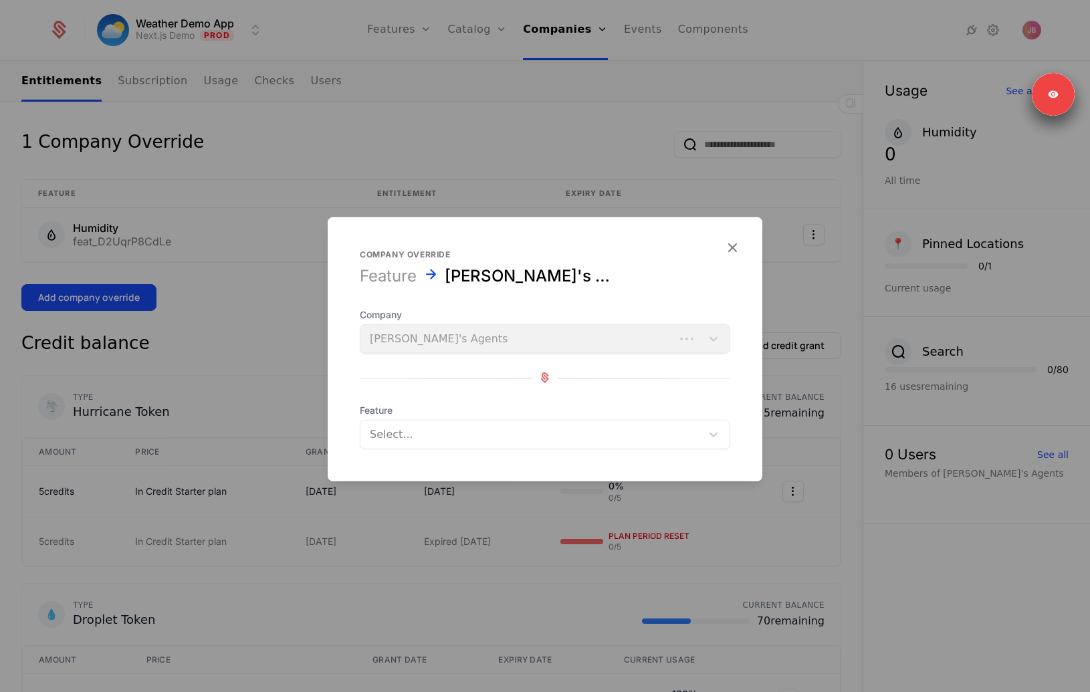
click at [434, 428] on div at bounding box center [531, 433] width 322 height 19
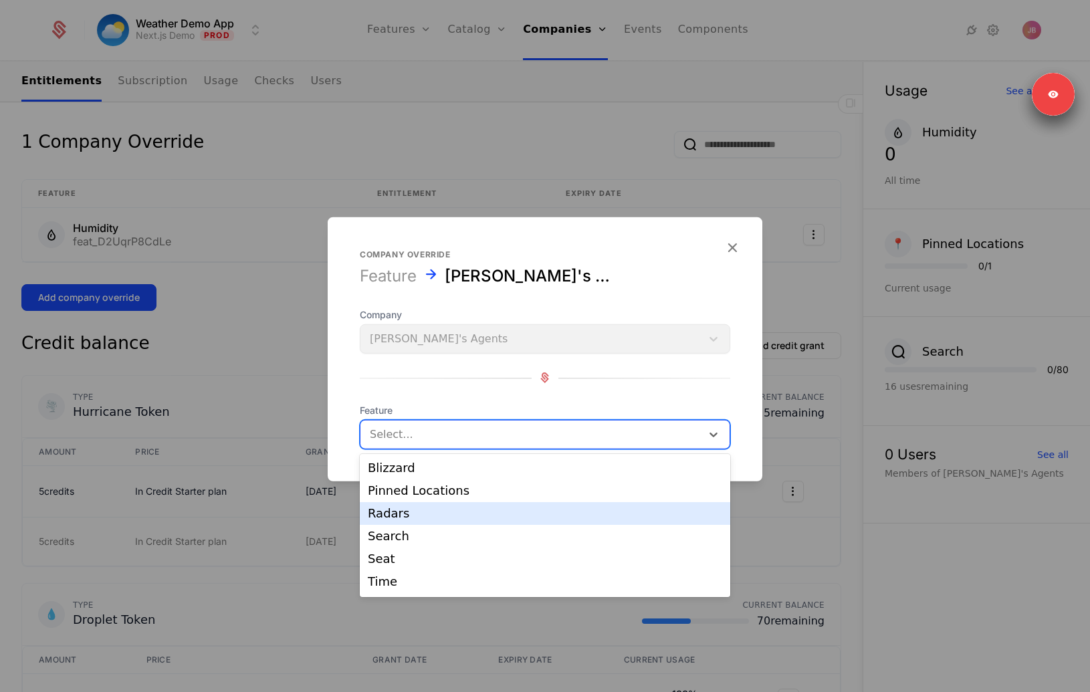
click at [422, 515] on div "Radars" at bounding box center [545, 513] width 354 height 12
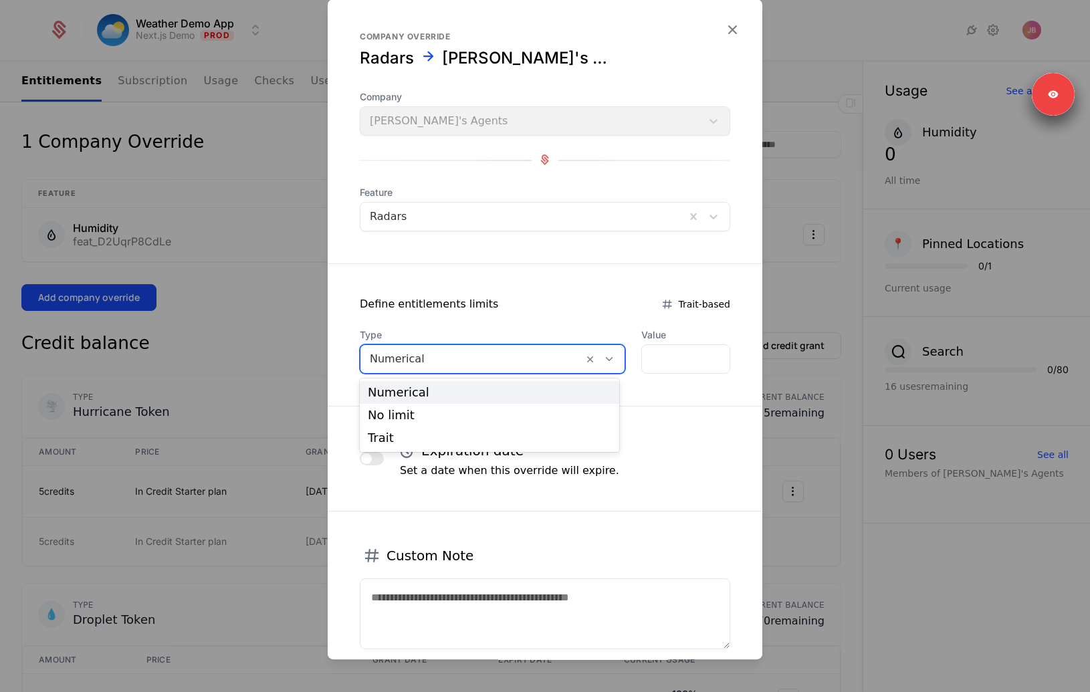
click at [432, 364] on div at bounding box center [472, 359] width 204 height 19
click at [452, 308] on div "Define entitlements limits" at bounding box center [429, 304] width 138 height 16
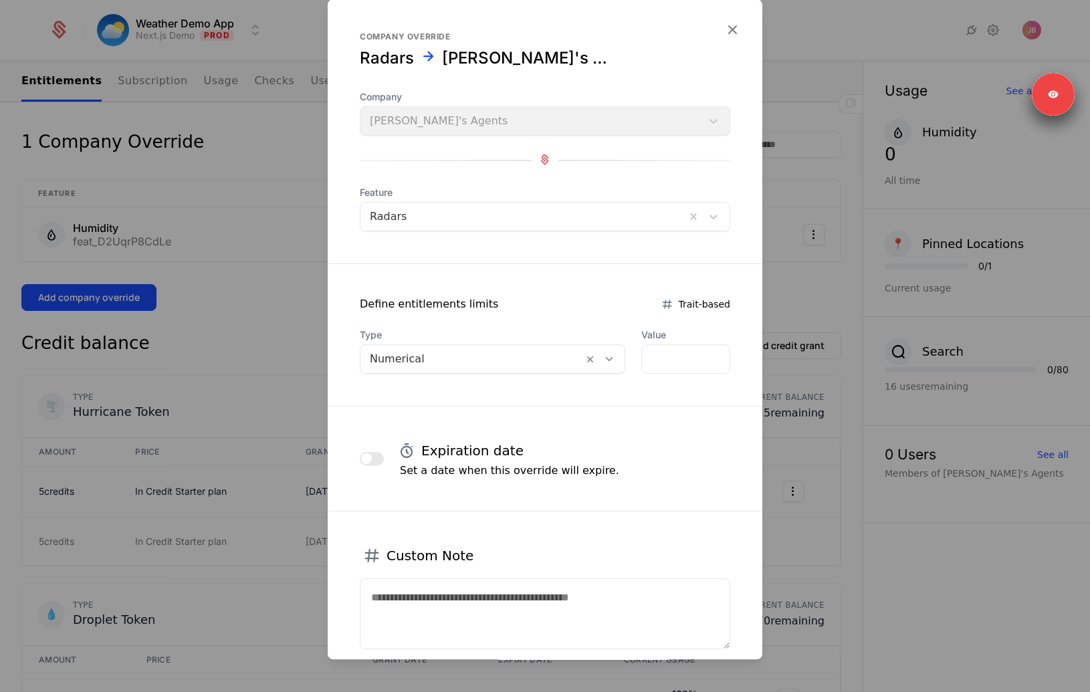
click at [367, 458] on span "button" at bounding box center [366, 458] width 11 height 11
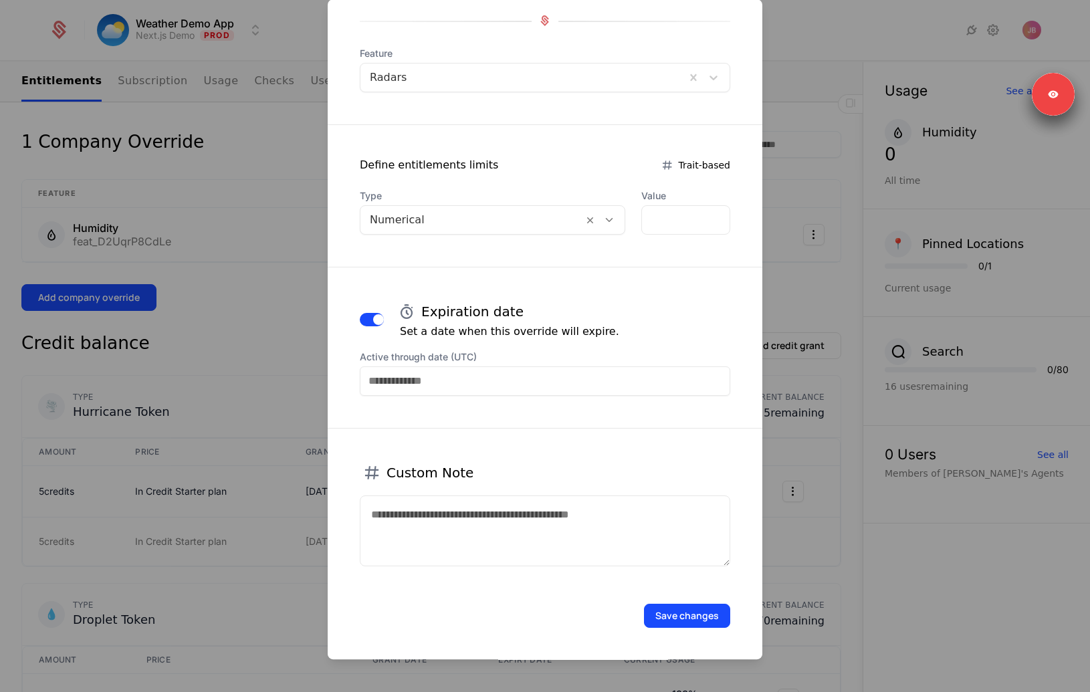
scroll to position [0, 0]
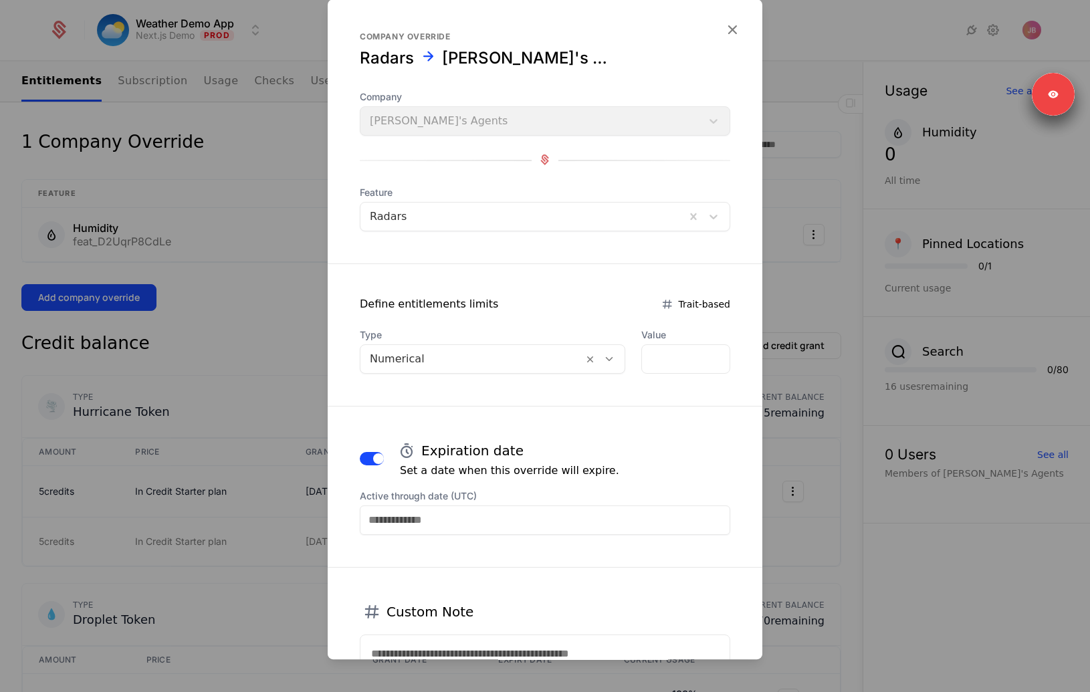
click at [733, 35] on icon "button" at bounding box center [731, 29] width 17 height 17
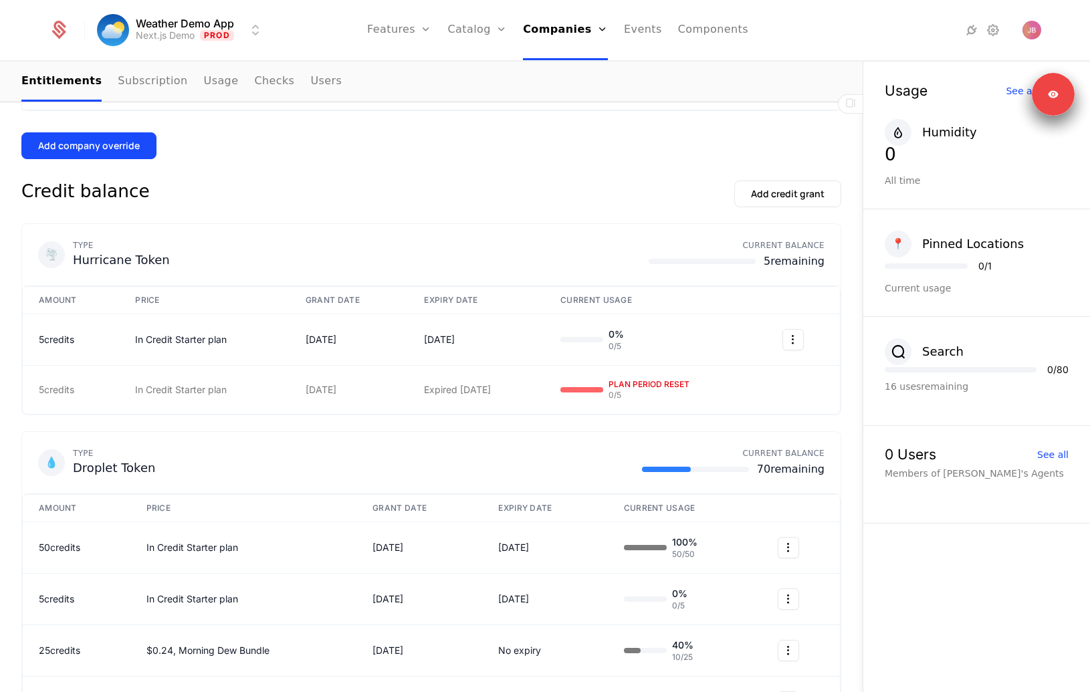
scroll to position [413, 0]
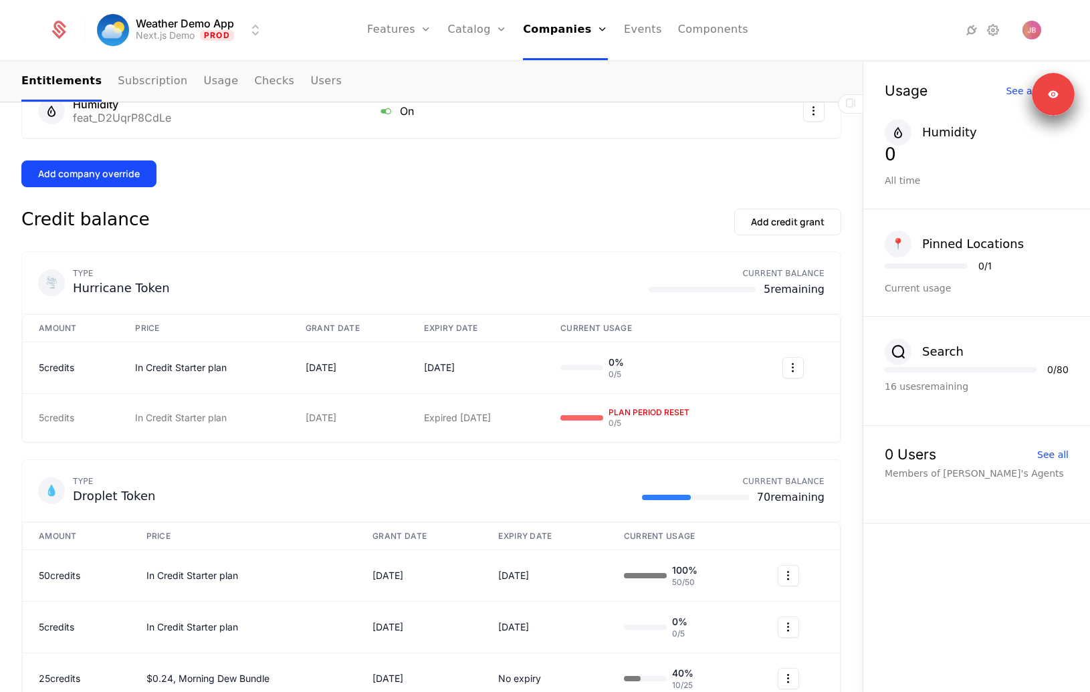
click at [793, 227] on div "Add credit grant" at bounding box center [788, 221] width 74 height 13
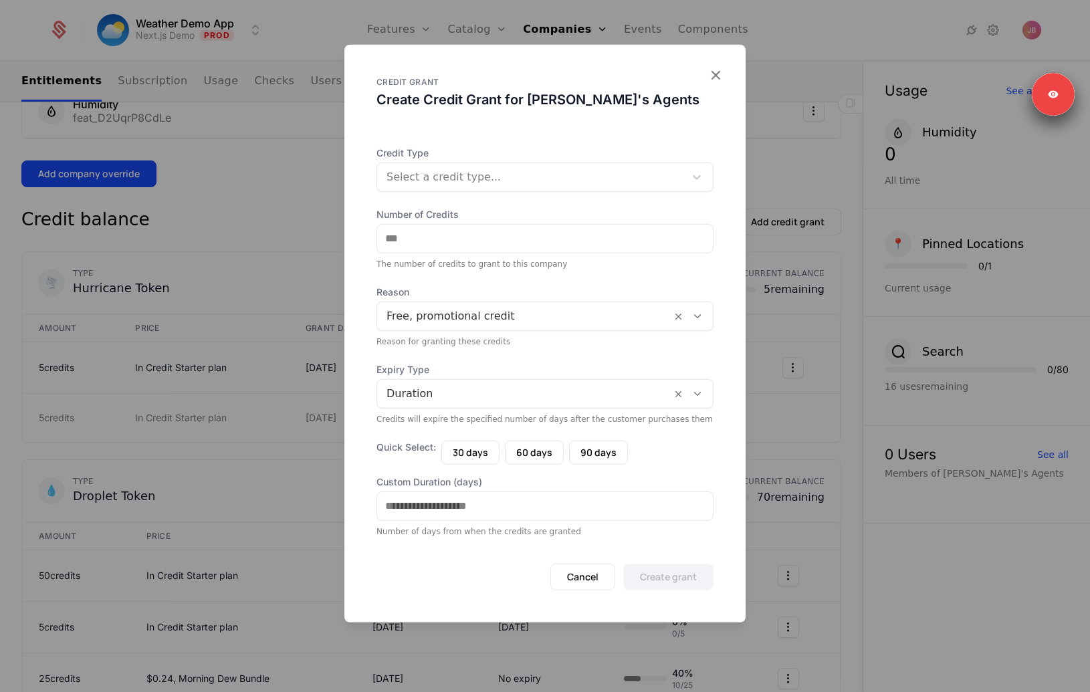
click at [714, 68] on icon "button" at bounding box center [715, 74] width 17 height 17
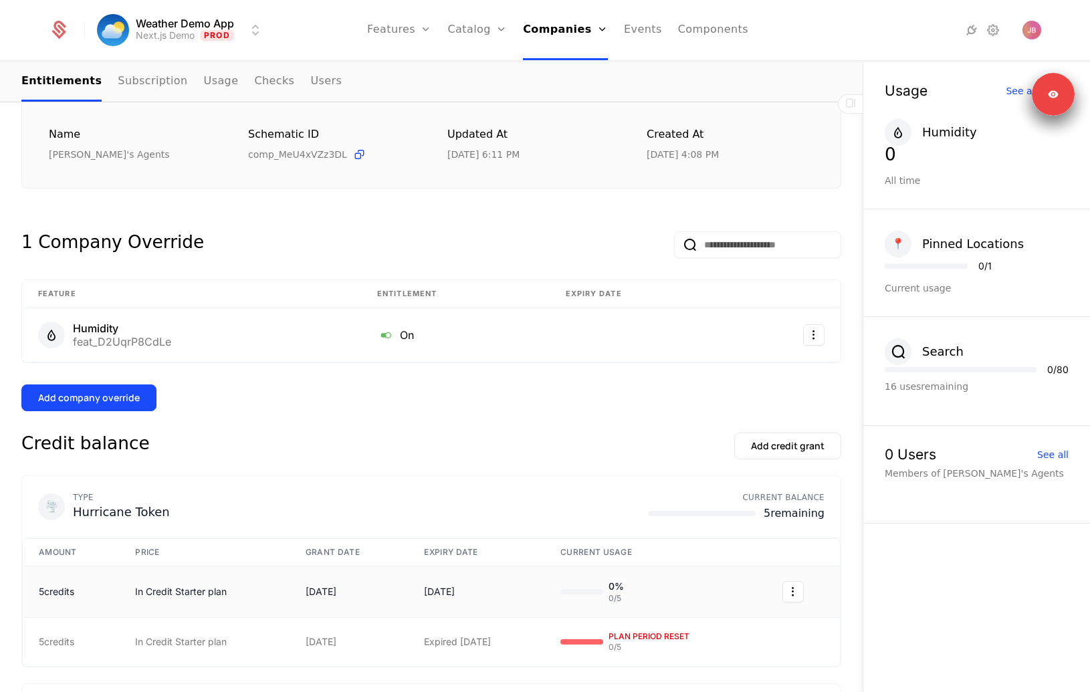
scroll to position [0, 0]
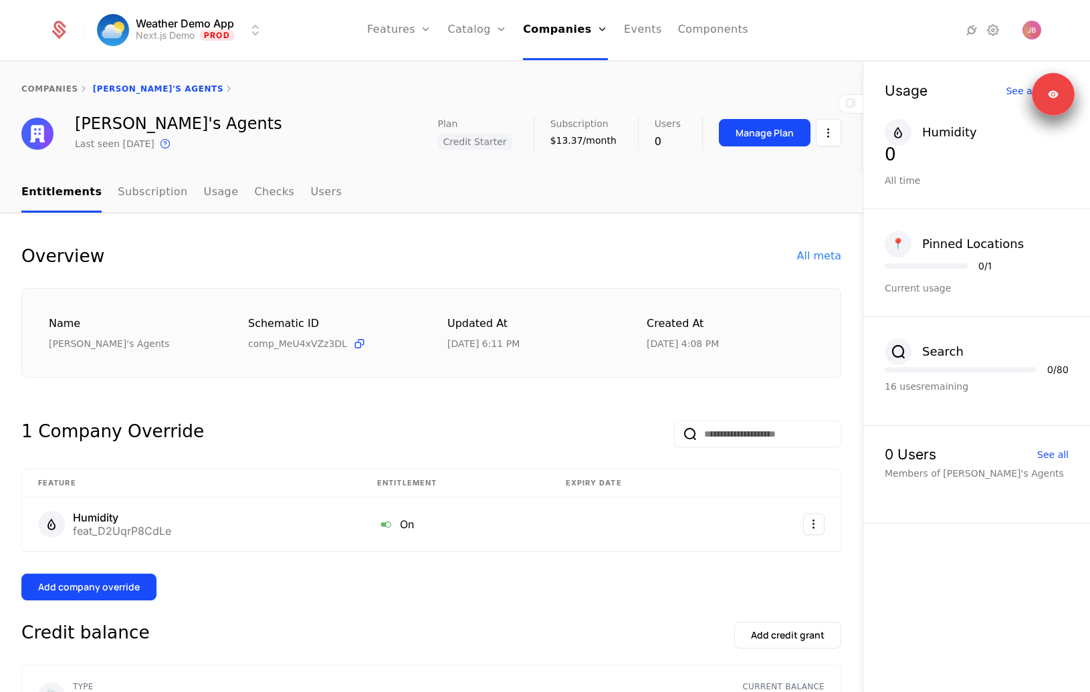
click at [630, 28] on link "Events" at bounding box center [643, 30] width 38 height 60
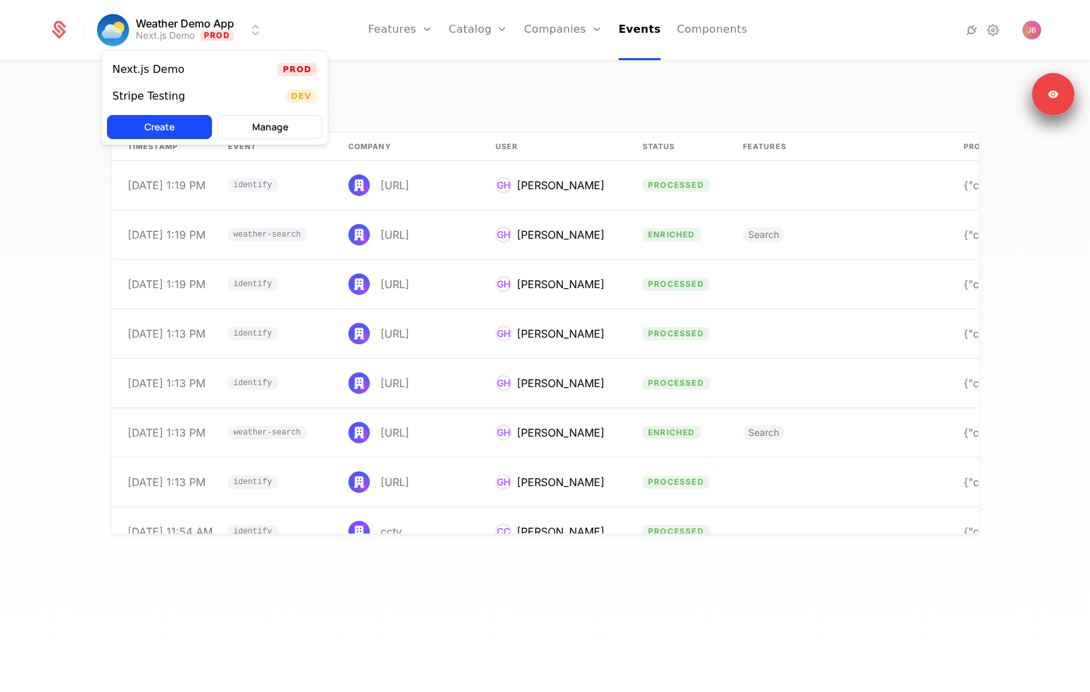
click at [249, 28] on html "Weather Demo App Next.js Demo Prod Features Features Flags Catalog Plans Add On…" at bounding box center [545, 346] width 1090 height 692
click at [479, 34] on html "Weather Demo App Next.js Demo Prod Features Features Flags Catalog Plans Add On…" at bounding box center [545, 346] width 1090 height 692
click at [498, 120] on div "Plans Add Ons Credits Configuration" at bounding box center [499, 97] width 101 height 107
click at [489, 109] on link "Credits" at bounding box center [499, 108] width 69 height 11
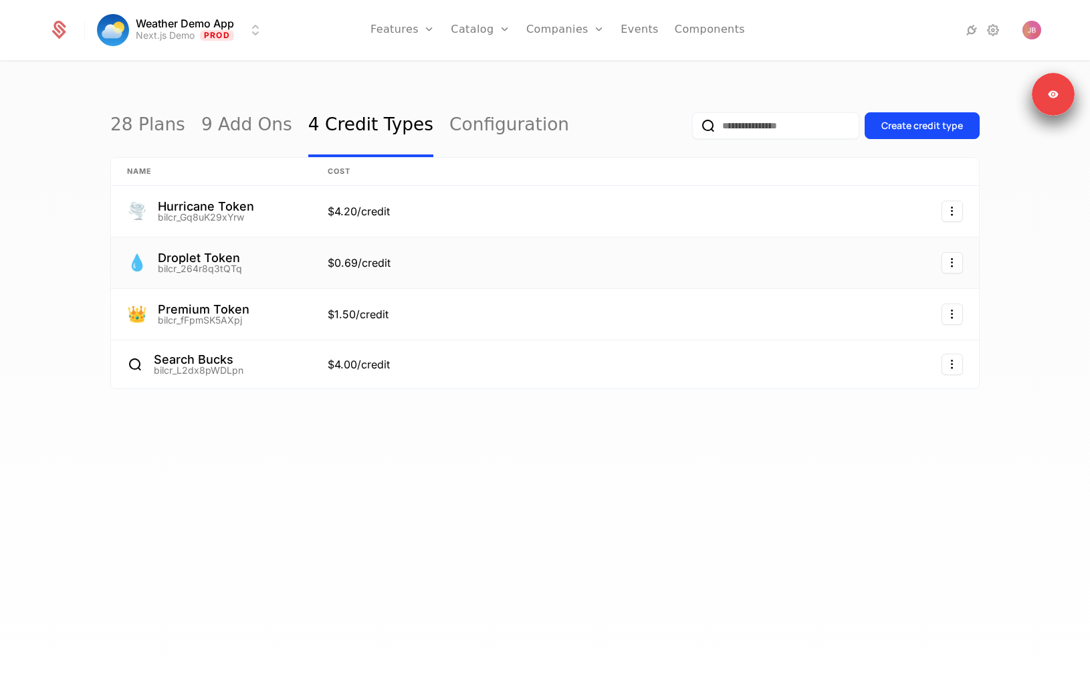
click at [284, 264] on link at bounding box center [211, 262] width 201 height 51
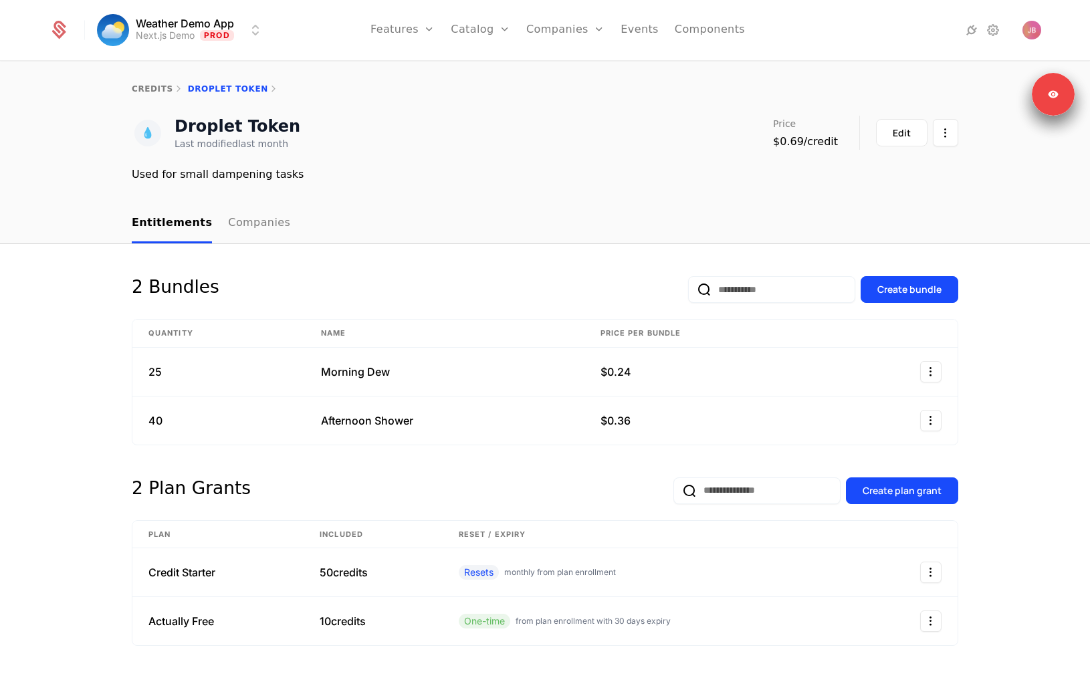
click at [491, 71] on link "Plans" at bounding box center [501, 65] width 69 height 11
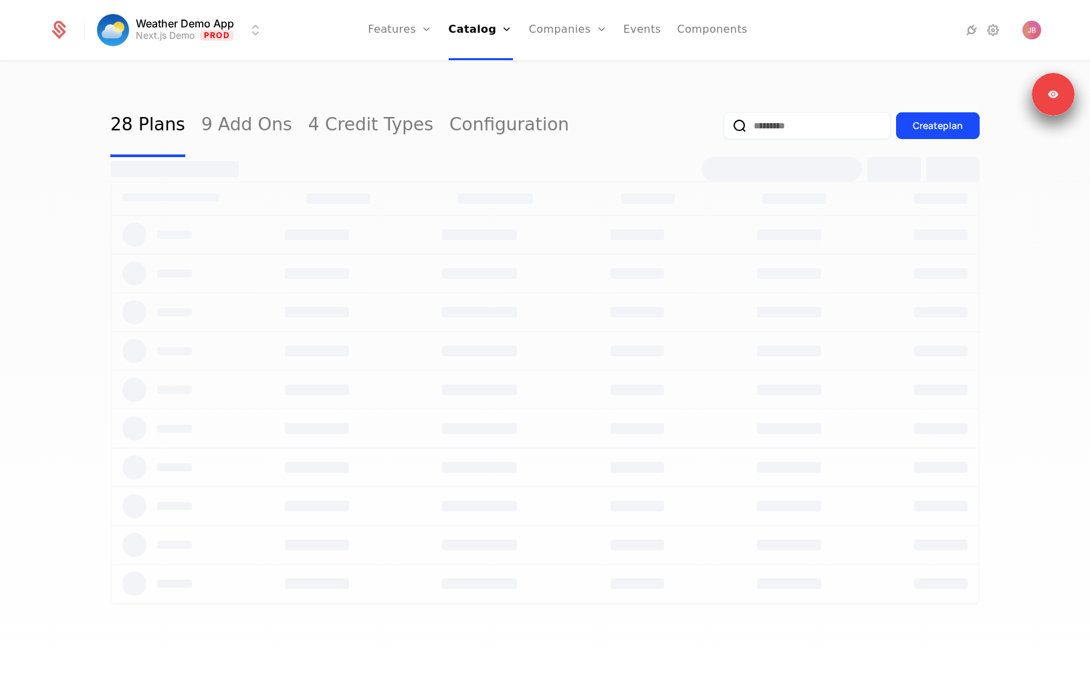
select select "**"
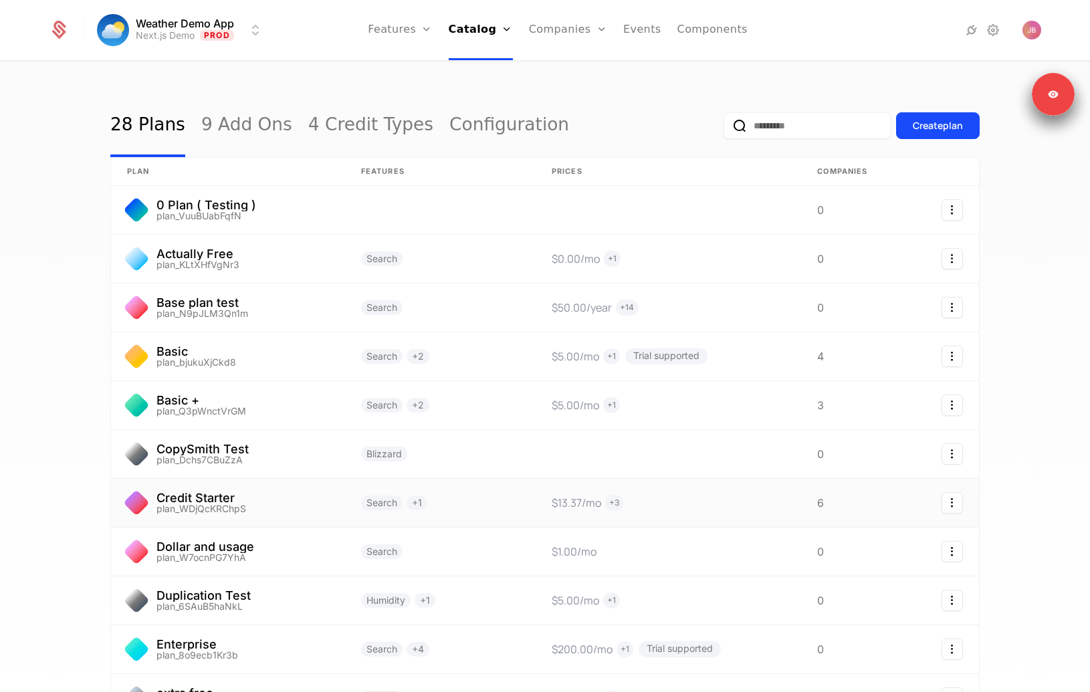
scroll to position [22, 0]
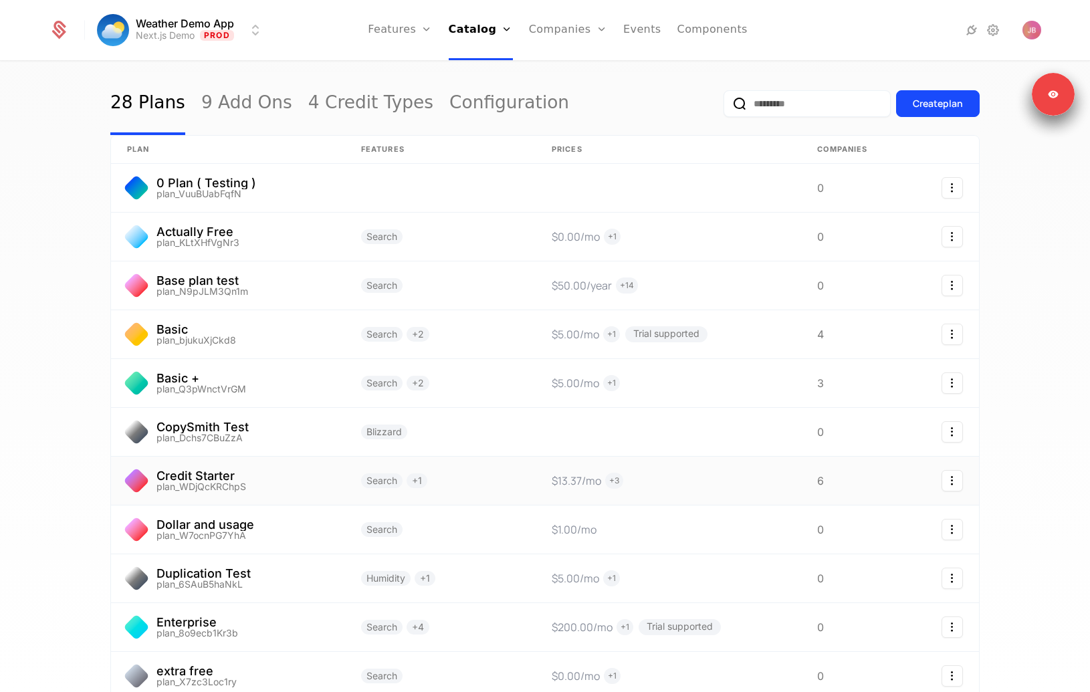
click at [320, 481] on link at bounding box center [228, 481] width 234 height 48
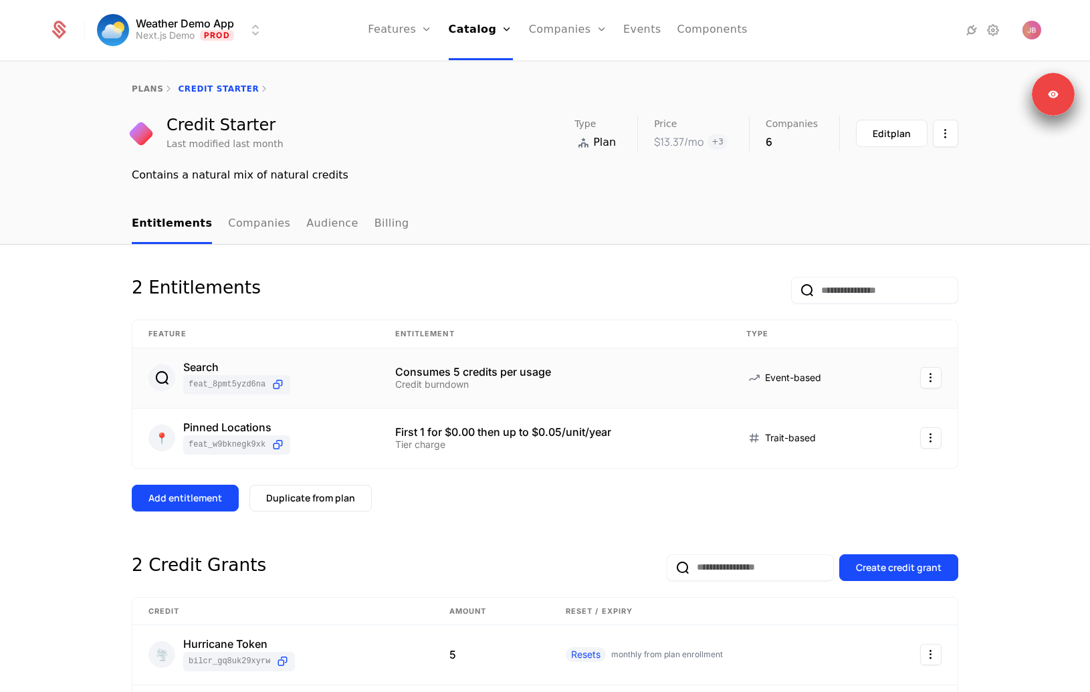
click at [354, 378] on div "Search feat_8PMt5Yzd6Na" at bounding box center [255, 378] width 215 height 33
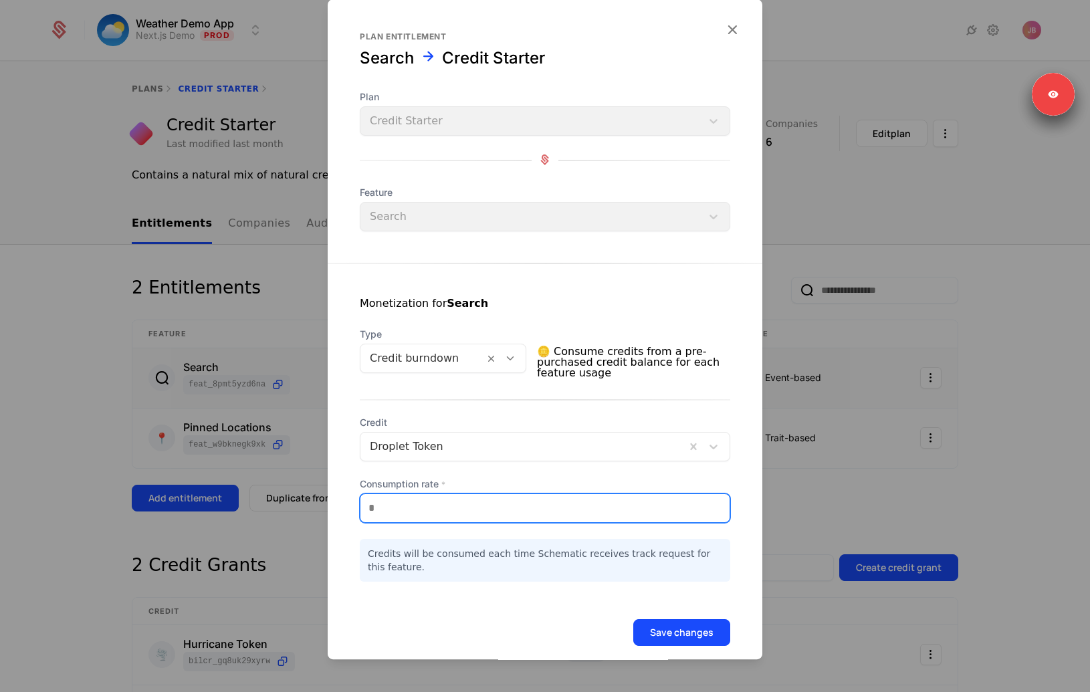
drag, startPoint x: 402, startPoint y: 515, endPoint x: 295, endPoint y: 513, distance: 107.0
click at [303, 513] on div "Plan entitlement Search Credit Starter Plan Credit Starter Feature Search Monet…" at bounding box center [545, 346] width 1090 height 692
type input "***"
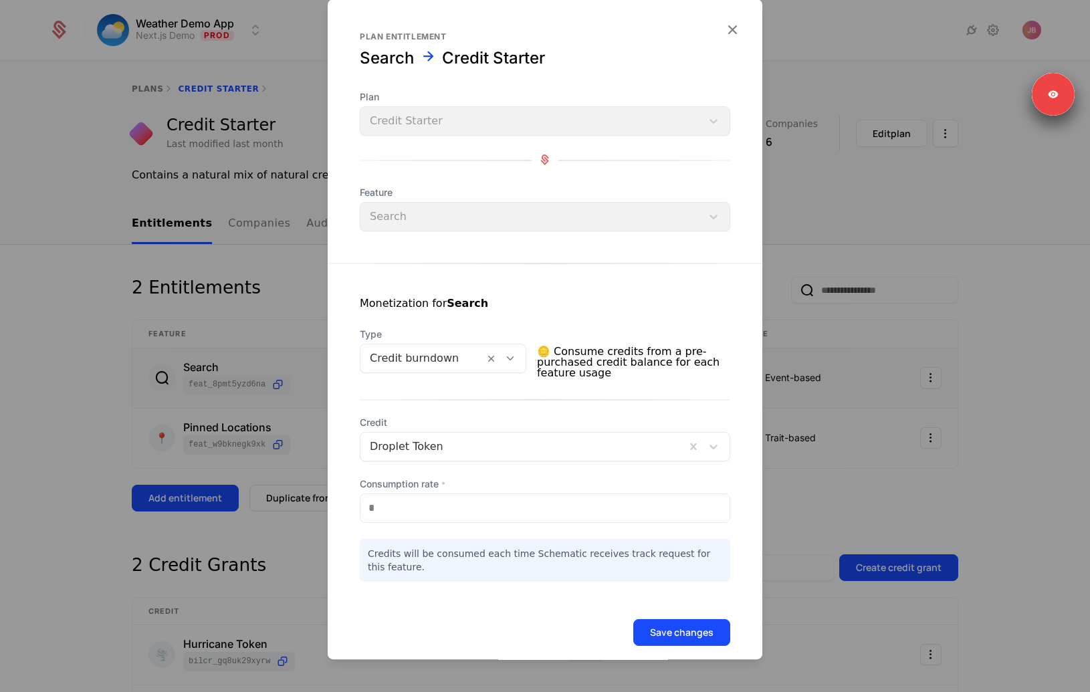
click at [124, 374] on div at bounding box center [545, 346] width 1090 height 692
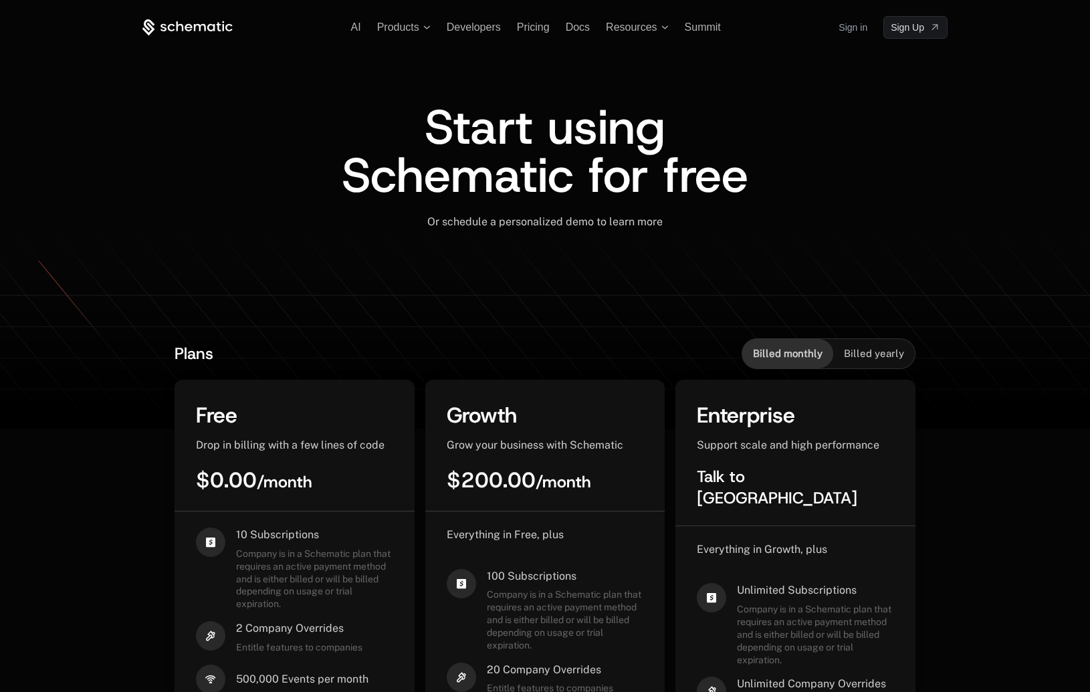
drag, startPoint x: 582, startPoint y: 574, endPoint x: 506, endPoint y: 574, distance: 75.5
click at [515, 574] on span "100 Subscriptions" at bounding box center [565, 576] width 157 height 15
click at [506, 574] on span "100 Subscriptions" at bounding box center [565, 576] width 157 height 15
